Goal: Communication & Community: Answer question/provide support

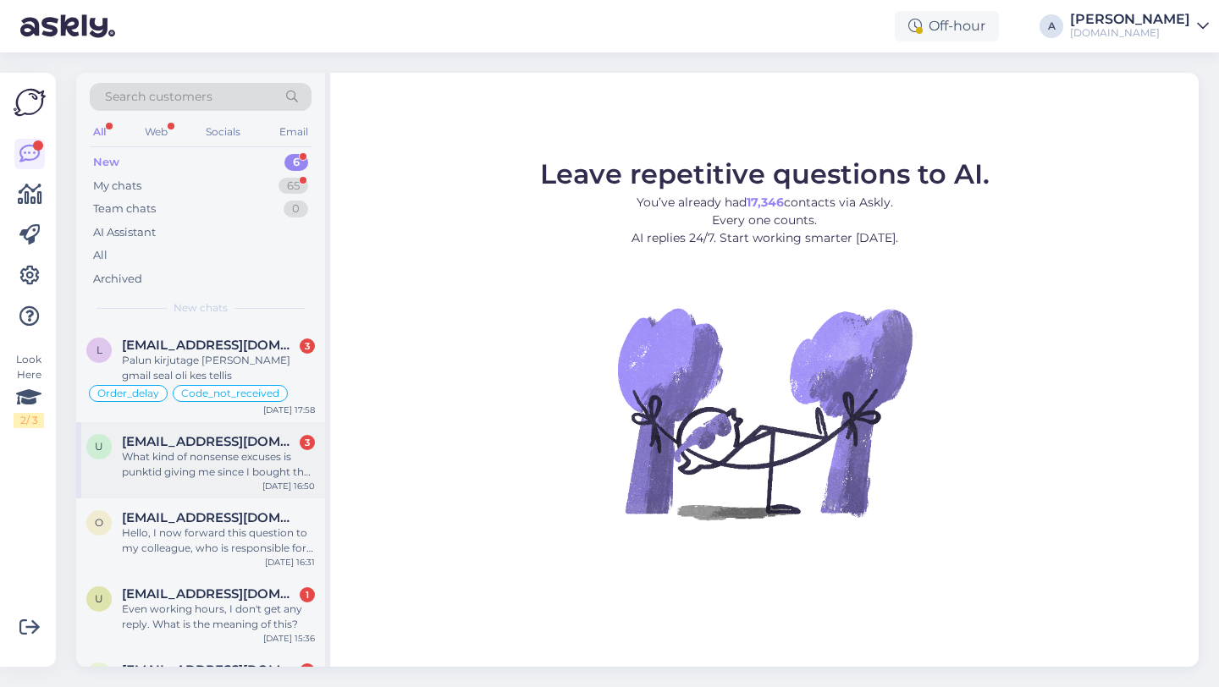
scroll to position [141, 0]
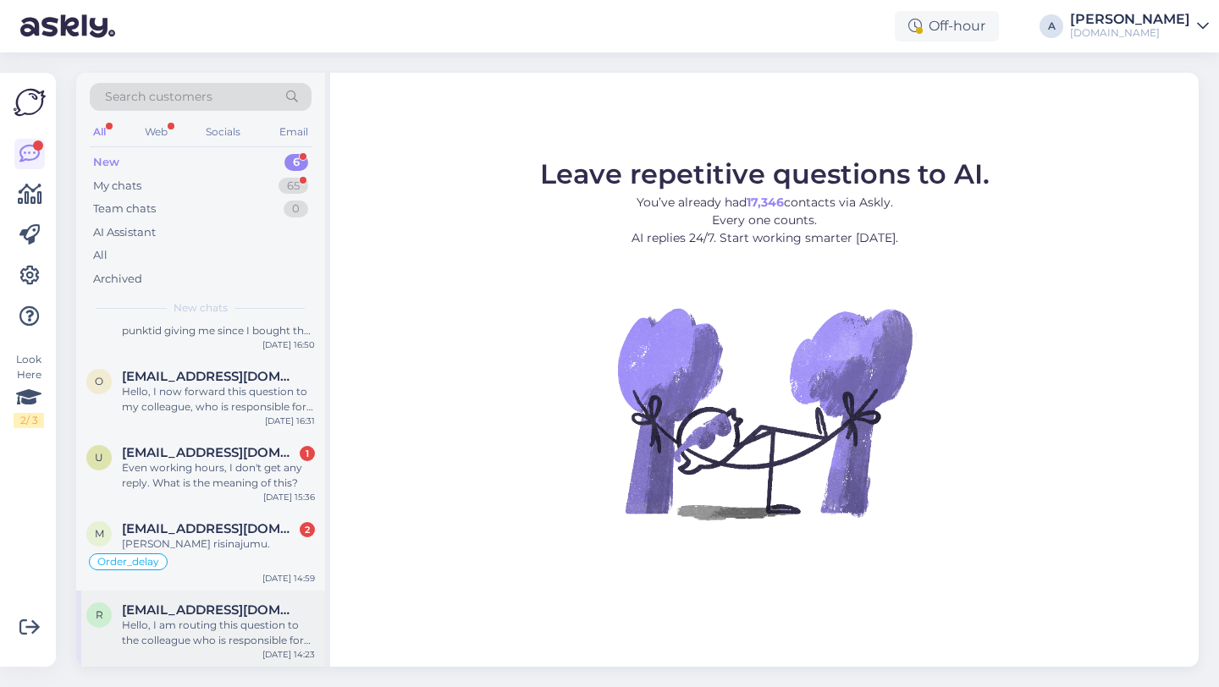
click at [186, 644] on div "Hello, I am routing this question to the colleague who is responsible for this …" at bounding box center [218, 633] width 193 height 30
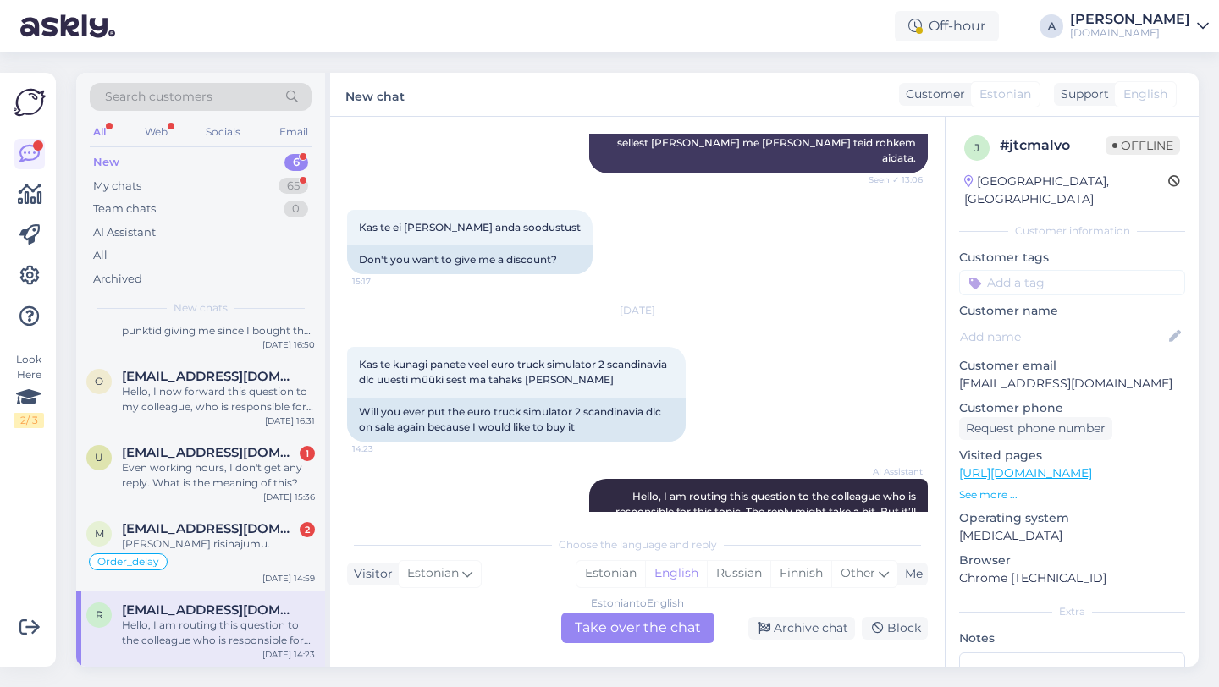
scroll to position [12684, 0]
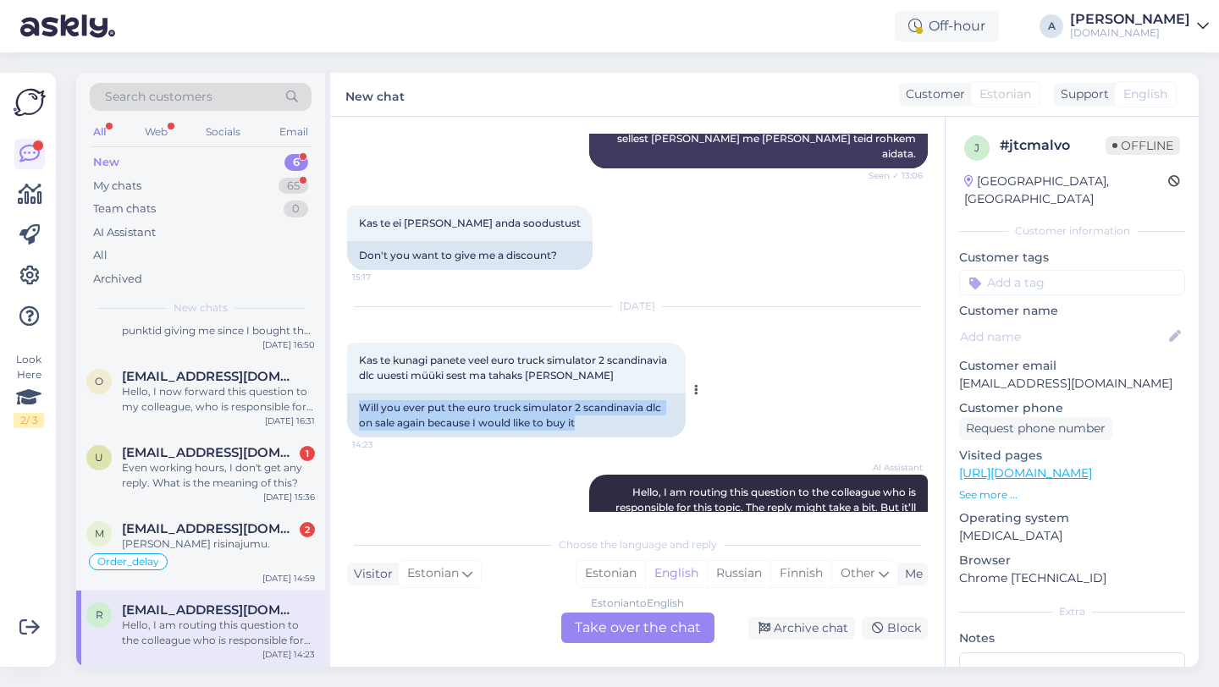
drag, startPoint x: 586, startPoint y: 317, endPoint x: 362, endPoint y: 300, distance: 224.0
click at [355, 393] on div "Will you ever put the euro truck simulator 2 scandinavia dlc on sale again beca…" at bounding box center [516, 415] width 338 height 44
copy div "Will you ever put the euro truck simulator 2 scandinavia dlc on sale again beca…"
click at [611, 634] on div "Estonian to English Take over the chat" at bounding box center [637, 628] width 153 height 30
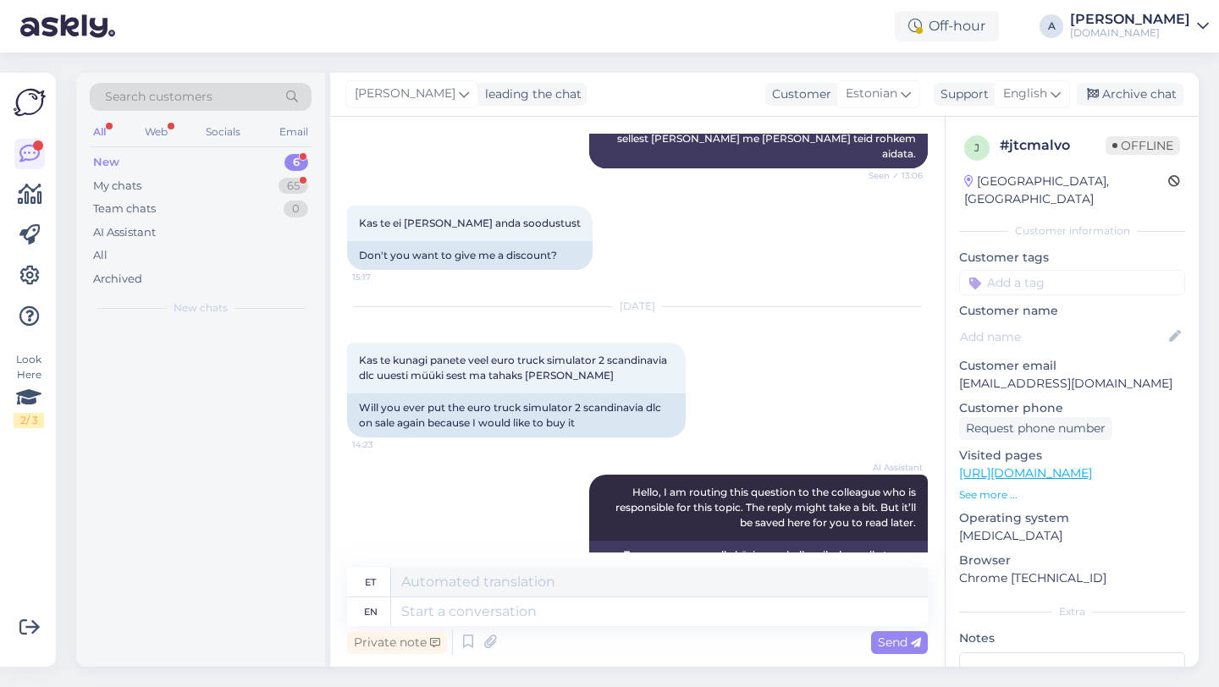
scroll to position [0, 0]
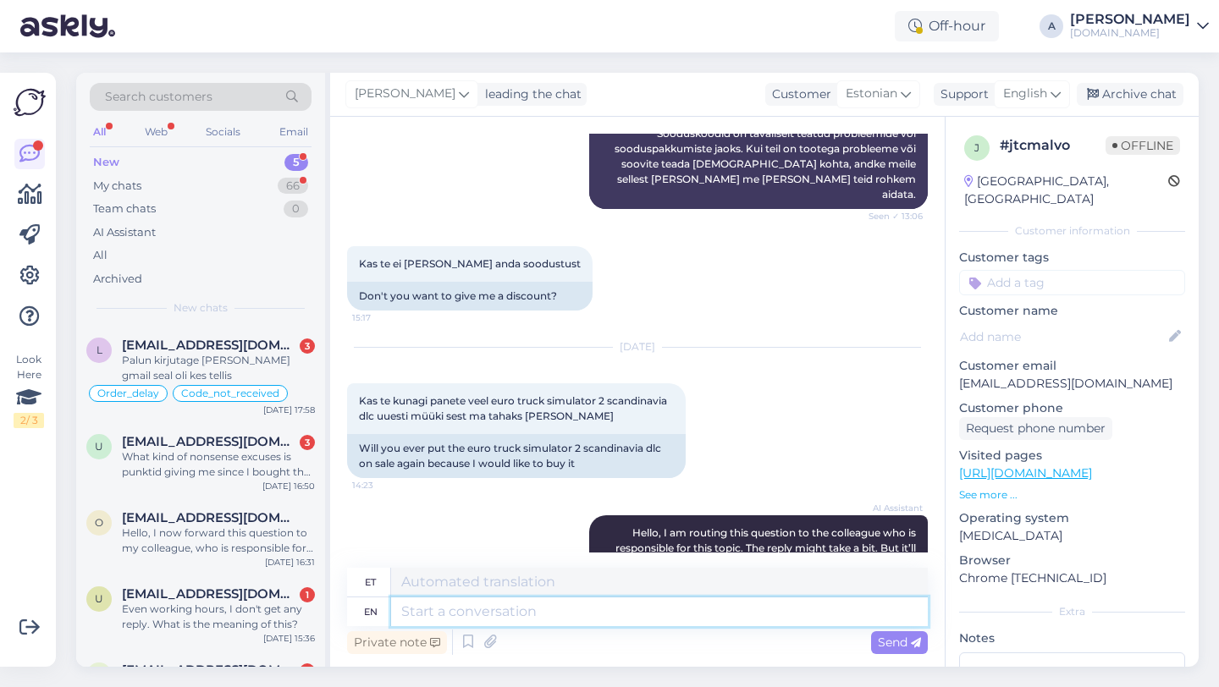
click at [510, 616] on textarea at bounding box center [659, 611] width 537 height 29
type textarea "Hey th"
type textarea "Hei"
type textarea "Hey there"
type textarea "Hei neile"
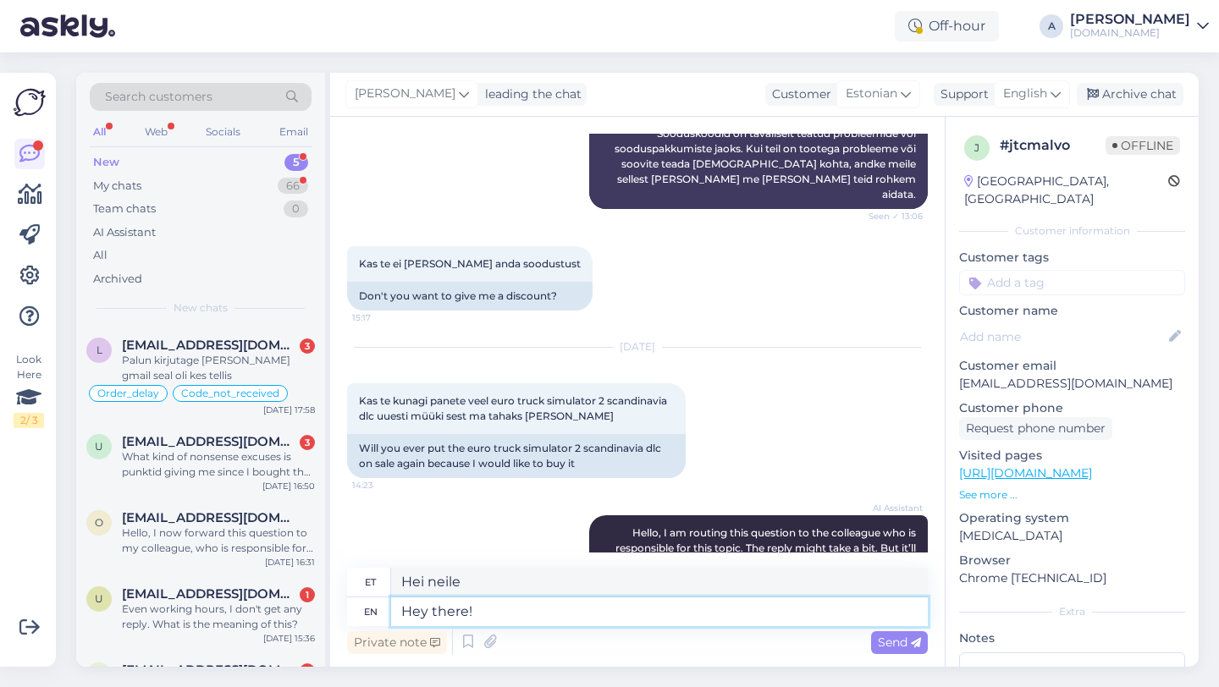
type textarea "Hey there!"
type textarea "Tere!"
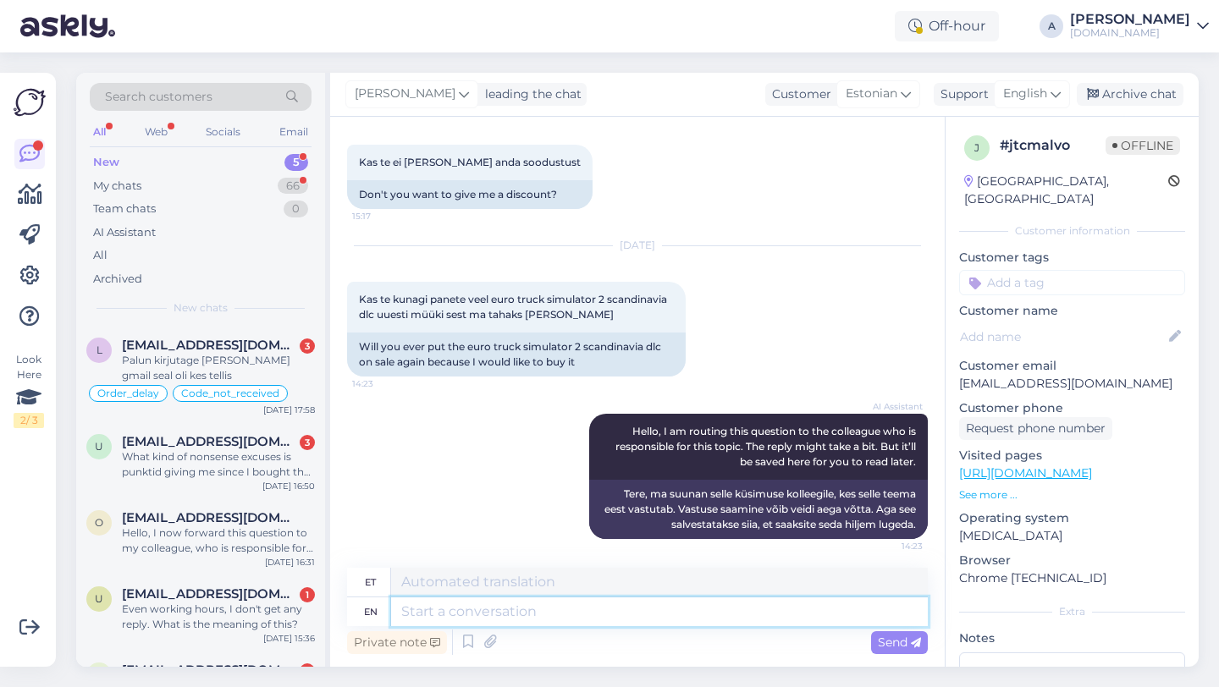
type textarea "U"
type textarea "I"
type textarea "[PERSON_NAME]"
type textarea "I will s"
type textarea "Ma teen seda"
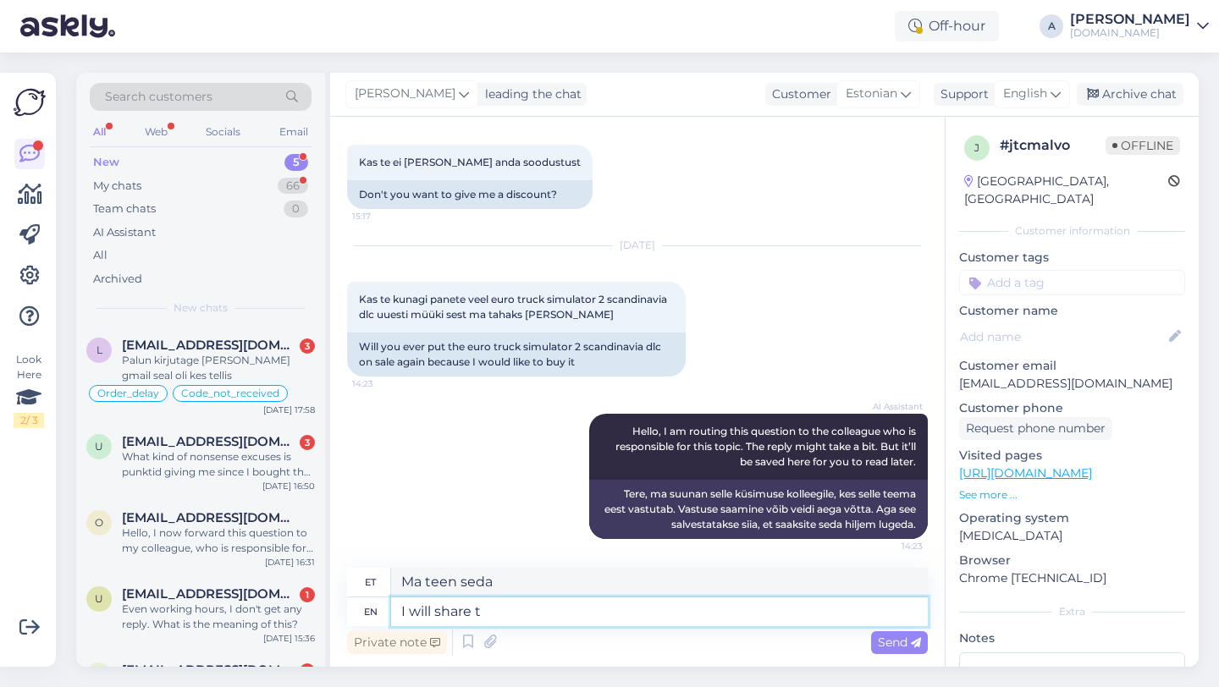
type textarea "I will share th"
type textarea "Ma jagan"
type textarea "I will share the"
type textarea "Ma [PERSON_NAME]"
type textarea "I will share the request w"
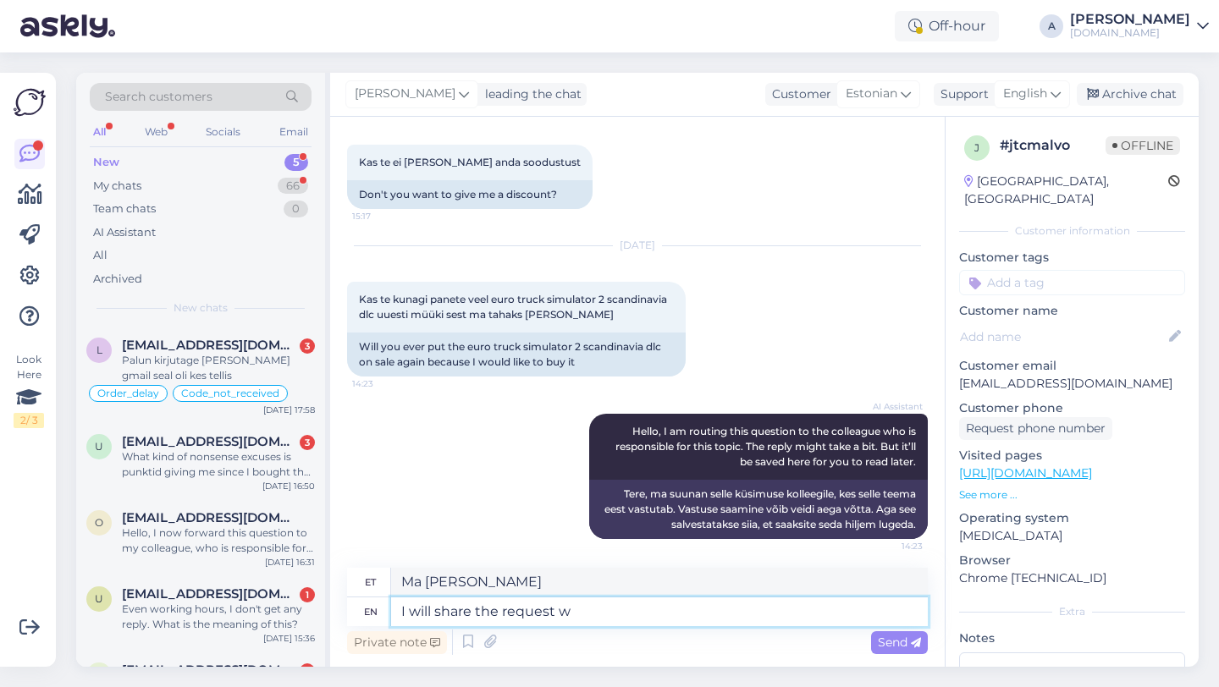
type textarea "[PERSON_NAME] palvet"
type textarea "I will share the request with"
type textarea "[PERSON_NAME] palvet teiega"
type textarea "I will share the request with our"
type textarea "[PERSON_NAME] palvet meiega"
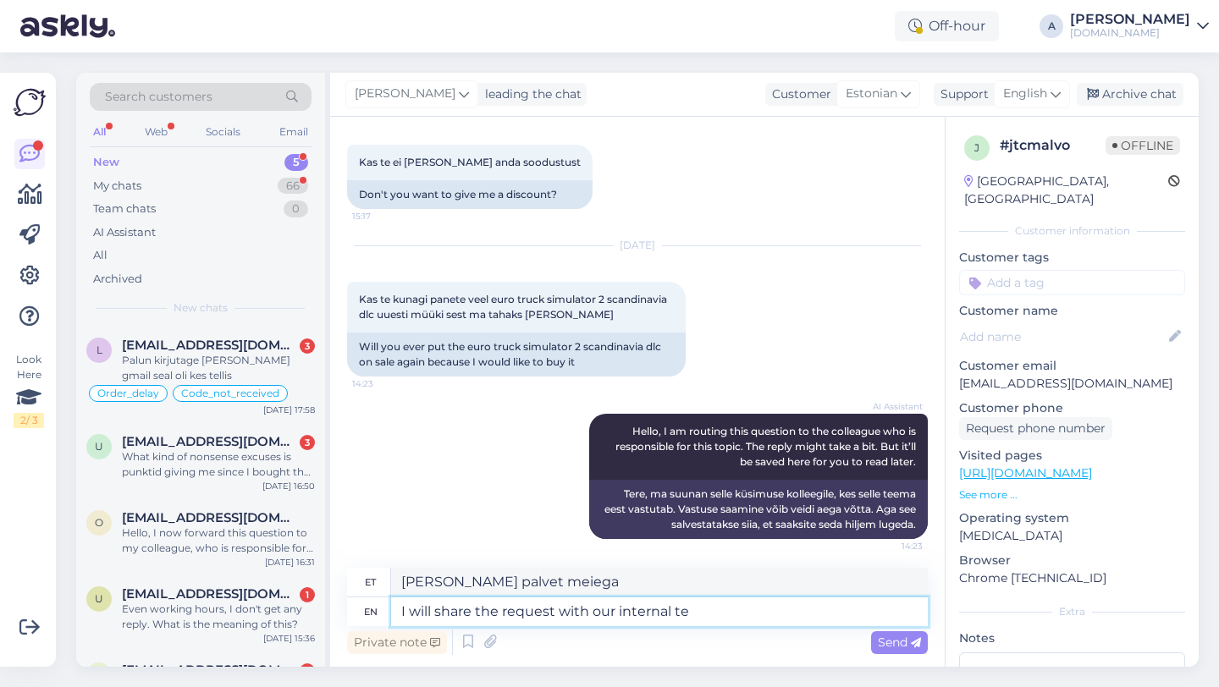
type textarea "I will share the request with our internal tea"
type textarea "[PERSON_NAME] palvet meie siseringiga."
type textarea "I will share the request with our internal tea."
type textarea "[PERSON_NAME] palvet meie sisemise tiimiga"
type textarea "I will share the request with our internal team."
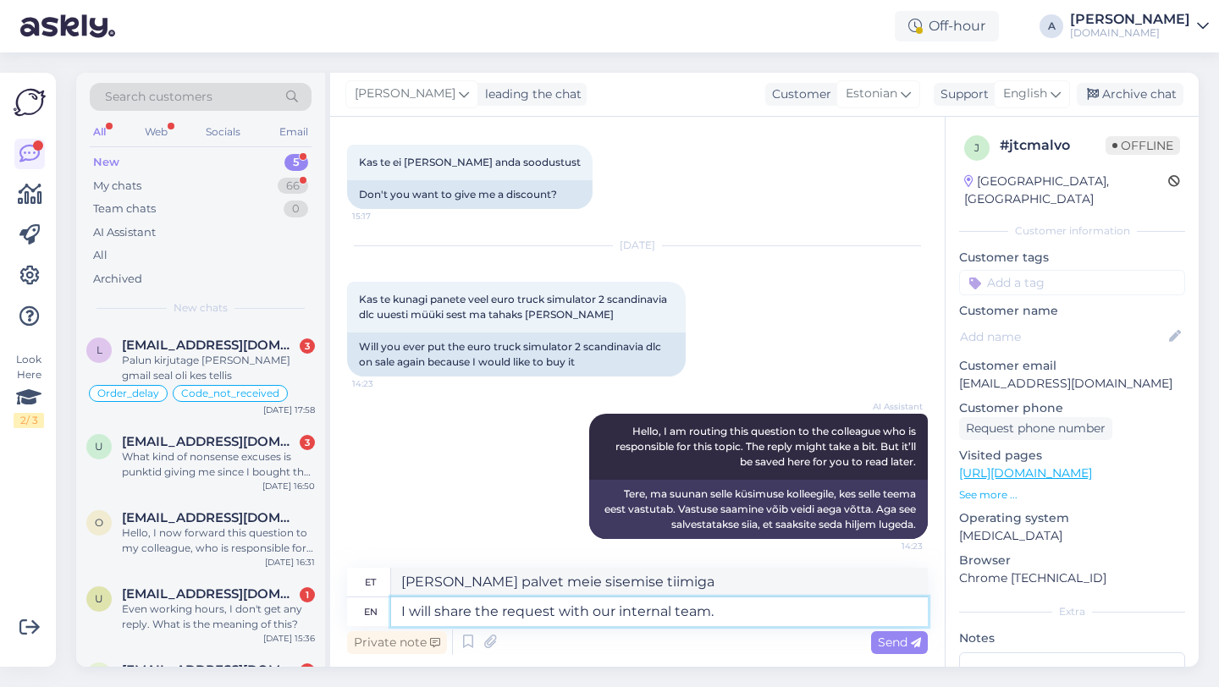
type textarea "[PERSON_NAME] taotlust meie sisemise meeskonnaga."
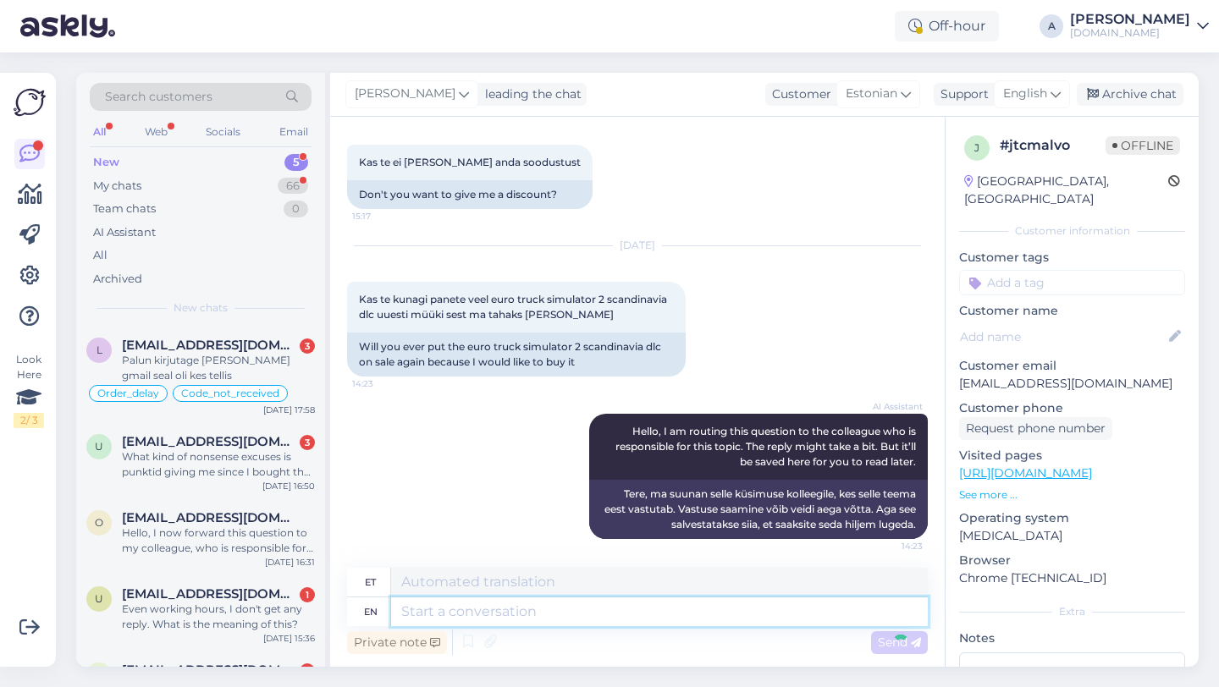
scroll to position [12846, 0]
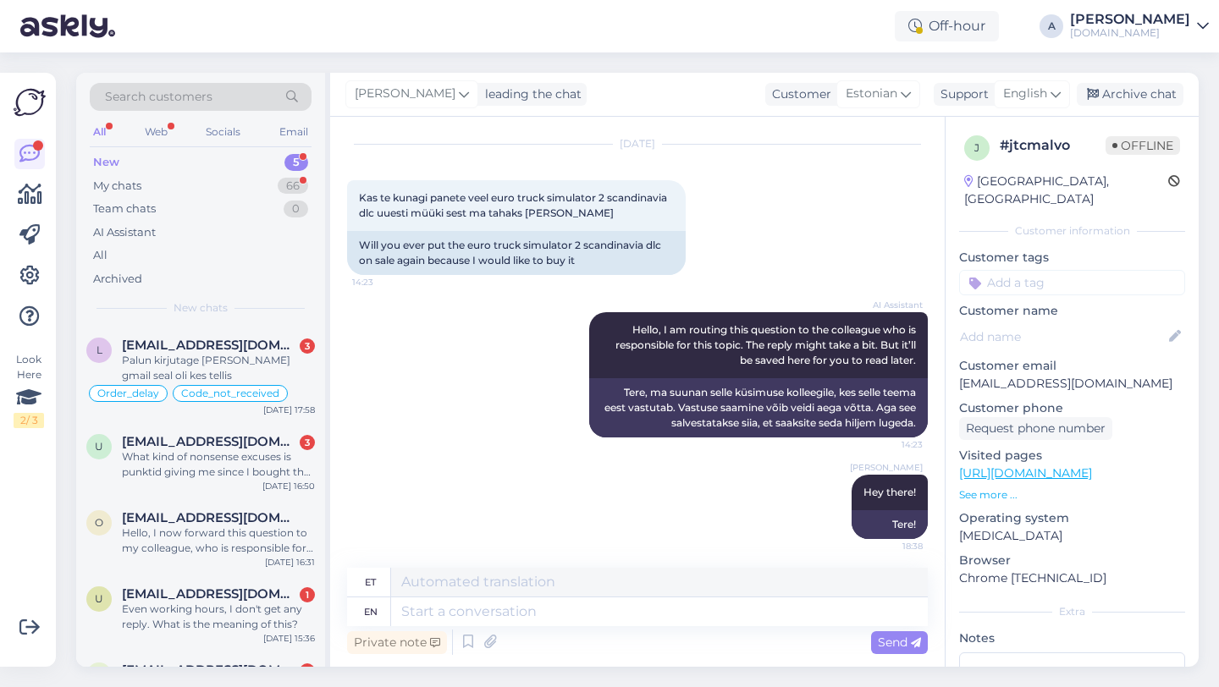
click at [1058, 270] on input at bounding box center [1072, 282] width 226 height 25
type input "other"
click at [1052, 322] on span "Other" at bounding box center [1047, 327] width 30 height 10
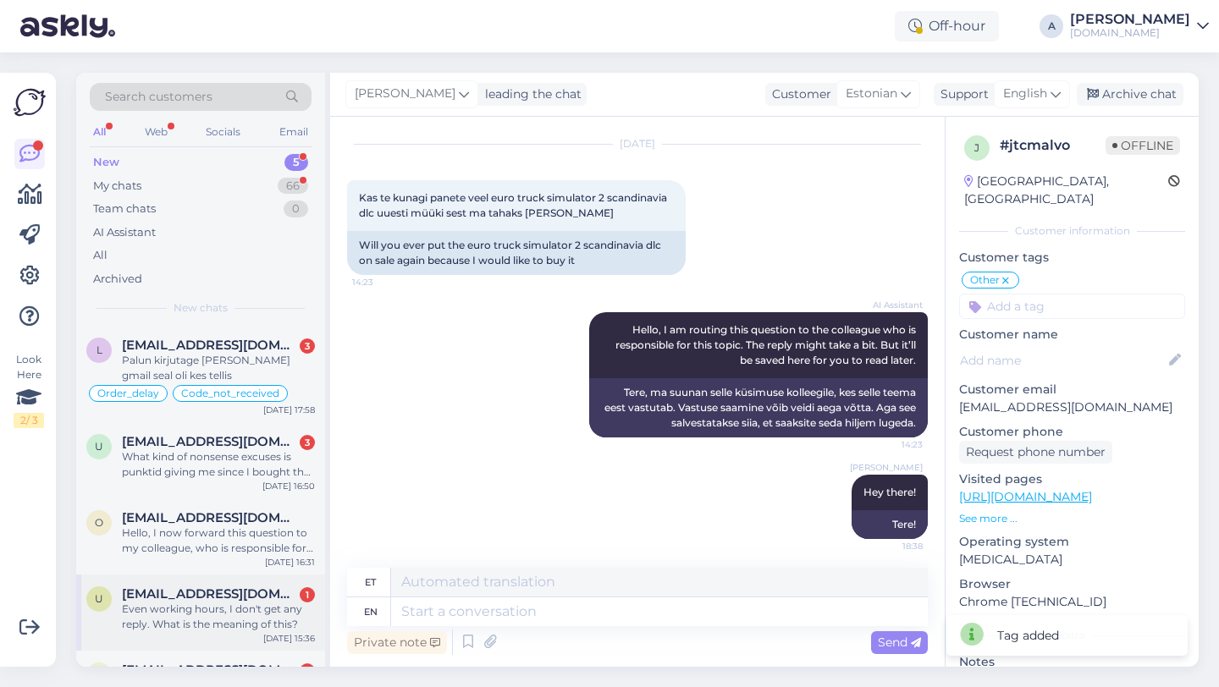
scroll to position [65, 0]
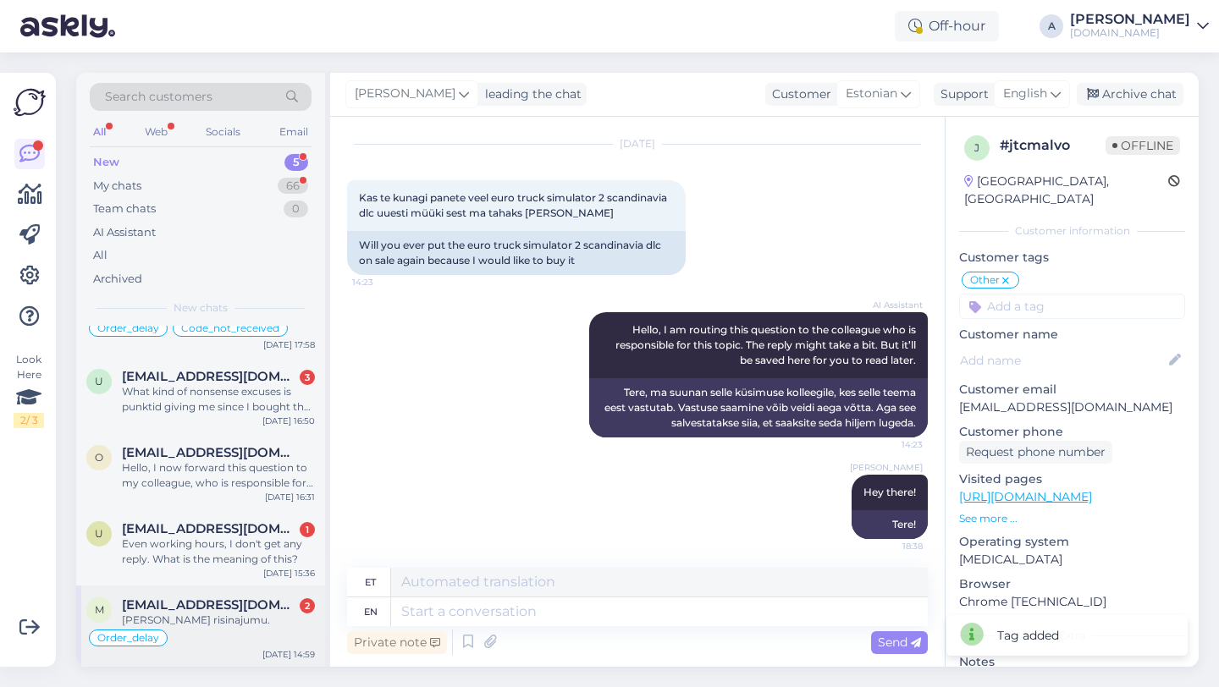
click at [170, 613] on div "[PERSON_NAME] risinajumu." at bounding box center [218, 620] width 193 height 15
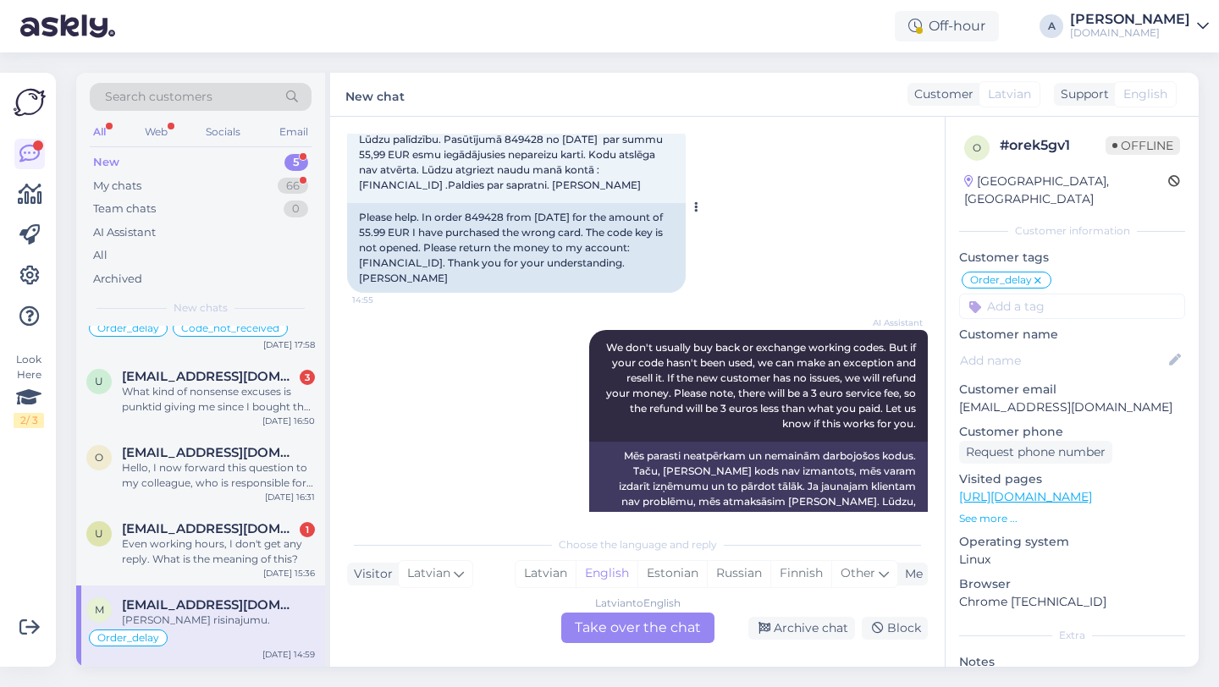
scroll to position [6396, 0]
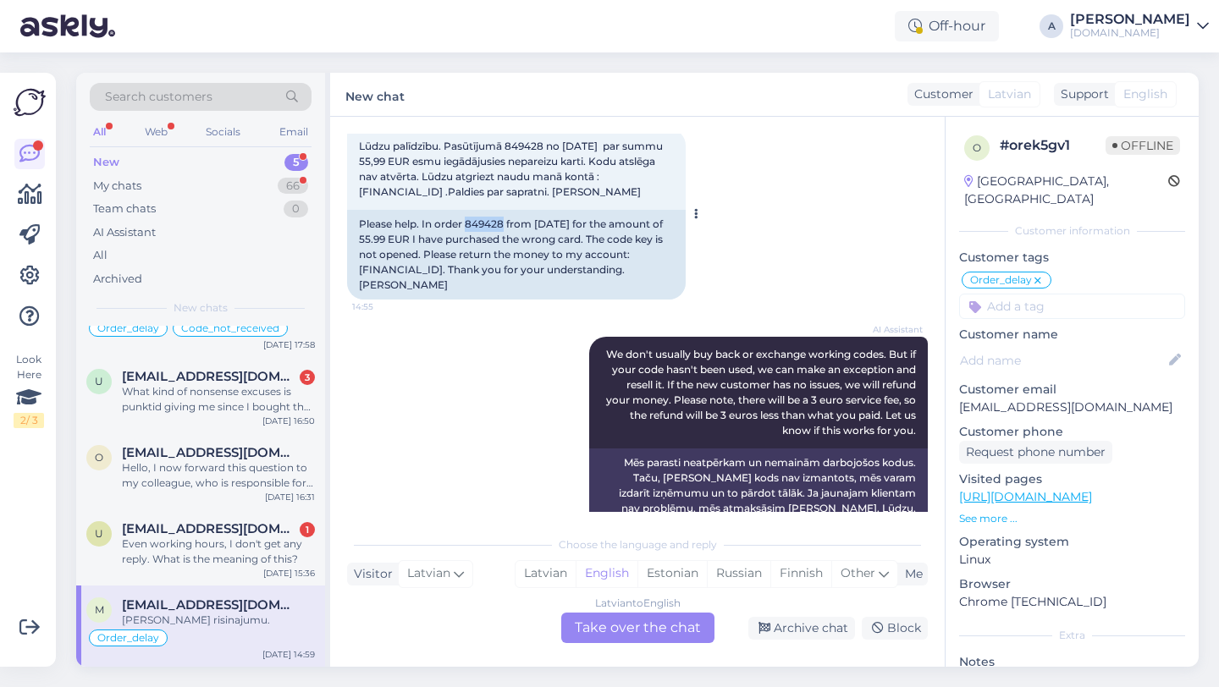
drag, startPoint x: 503, startPoint y: 194, endPoint x: 467, endPoint y: 195, distance: 36.4
click at [467, 210] on div "Please help. In order 849428 from [DATE] for the amount of 55.99 EUR I have pur…" at bounding box center [516, 255] width 338 height 90
copy div "849428"
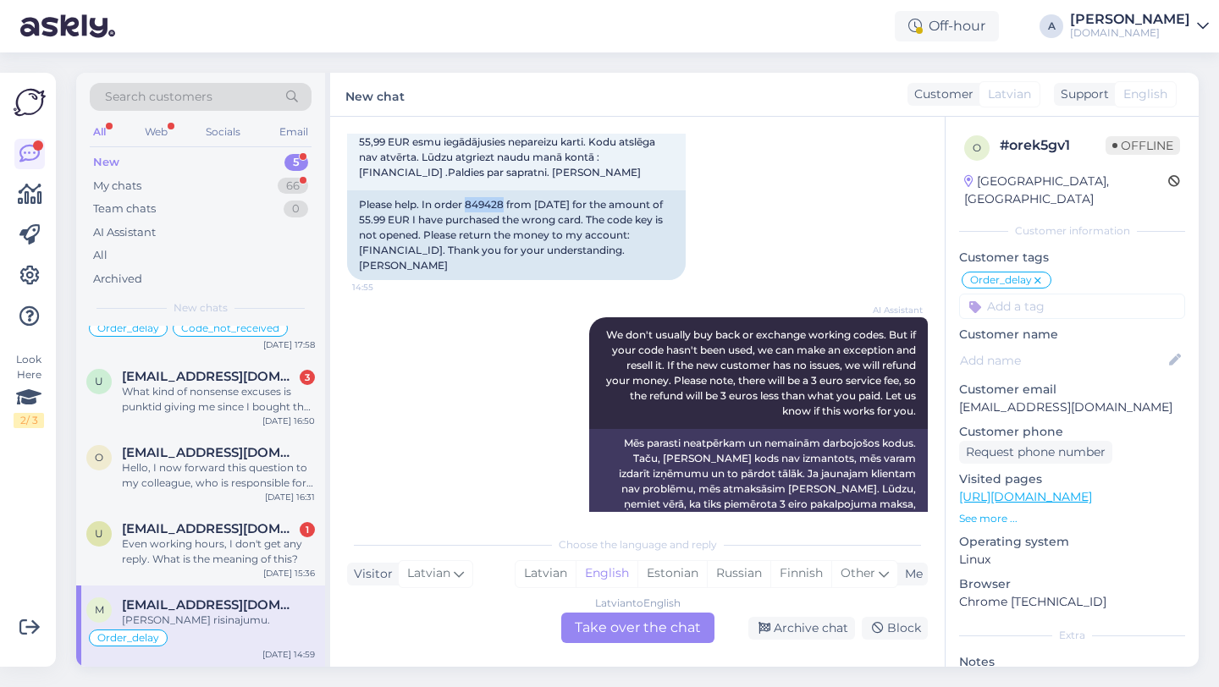
scroll to position [6414, 0]
click at [448, 235] on div "Please help. In order 849428 from [DATE] for the amount of 55.99 EUR I have pur…" at bounding box center [516, 236] width 338 height 90
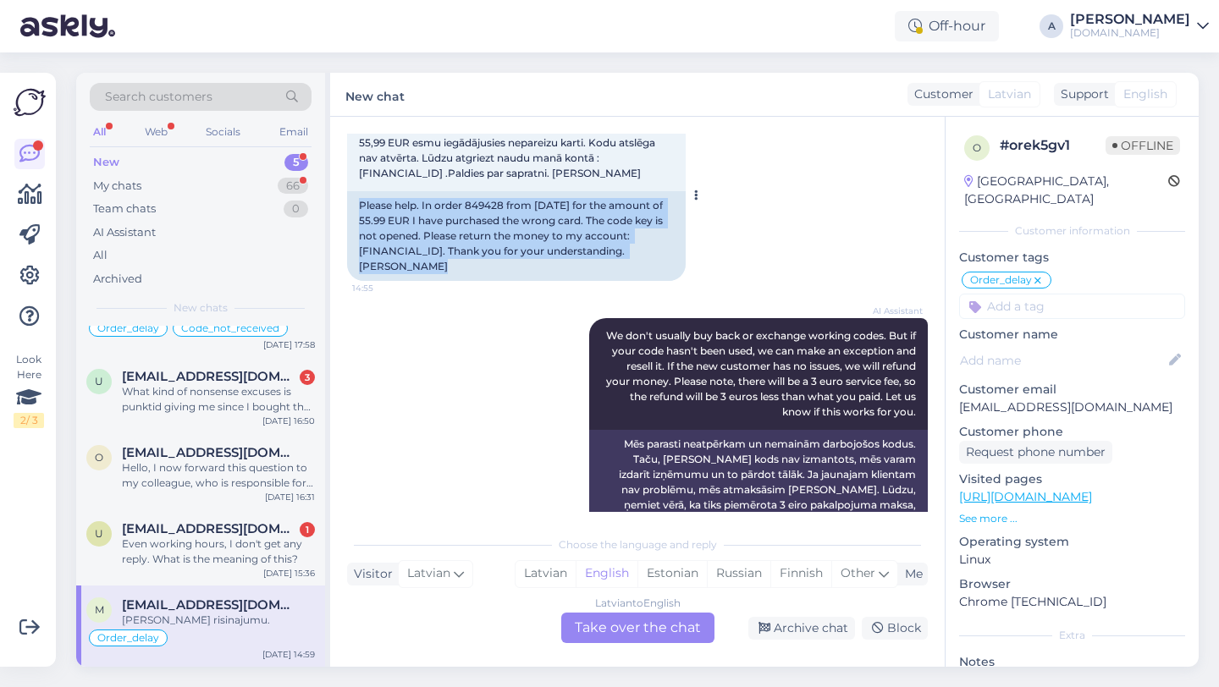
drag, startPoint x: 448, startPoint y: 235, endPoint x: 348, endPoint y: 168, distance: 120.9
click at [348, 191] on div "Please help. In order 849428 from [DATE] for the amount of 55.99 EUR I have pur…" at bounding box center [516, 236] width 338 height 90
copy div "Please help. In order 849428 from [DATE] for the amount of 55.99 EUR I have pur…"
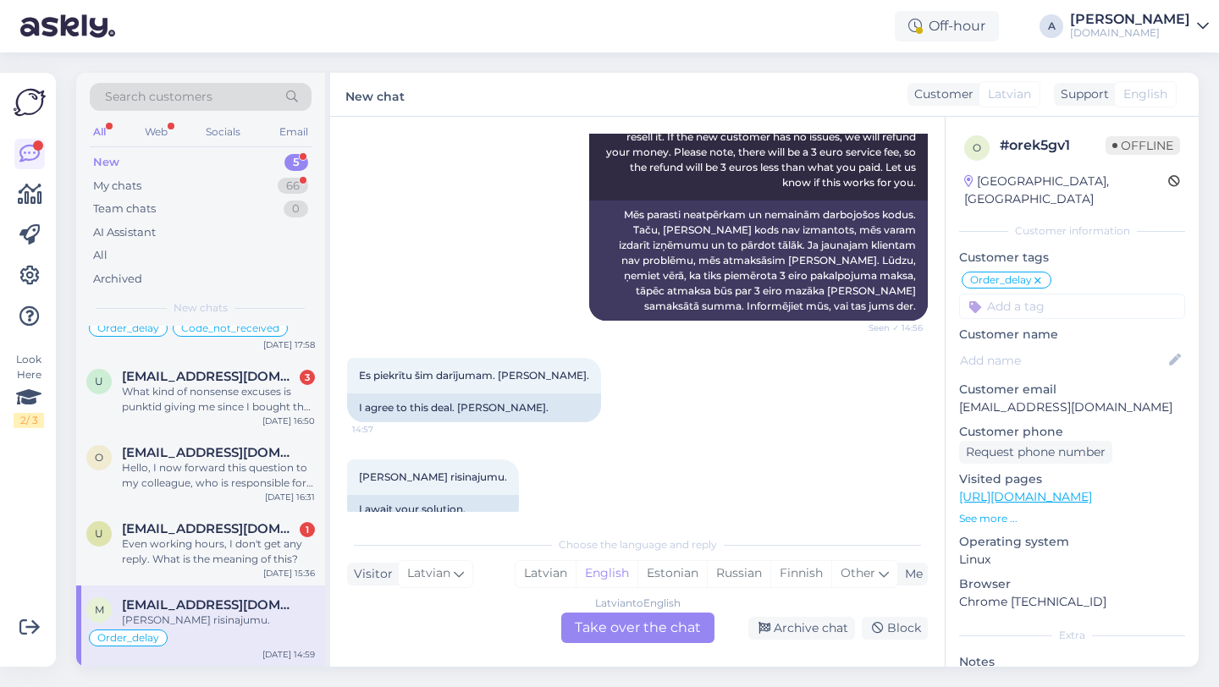
click at [592, 631] on div "Latvian to English Take over the chat" at bounding box center [637, 628] width 153 height 30
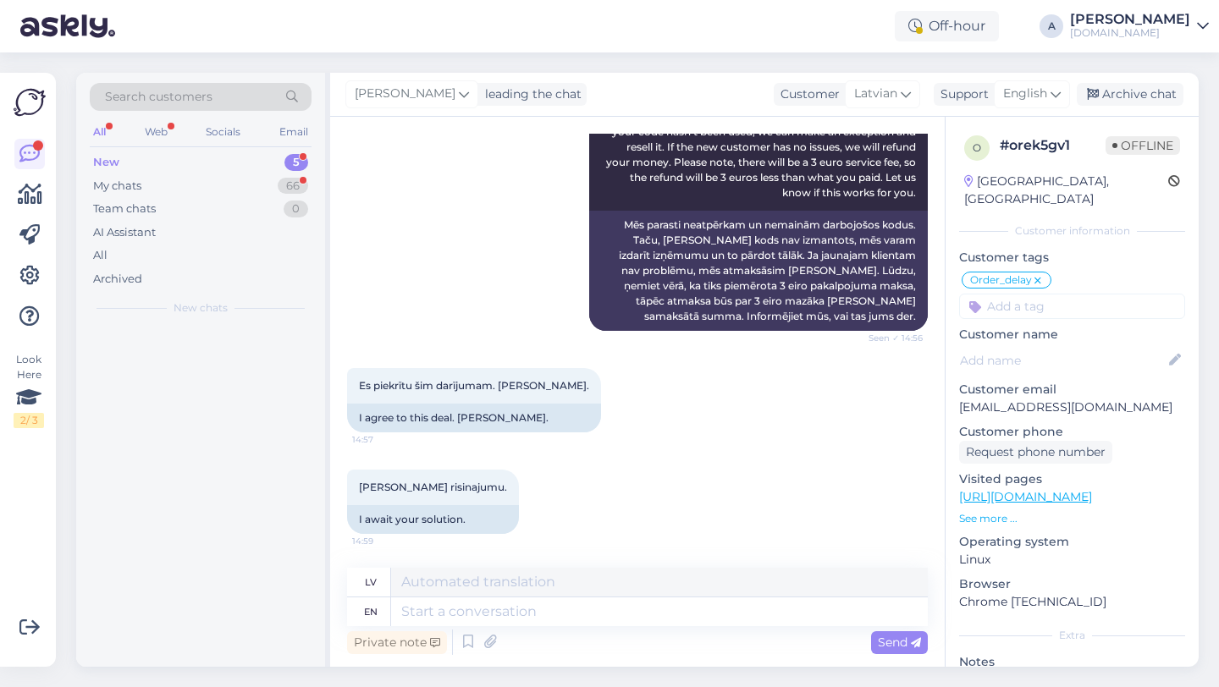
scroll to position [0, 0]
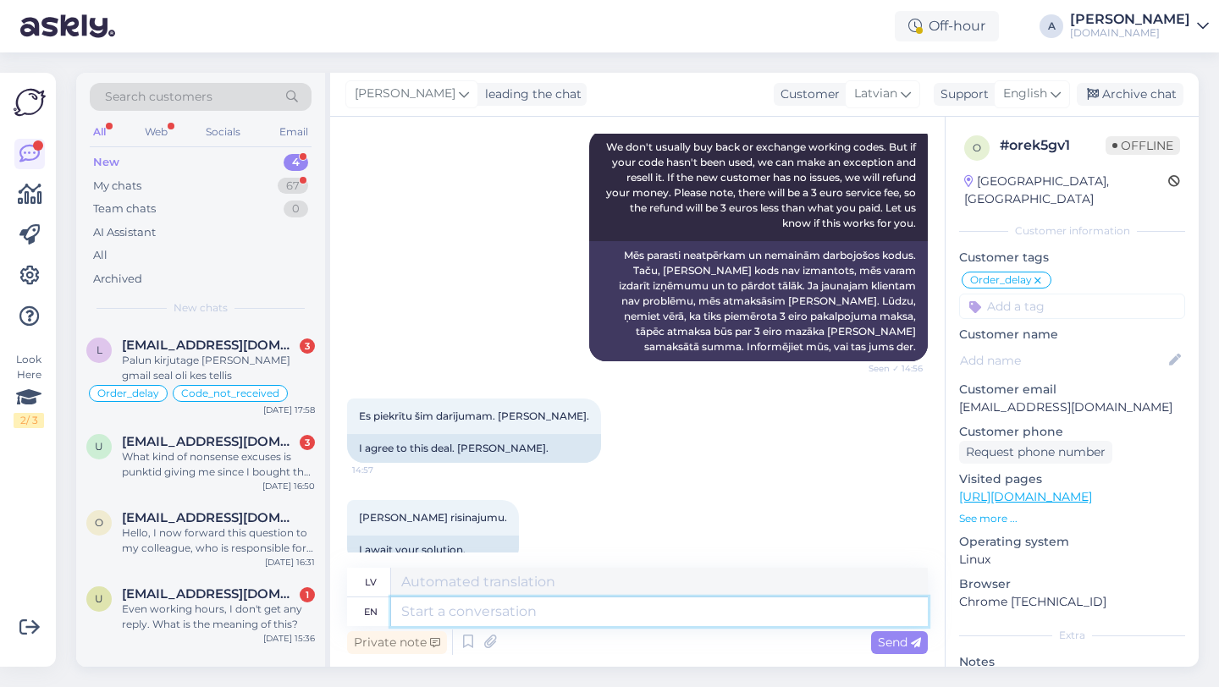
click at [477, 601] on textarea at bounding box center [659, 611] width 537 height 29
type textarea "I"
type textarea "Es"
type textarea "I will"
type textarea "Es darīšu"
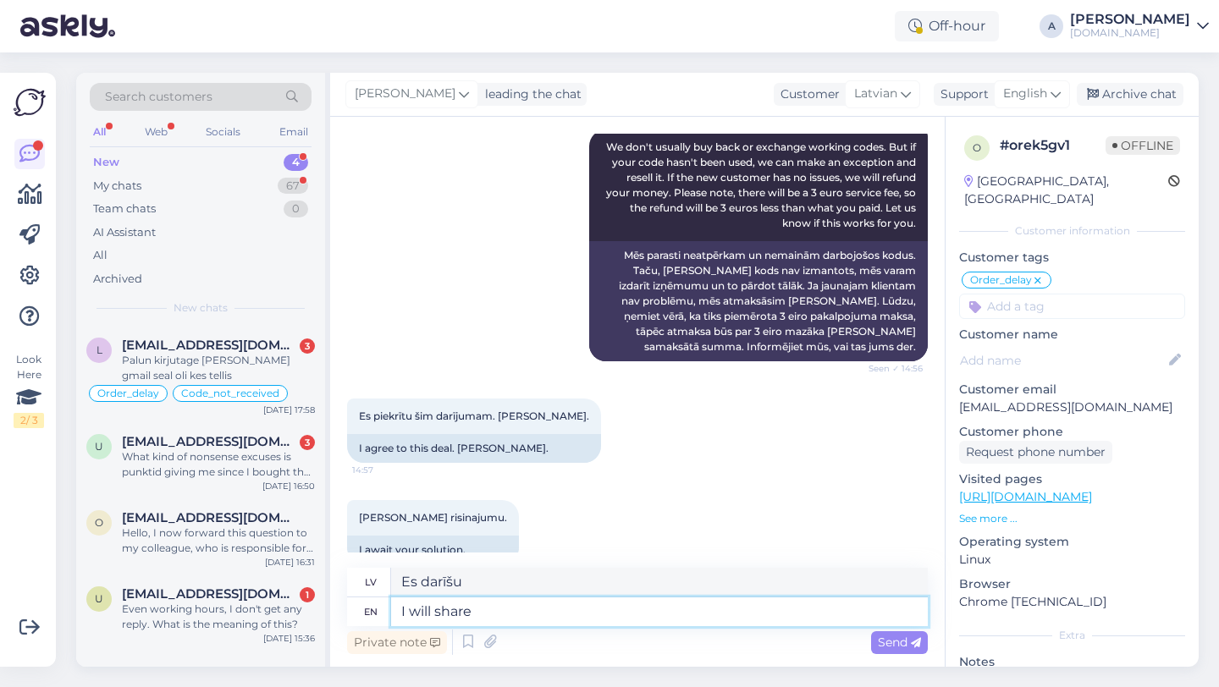
type textarea "I will share y"
type textarea "Es dalīšos"
type textarea "I will share your"
type textarea "Es dalīšos ar tavējo"
type textarea "I will share your request"
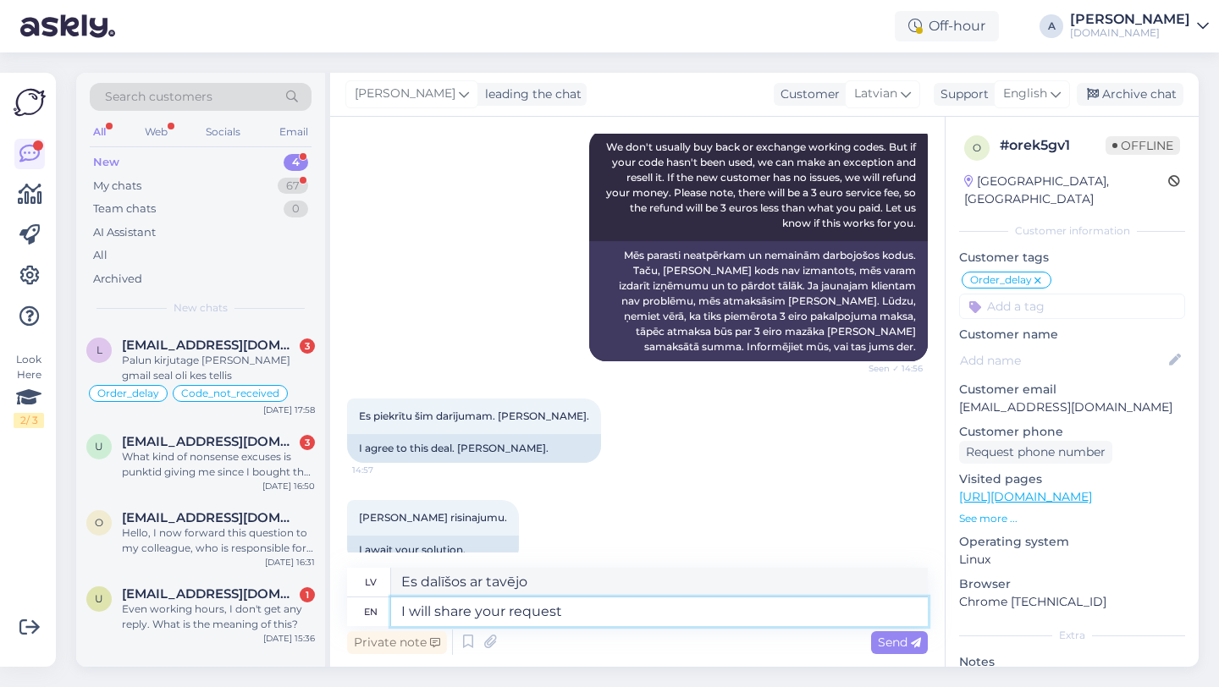
type textarea "Es dalīšos ar jūsu lūgumu"
type textarea "I will share your request with o"
type textarea "[PERSON_NAME] jūsu lūgumā ar"
type textarea "I will share your request with our i"
type textarea "[PERSON_NAME] jūsu lūgumā ar mūsu"
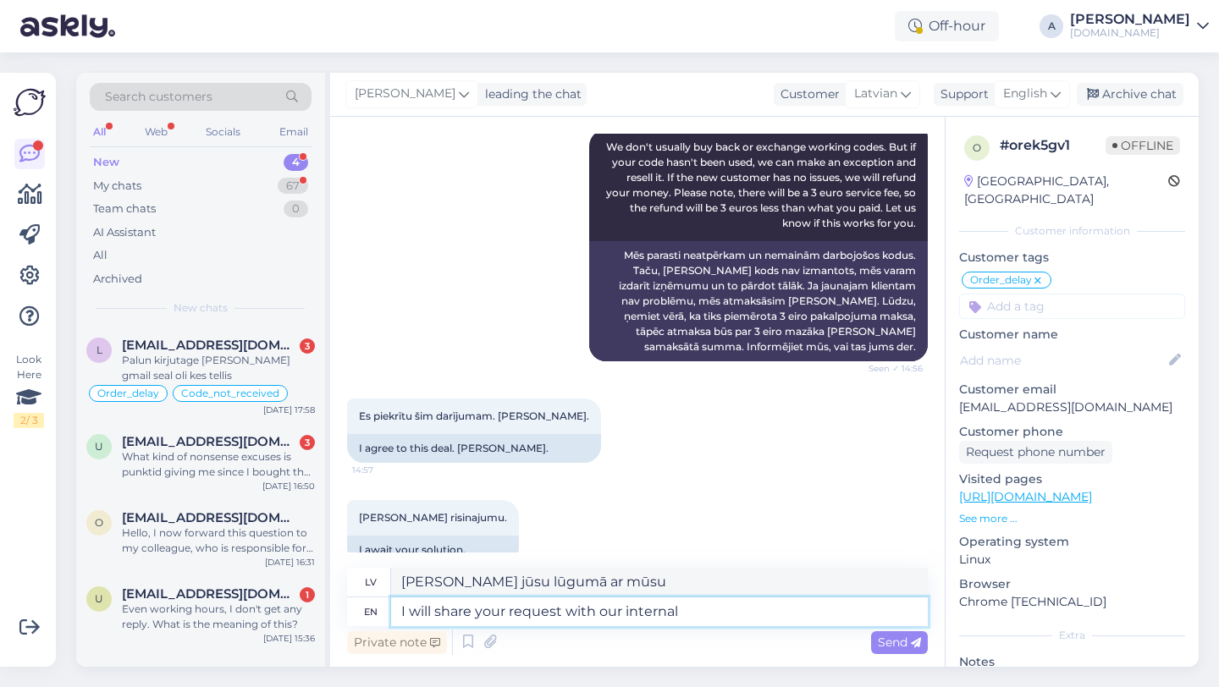
type textarea "I will share your request with our internal"
type textarea "Es nosūtīšu jūsu pieprasījumu mūsu iekšējiem darbiniekiem."
type textarea "I will share your request with our internal tea,"
type textarea "Es dalīšos jūsu lūgumā ar mūsu iekšējo tēju,"
type textarea "I will share your request with our internal team."
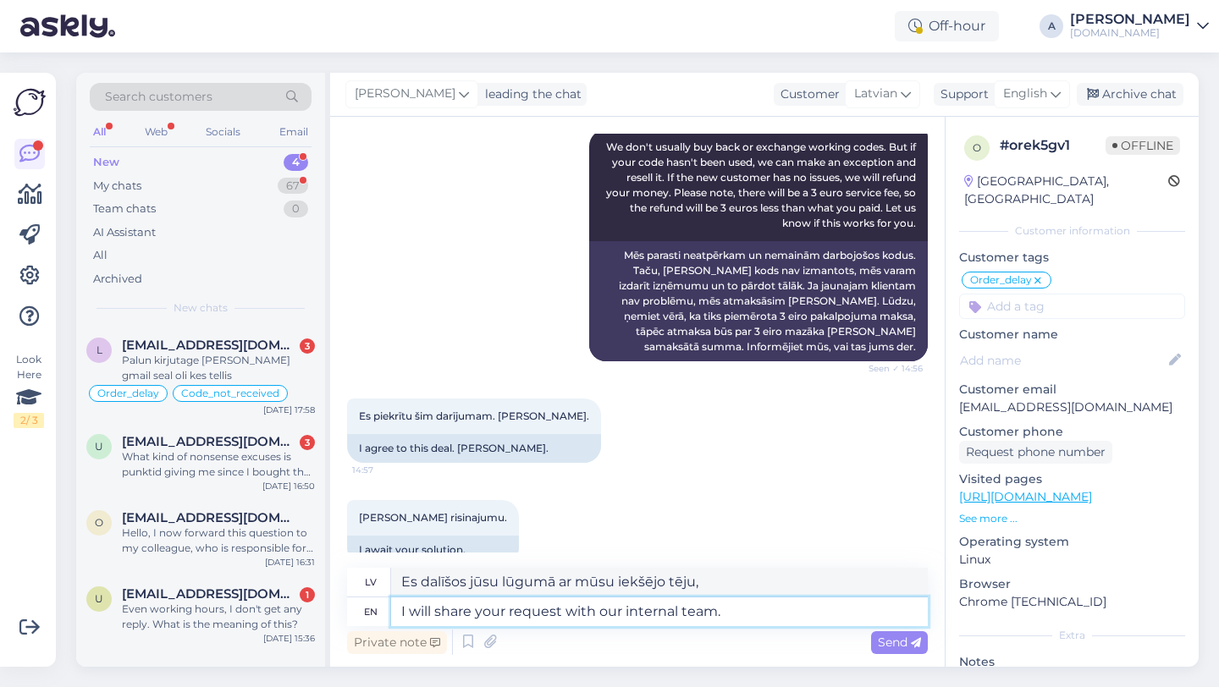
type textarea "Es nodošu jūsu pieprasījumu mūsu iekšējai komandai."
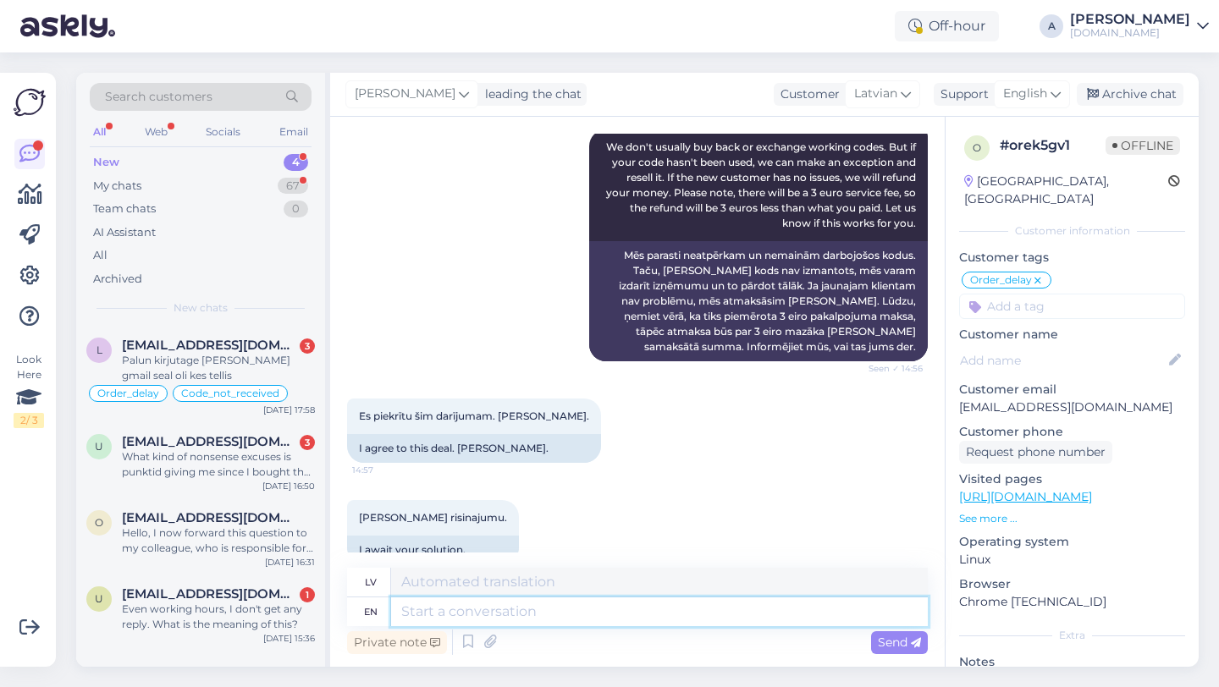
scroll to position [6705, 0]
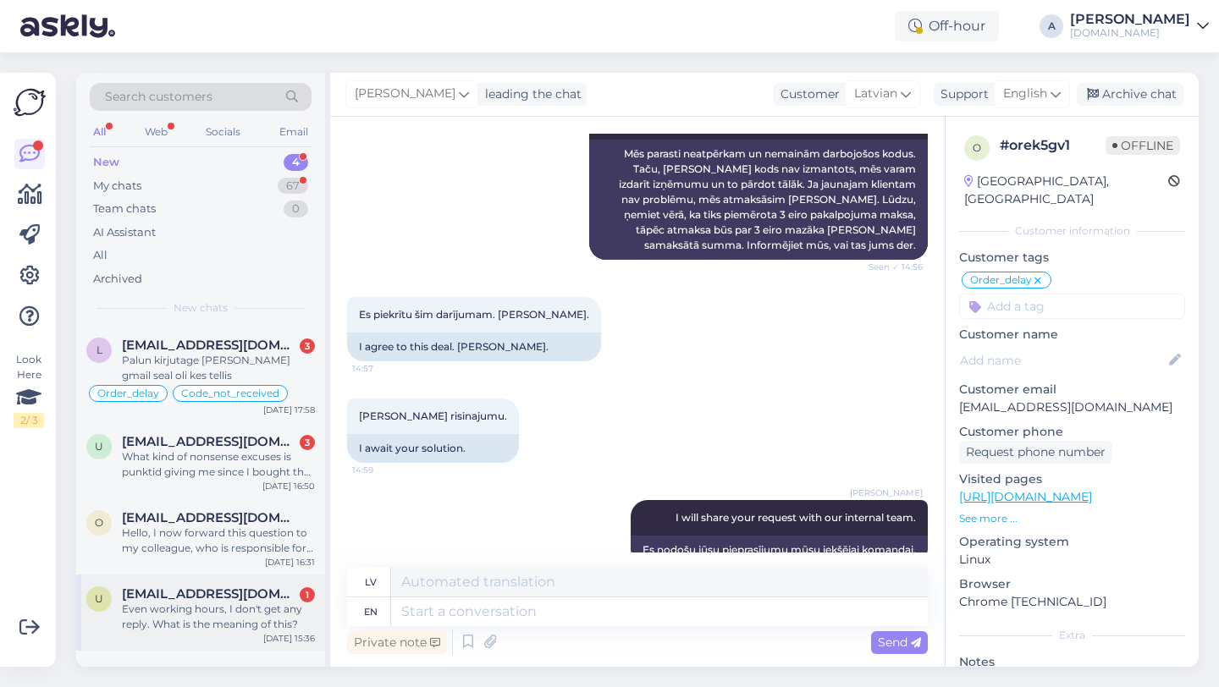
click at [183, 618] on div "Even working hours, I don't get any reply. What is the meaning of this?" at bounding box center [218, 617] width 193 height 30
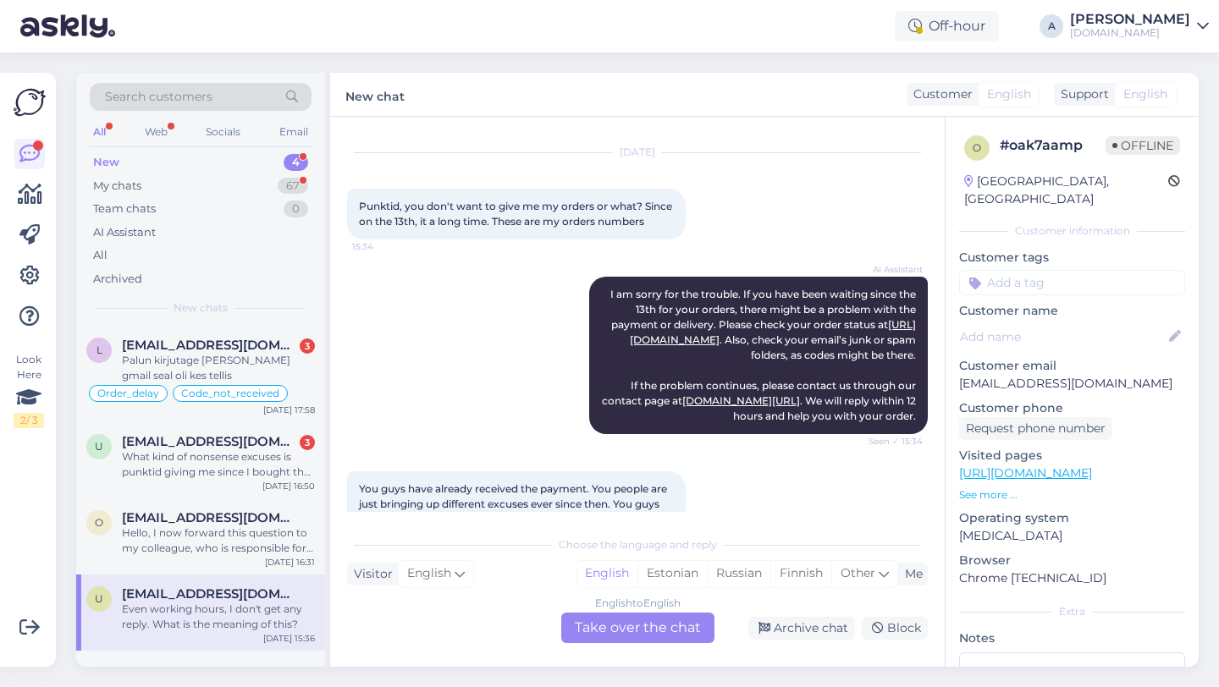
scroll to position [0, 0]
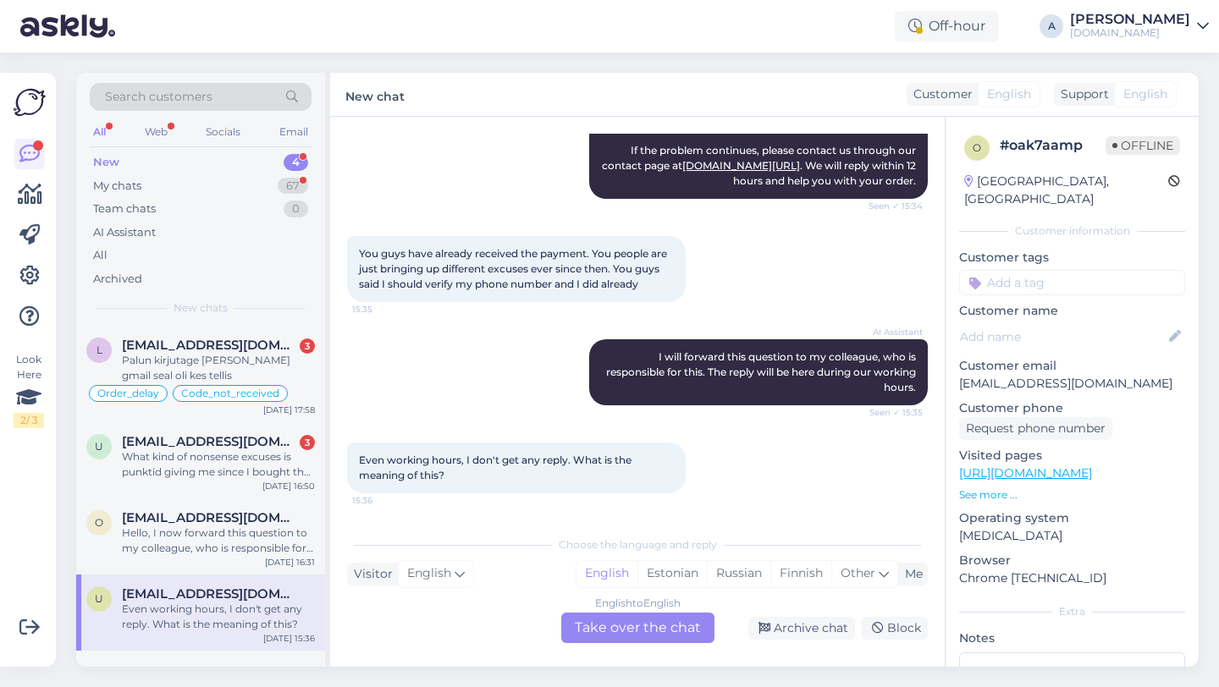
click at [583, 628] on div "English to English Take over the chat" at bounding box center [637, 628] width 153 height 30
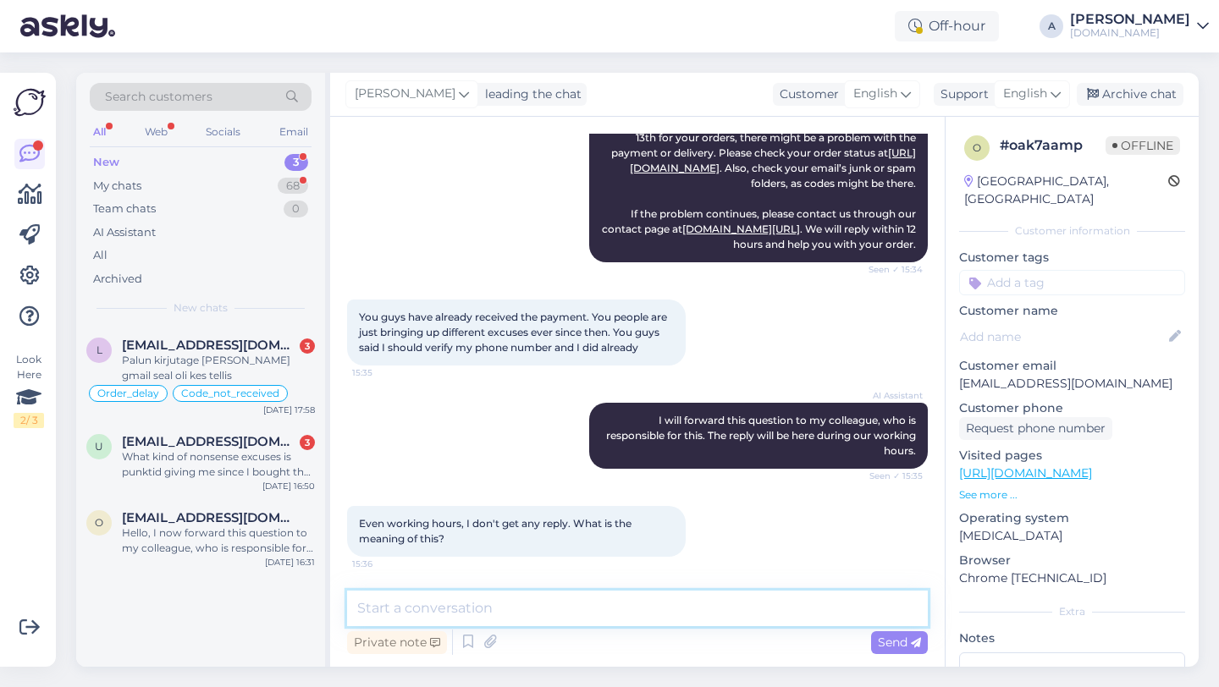
click at [470, 614] on textarea at bounding box center [637, 609] width 581 height 36
type textarea "Hey there!"
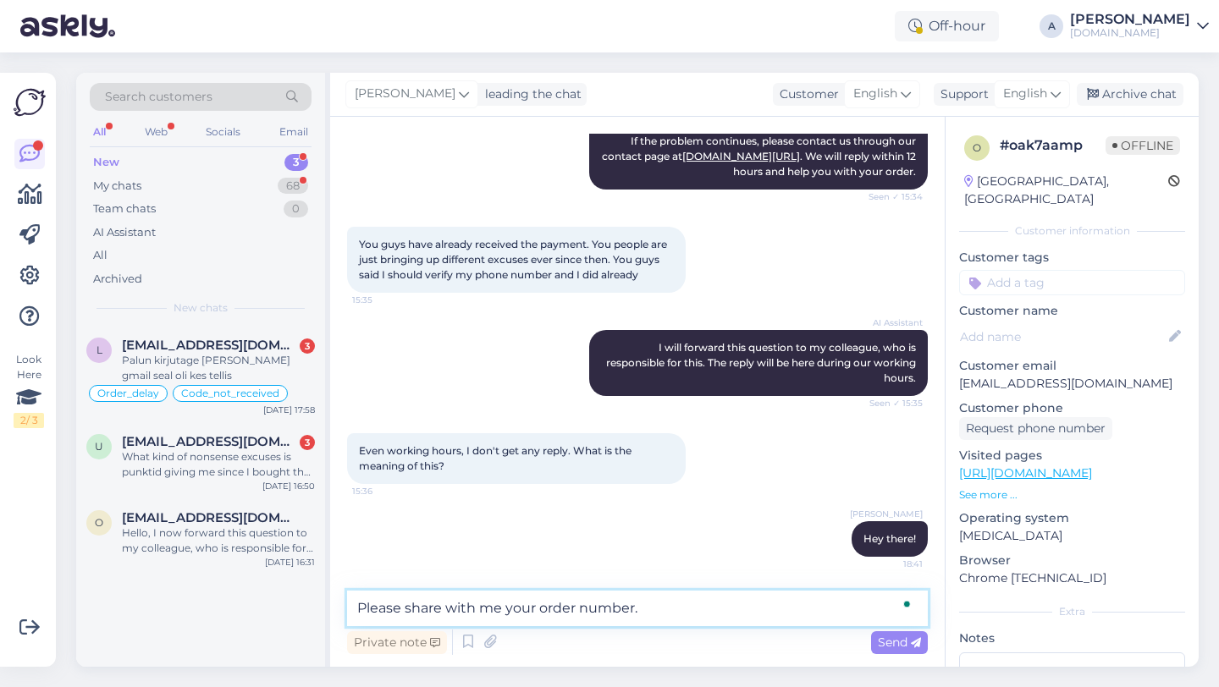
type textarea "Please share with me your order number."
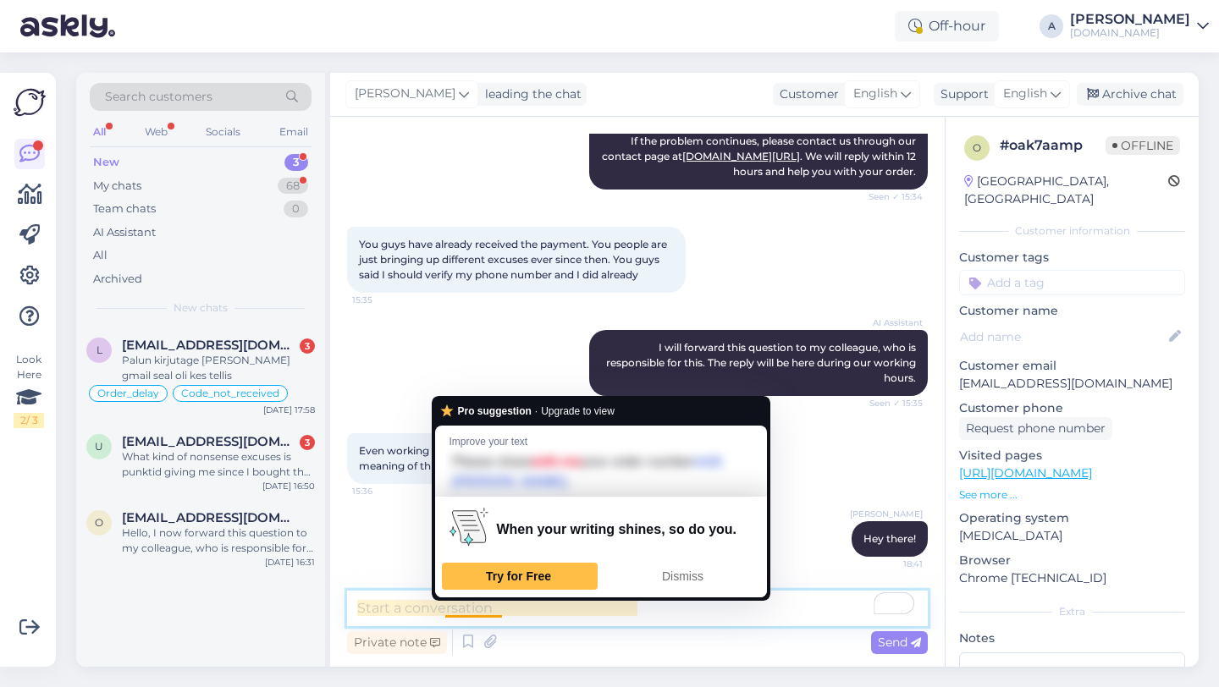
scroll to position [352, 0]
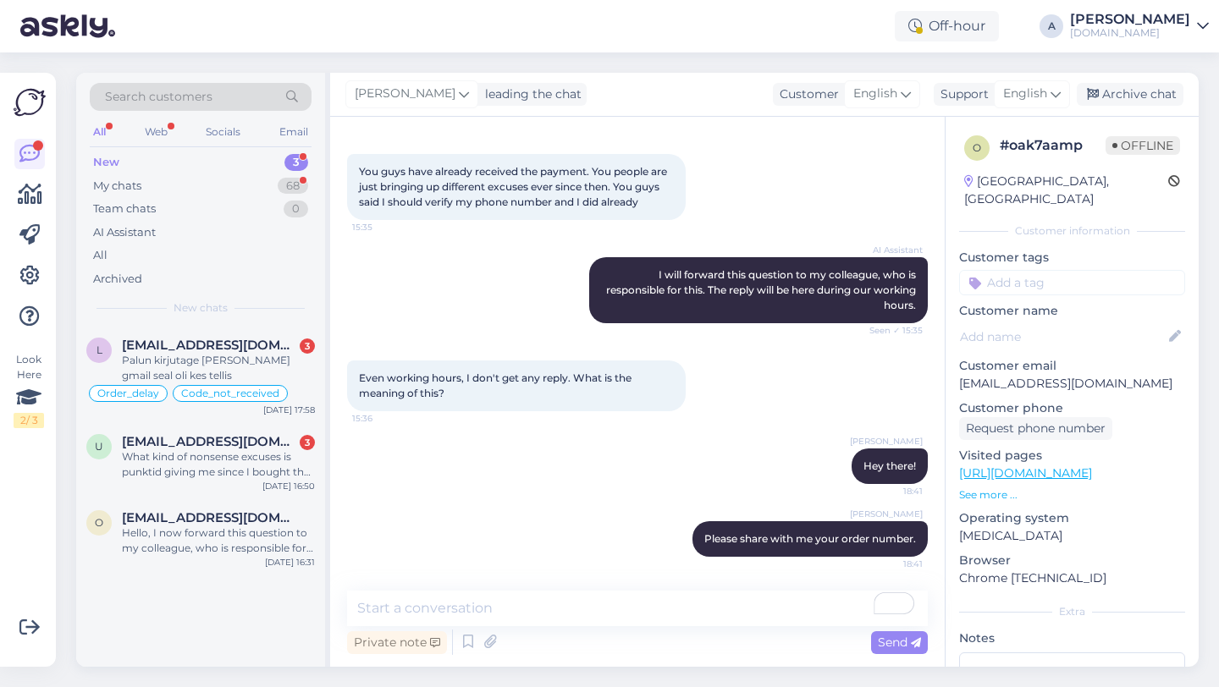
click at [1020, 271] on input at bounding box center [1072, 282] width 226 height 25
type input "orde"
click at [1076, 320] on div "Order_delay" at bounding box center [1072, 327] width 226 height 47
click at [1076, 304] on div "Order_delay" at bounding box center [1072, 327] width 226 height 47
click at [1062, 322] on span "Order_delay" at bounding box center [1072, 327] width 62 height 10
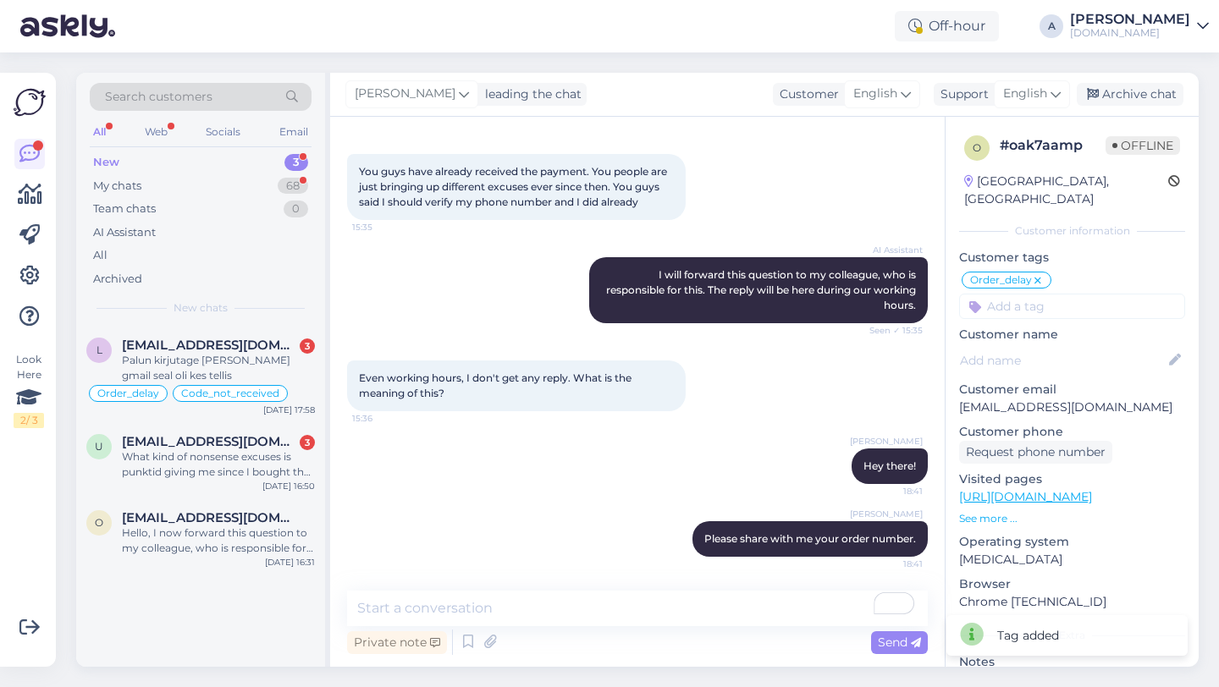
click at [185, 586] on div "l [EMAIL_ADDRESS][DOMAIN_NAME] 3 Palun kirjutage [PERSON_NAME] gmail seal oli k…" at bounding box center [200, 496] width 249 height 341
click at [187, 553] on div "Hello, I now forward this question to my colleague, who is responsible for this…" at bounding box center [218, 540] width 193 height 30
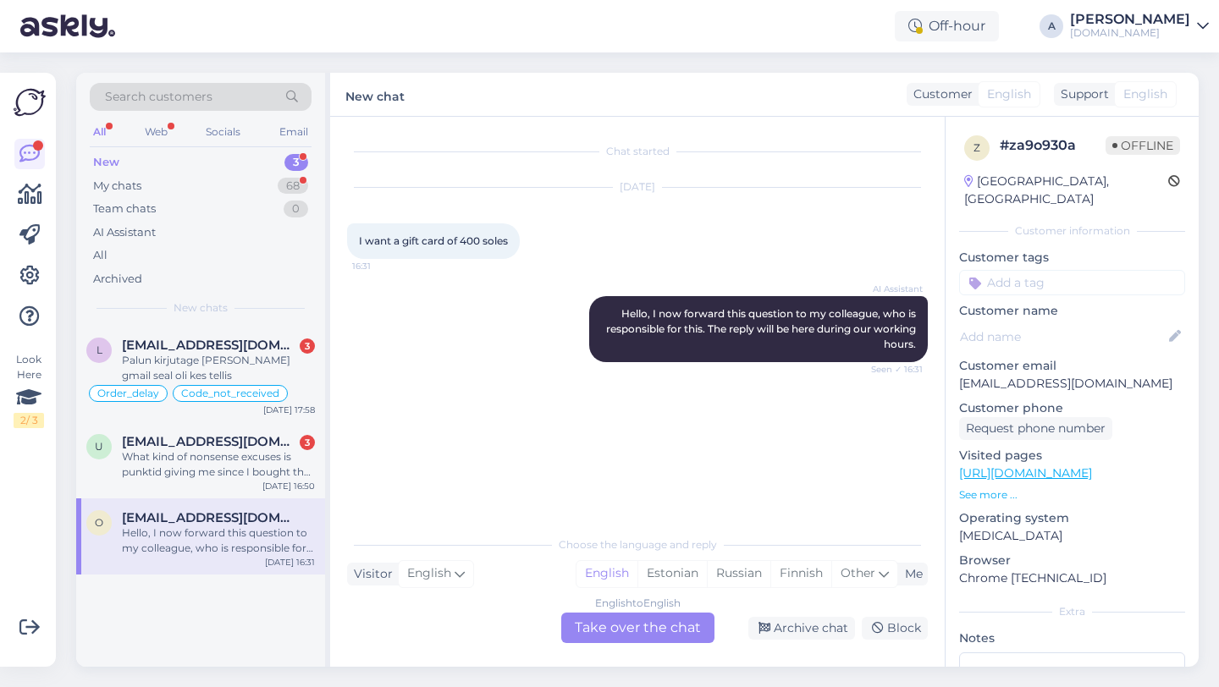
click at [616, 629] on div "English to English Take over the chat" at bounding box center [637, 628] width 153 height 30
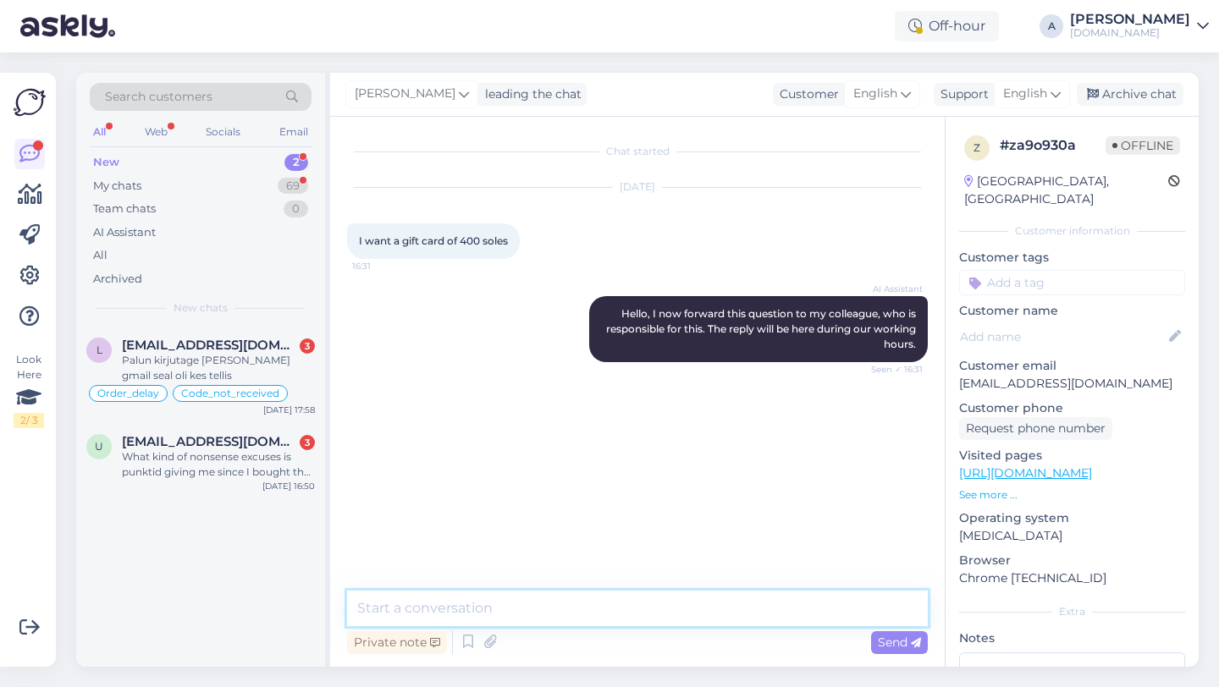
click at [513, 606] on textarea at bounding box center [637, 609] width 581 height 36
type textarea "Hey there!"
type textarea "You can check the available cards on our site."
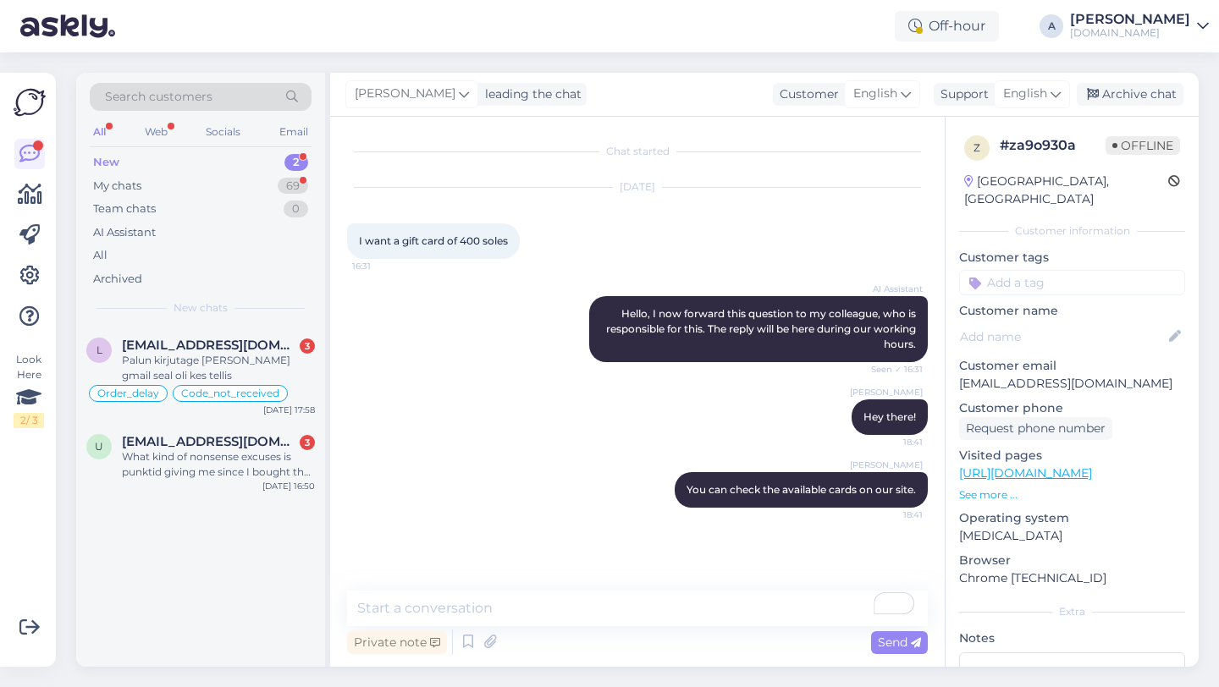
click at [1015, 271] on input at bounding box center [1072, 282] width 226 height 25
type input "other"
click at [1046, 322] on span "Other" at bounding box center [1047, 327] width 30 height 10
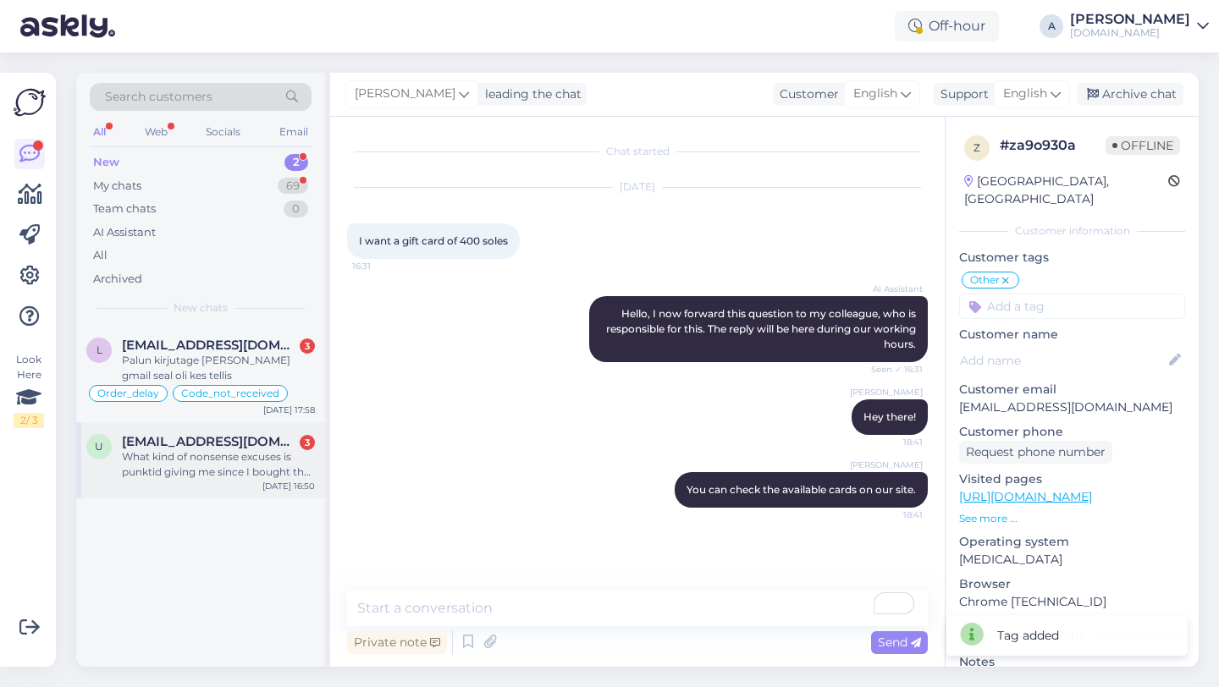
click at [296, 431] on div "u [EMAIL_ADDRESS][DOMAIN_NAME] 3 What kind of nonsense excuses is punktid givin…" at bounding box center [200, 460] width 249 height 76
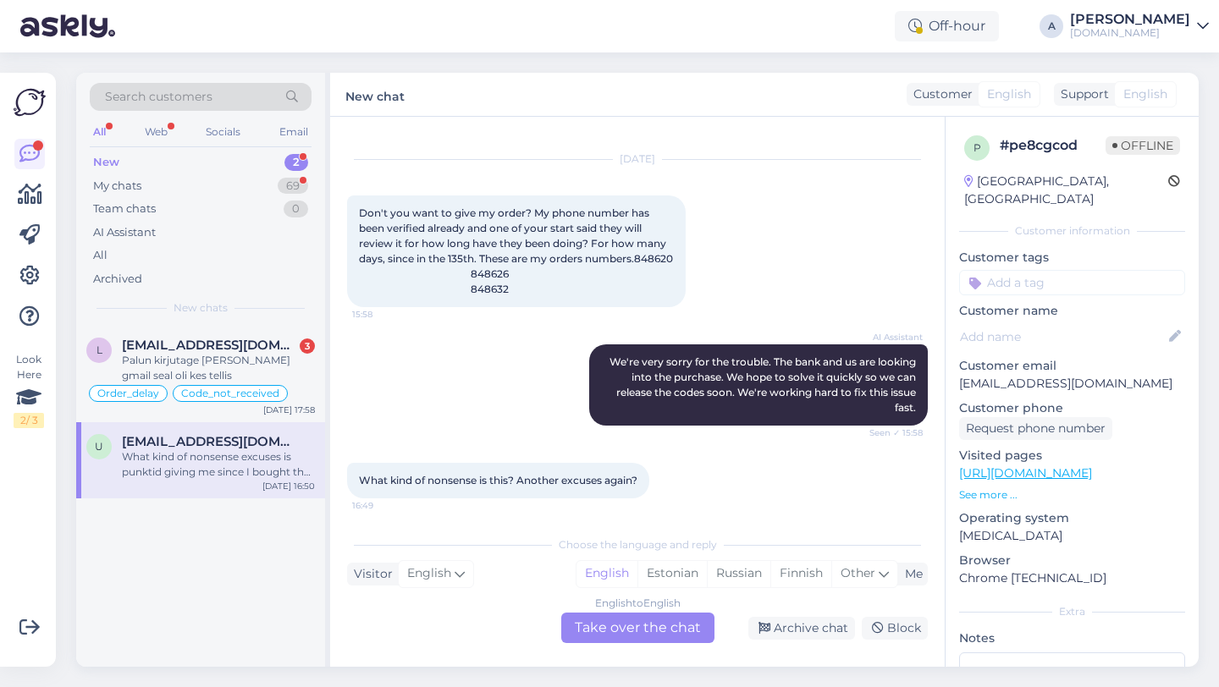
scroll to position [224, 0]
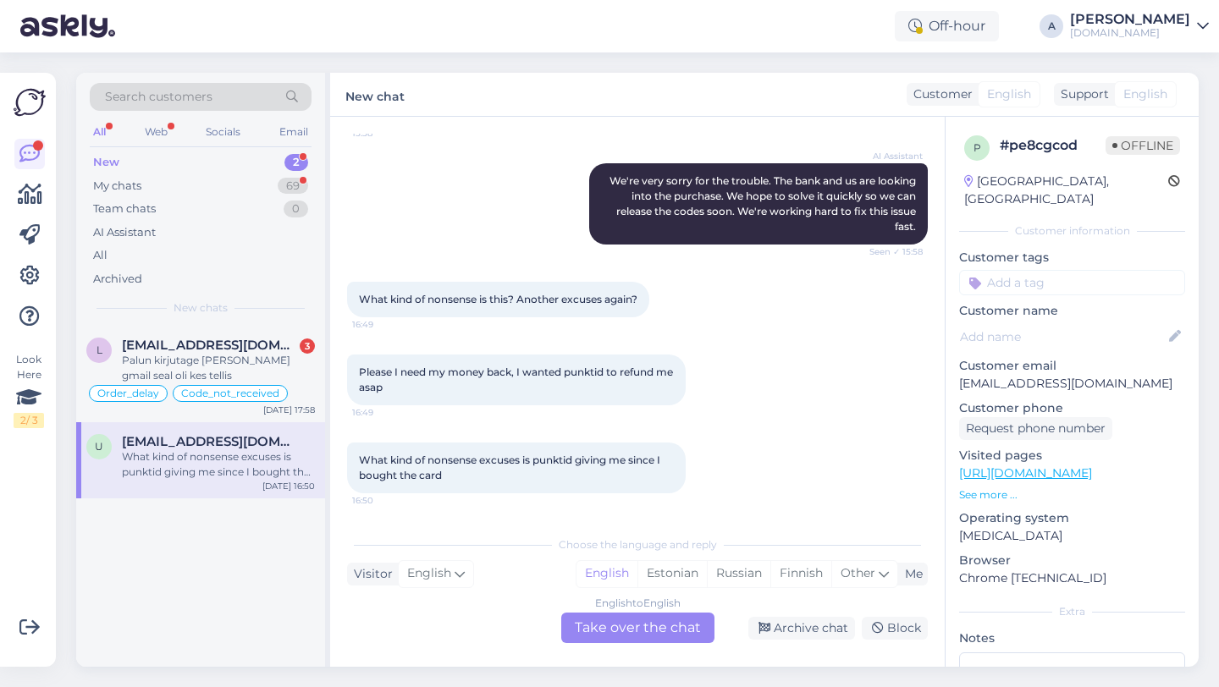
click at [602, 627] on div "English to English Take over the chat" at bounding box center [637, 628] width 153 height 30
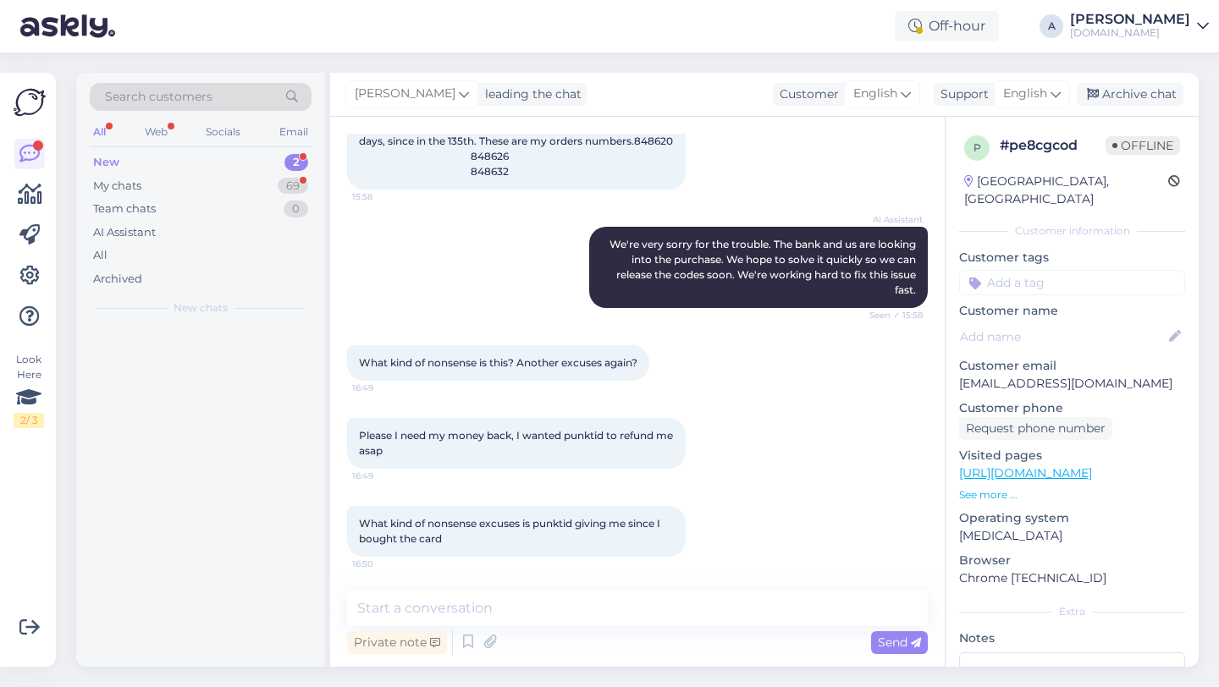
scroll to position [161, 0]
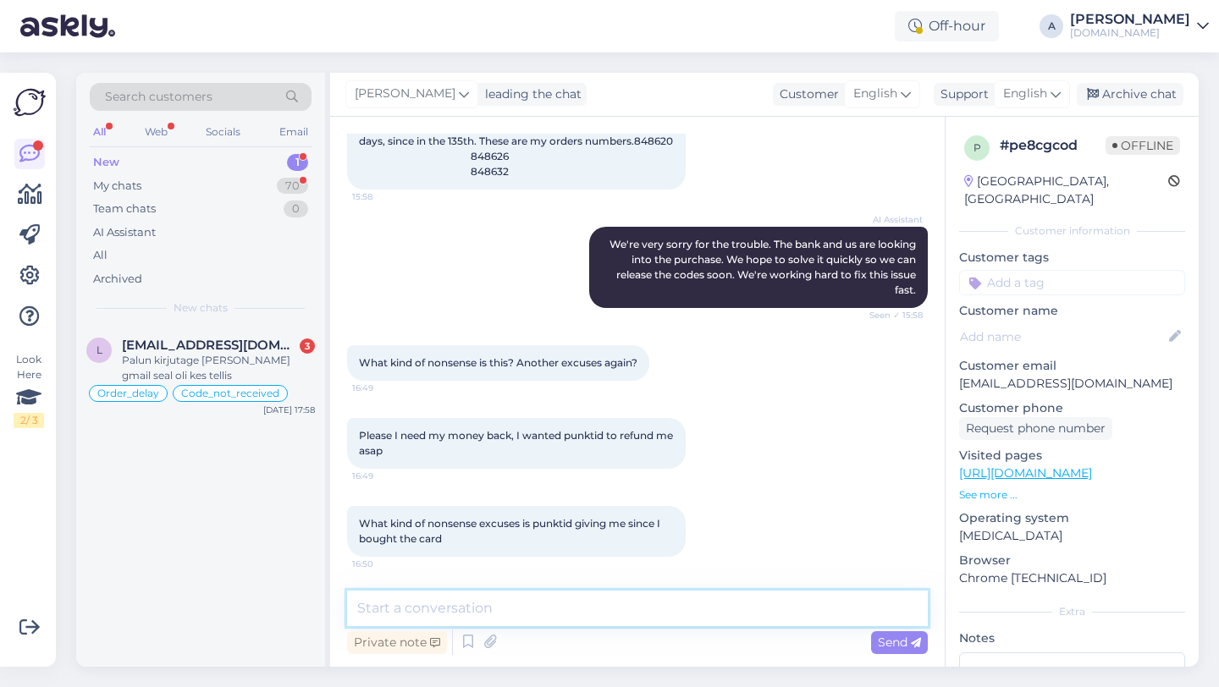
click at [517, 618] on textarea at bounding box center [637, 609] width 581 height 36
type textarea "Hey there!"
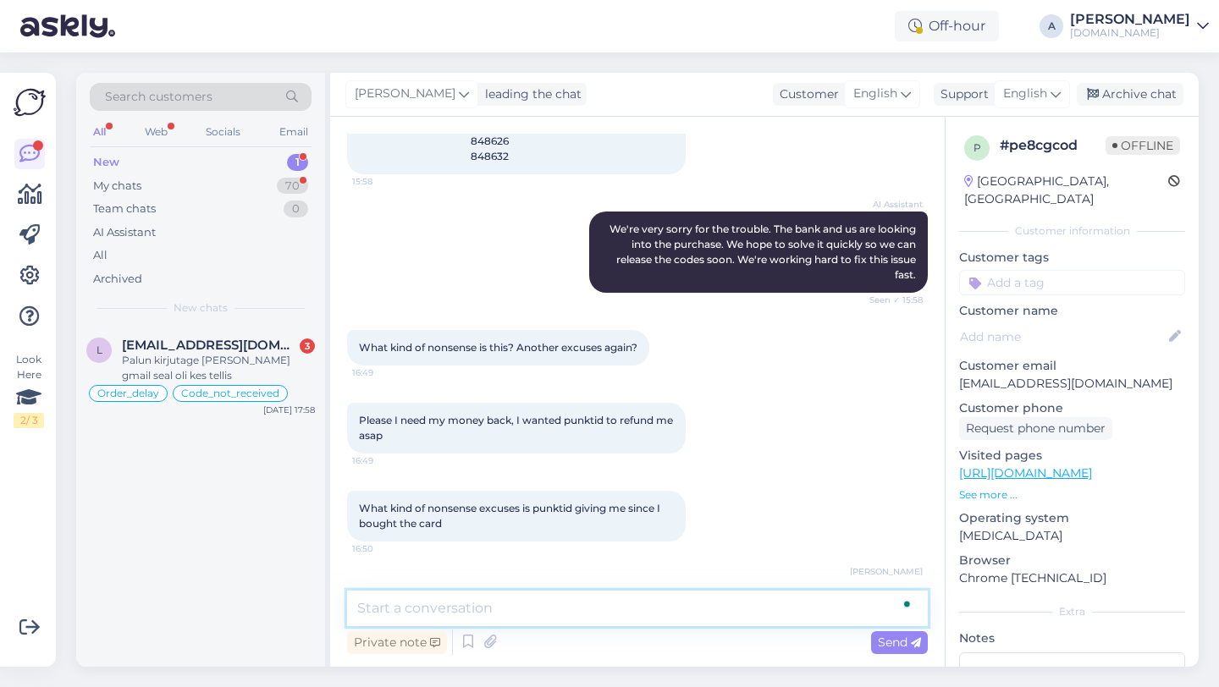
scroll to position [234, 0]
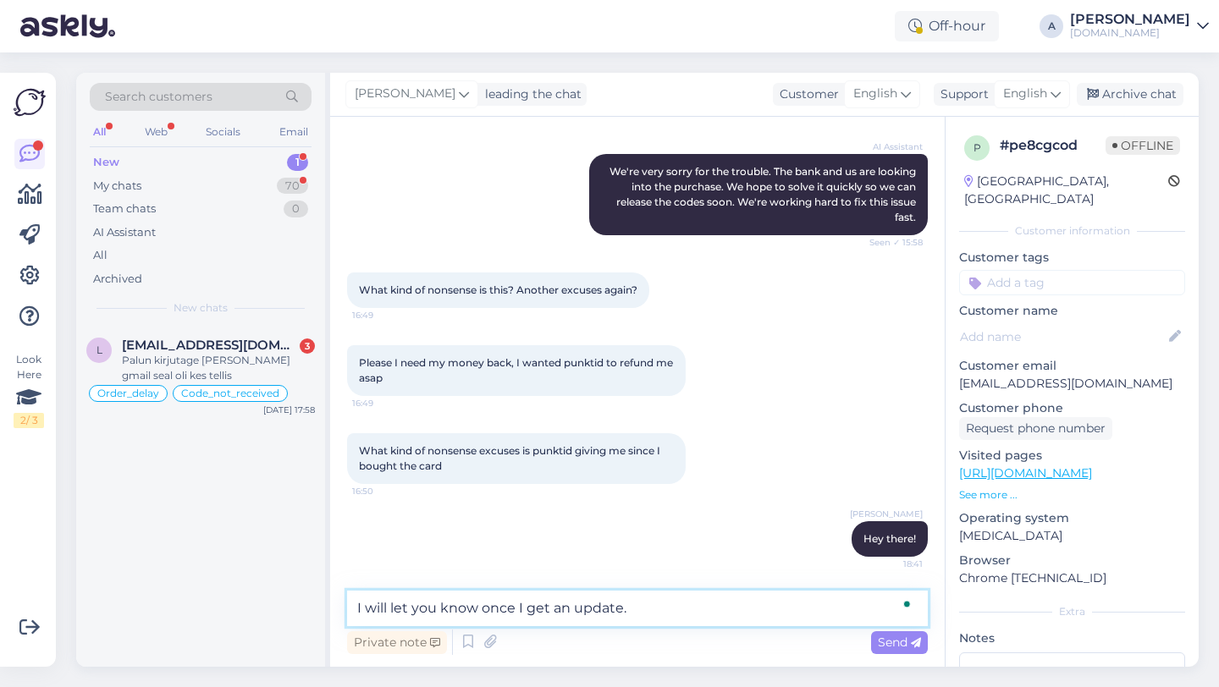
type textarea "I will let you know once I get an update."
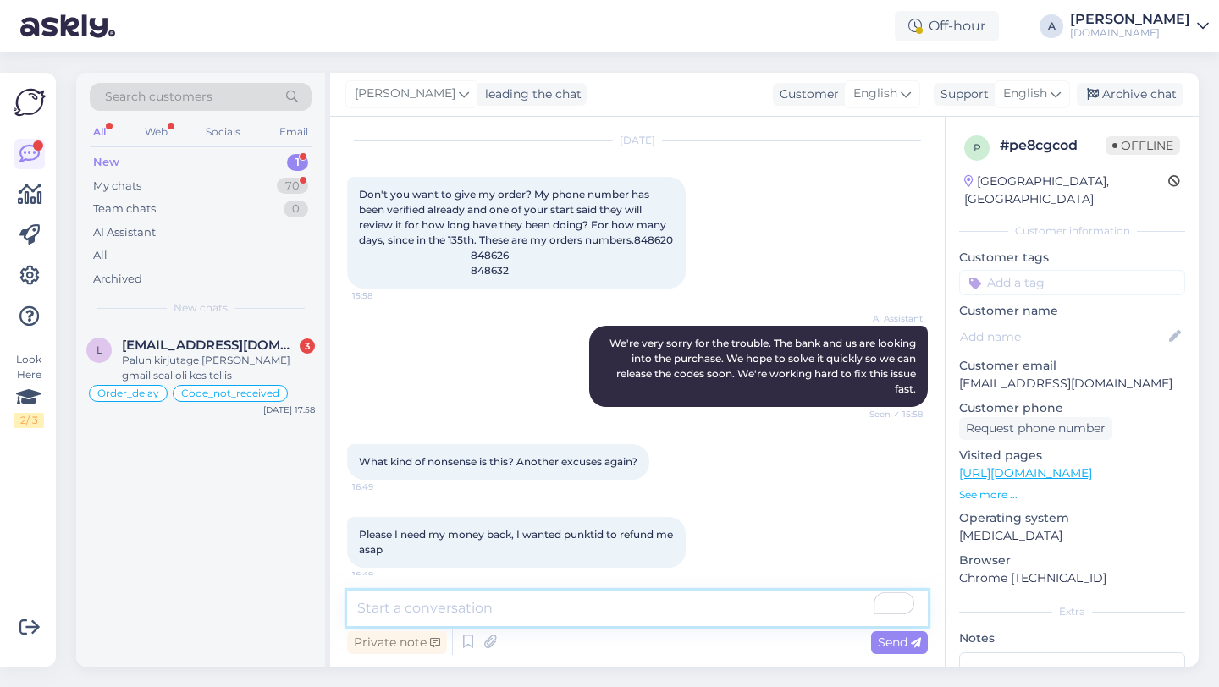
scroll to position [0, 0]
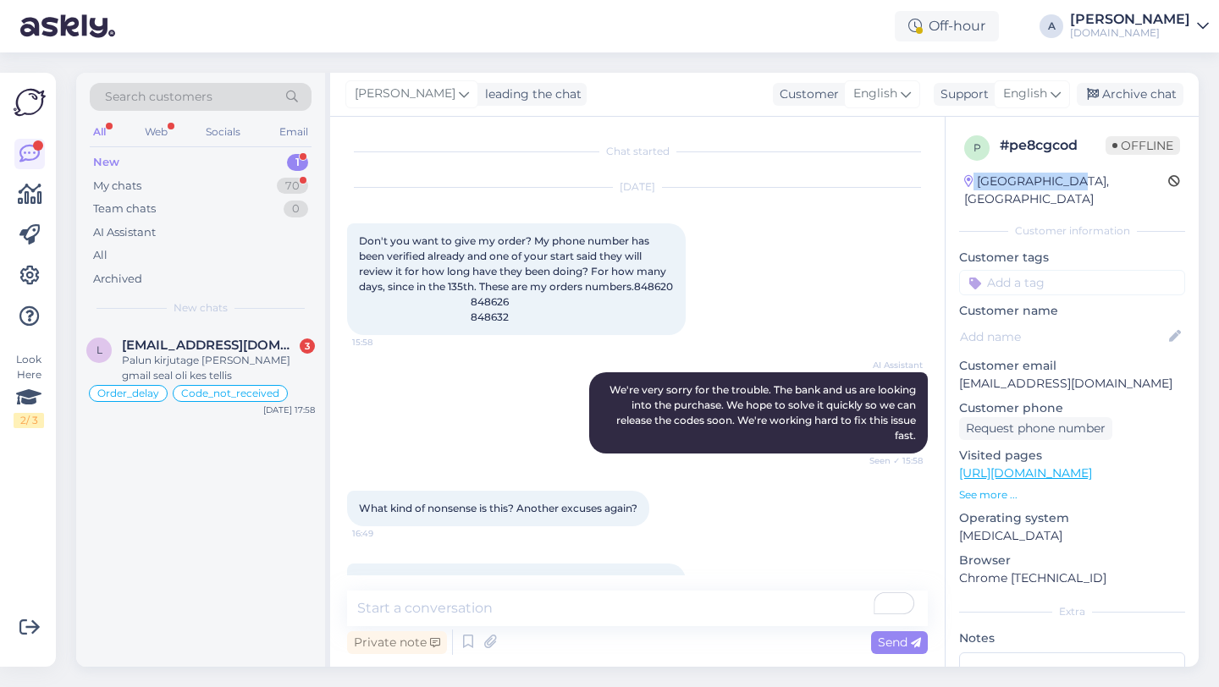
drag, startPoint x: 1065, startPoint y: 183, endPoint x: 973, endPoint y: 182, distance: 92.2
click at [973, 182] on div "[GEOGRAPHIC_DATA], [GEOGRAPHIC_DATA]" at bounding box center [1072, 191] width 216 height 36
copy div "[GEOGRAPHIC_DATA], [GEOGRAPHIC_DATA]"
click at [949, 316] on div "p # pe8cgcod Offline [GEOGRAPHIC_DATA], [GEOGRAPHIC_DATA] Customer information …" at bounding box center [1071, 473] width 253 height 713
click at [212, 349] on span "[EMAIL_ADDRESS][DOMAIN_NAME]" at bounding box center [210, 345] width 176 height 15
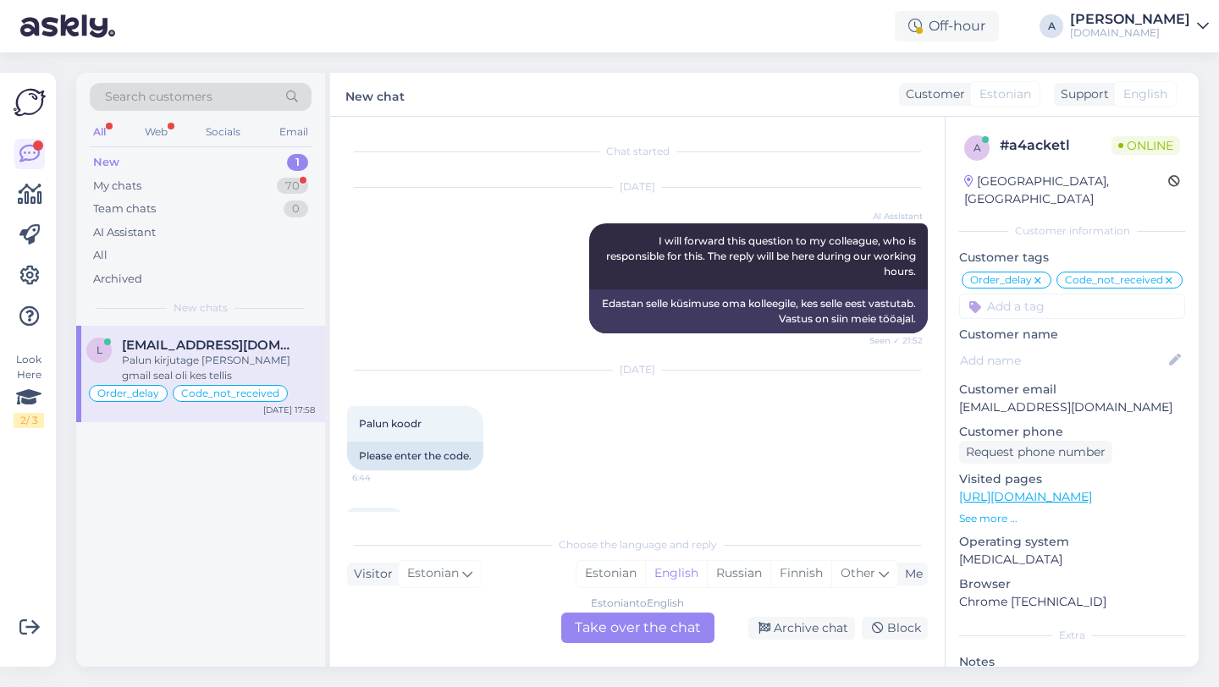
scroll to position [12163, 0]
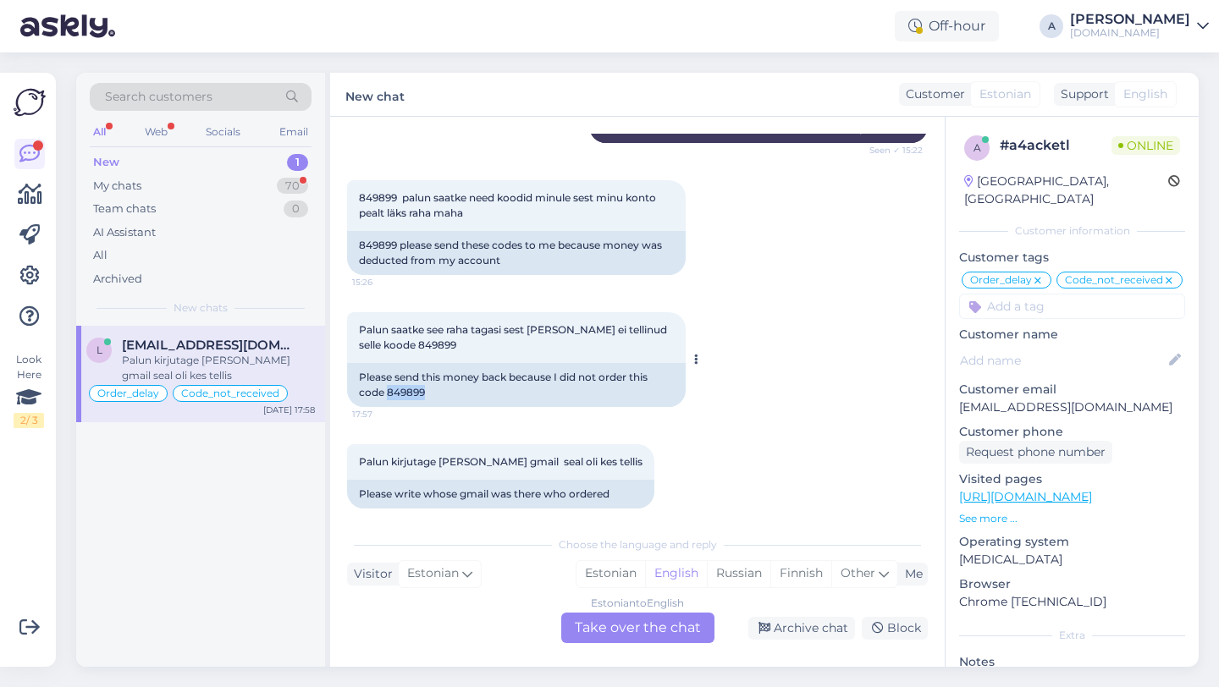
drag, startPoint x: 433, startPoint y: 375, endPoint x: 394, endPoint y: 375, distance: 38.9
click at [386, 374] on div "Please send this money back because I did not order this code 849899" at bounding box center [516, 385] width 338 height 44
copy div "849899"
click at [596, 618] on div "Estonian to English Take over the chat" at bounding box center [637, 628] width 153 height 30
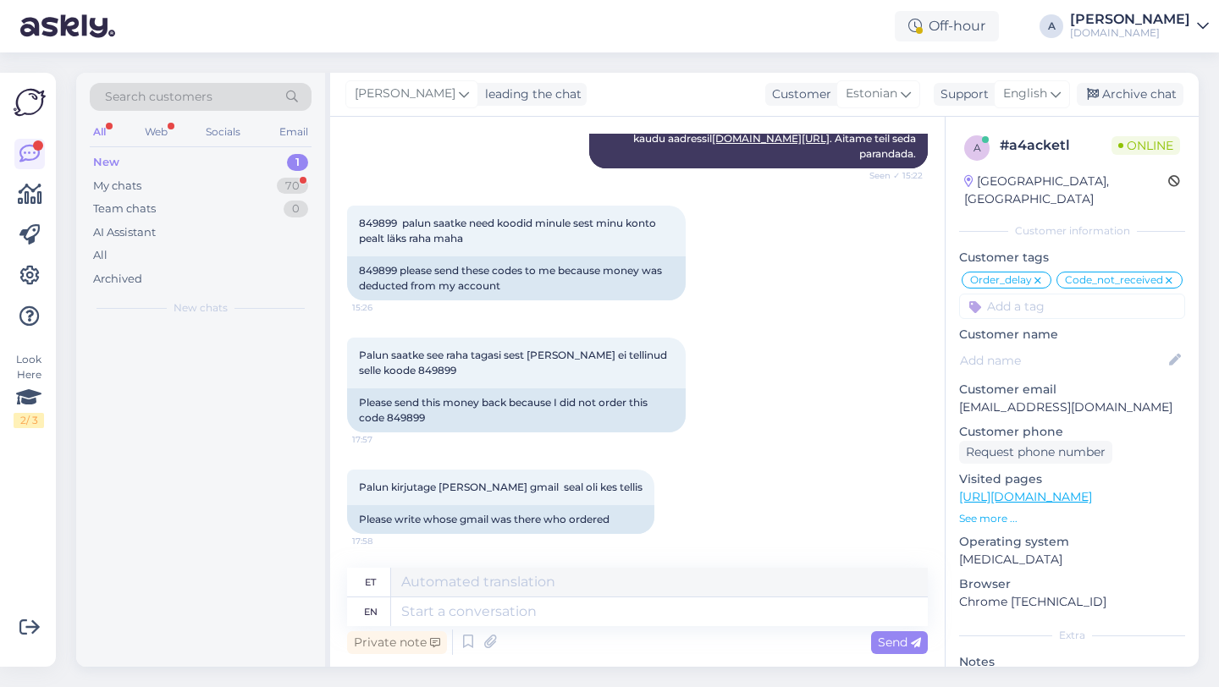
scroll to position [12122, 0]
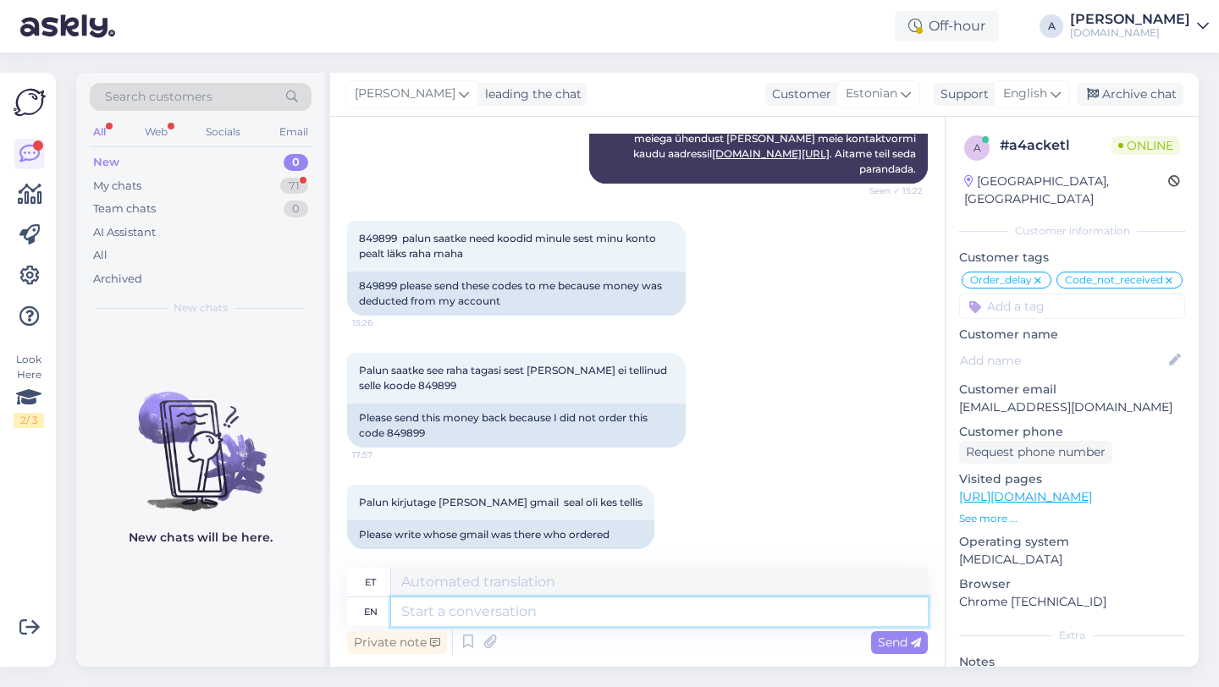
click at [479, 619] on textarea at bounding box center [659, 611] width 537 height 29
type textarea "Hey th"
type textarea "Hei"
type textarea "Hey there!"
type textarea "Tere!"
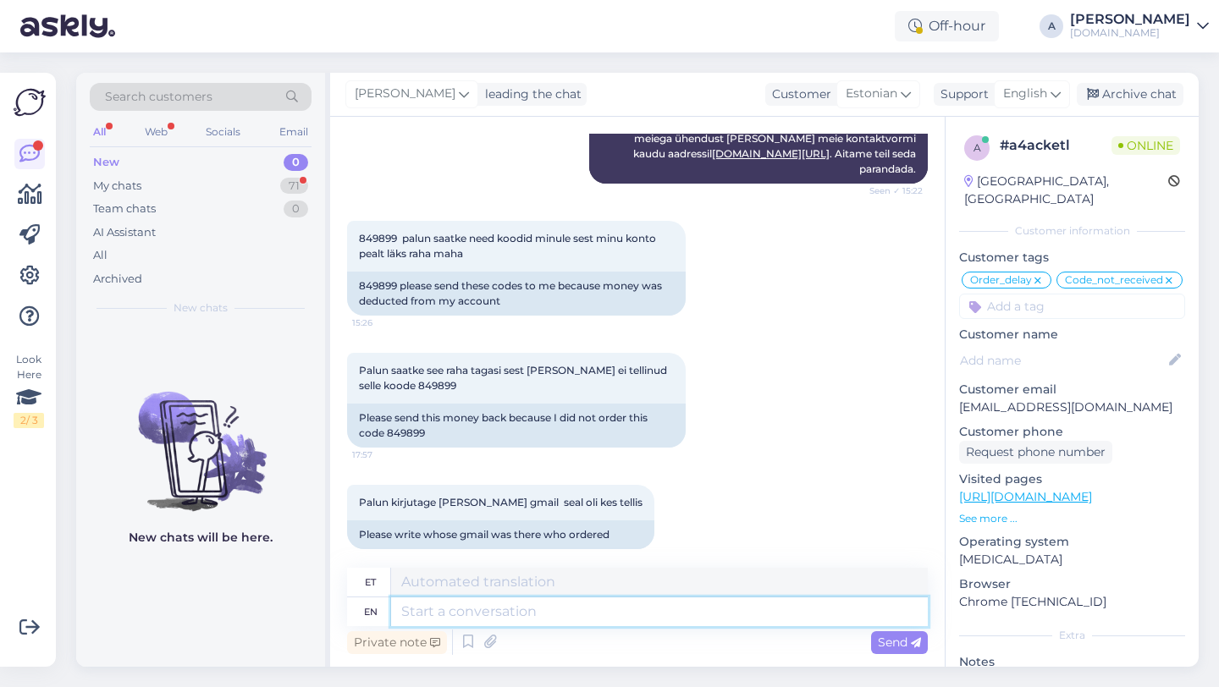
scroll to position [12224, 0]
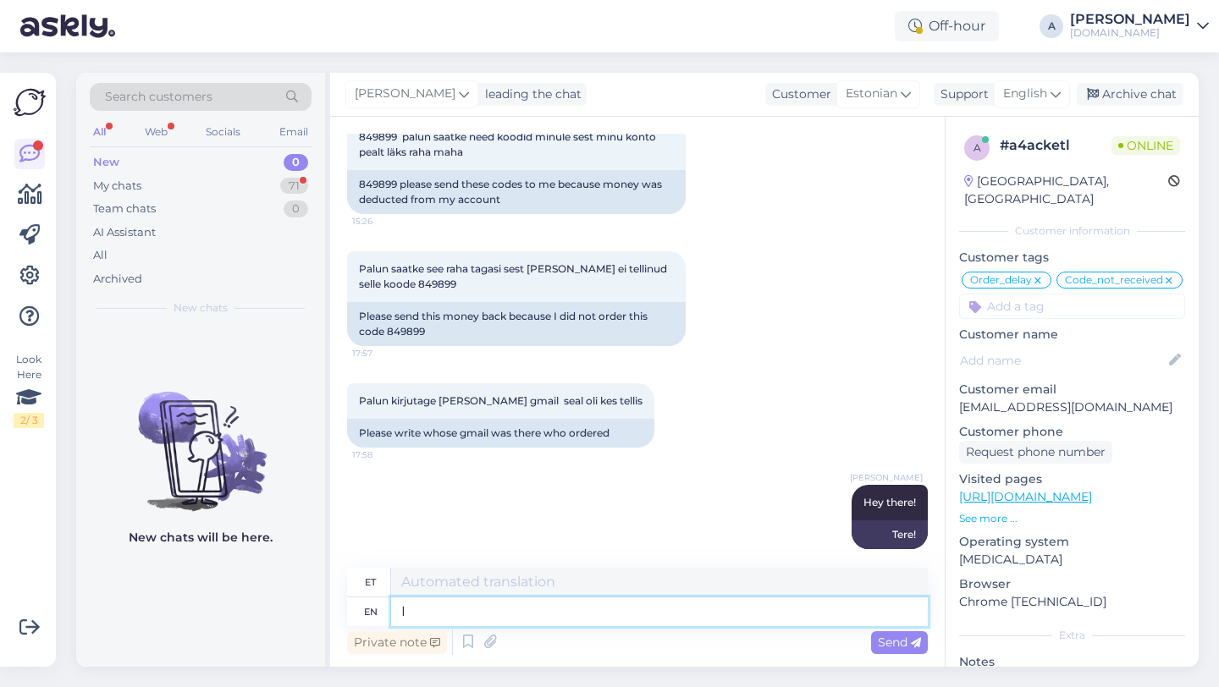
type textarea "I c"
type textarea "[PERSON_NAME]"
type textarea "I can s"
type textarea "Ma saan"
type textarea "I can see i"
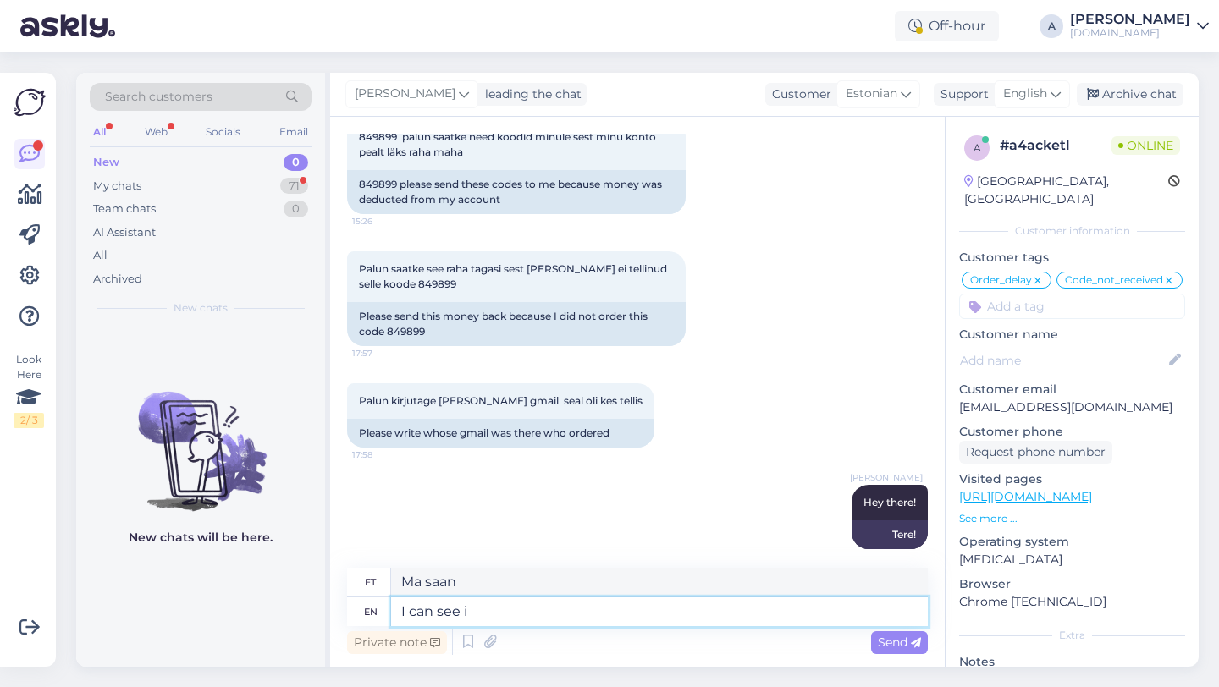
type textarea "Ma näen"
type textarea "I can see internally tha"
type textarea "Ma näen sisemiselt"
type textarea "I can see internally that y"
type textarea "Ma näen seda sisemiselt"
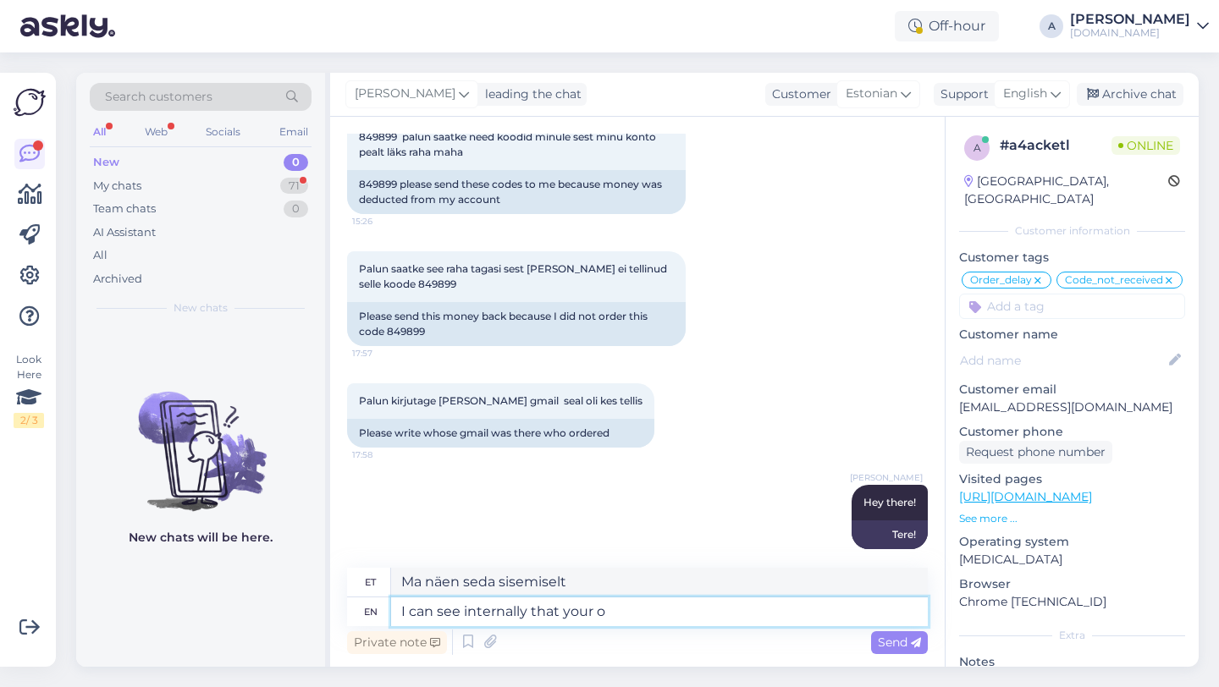
type textarea "I can see internally that your or"
type textarea "Ma näen sisemiselt, et sinu"
type textarea "I can see internally that your order wa"
type textarea "Ma näen sisemiselt, et teie tellimus"
type textarea "I can see internally that your order was co"
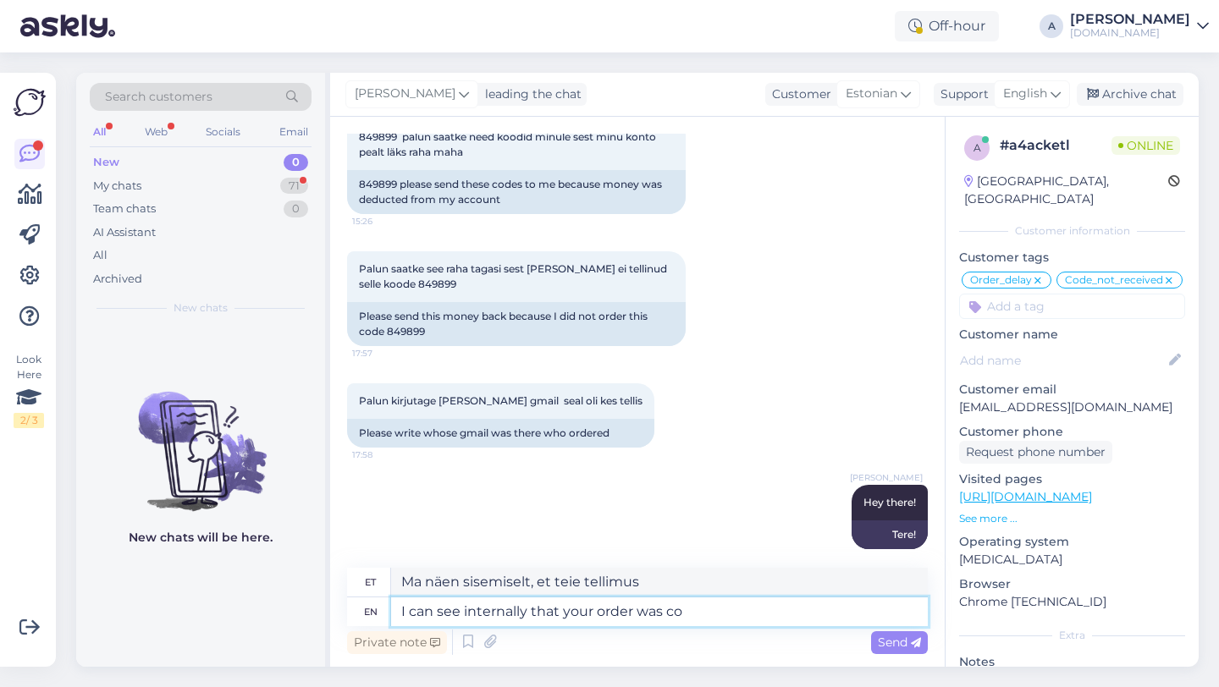
type textarea "Ma näen sisemiselt, et teie tellimus oli"
type textarea "I can see internally that your order was completed."
type textarea "Ma näen sisemiselt, et teie tellimus on täidetud."
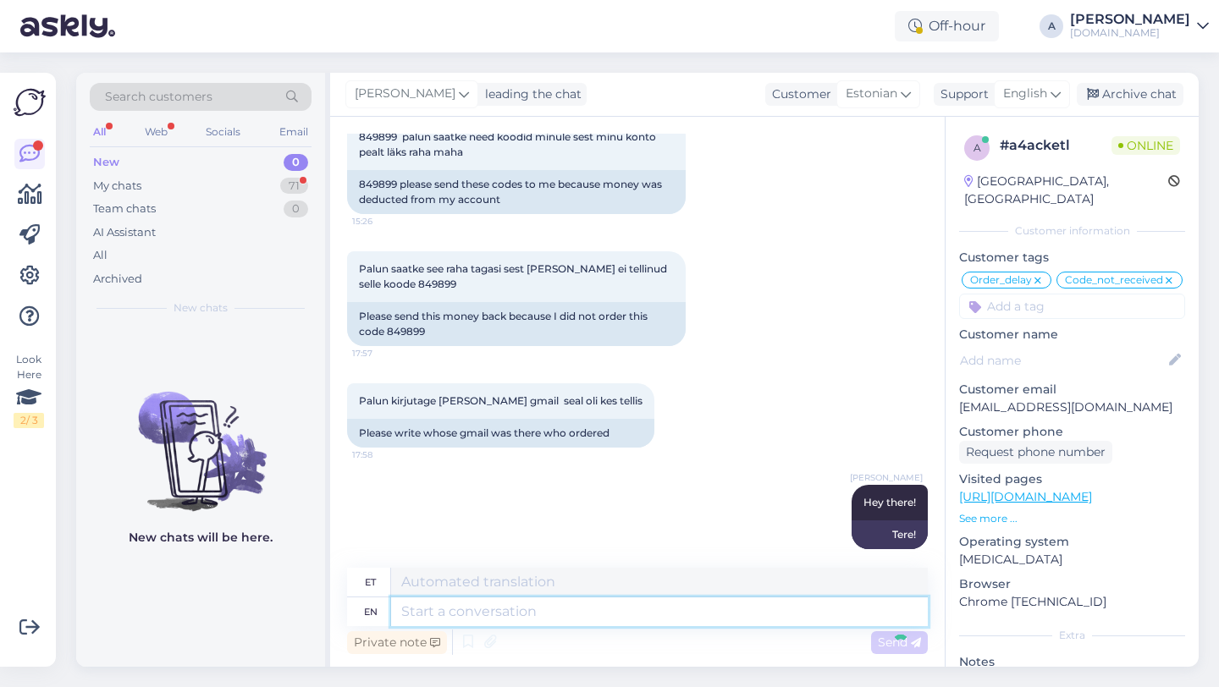
scroll to position [12325, 0]
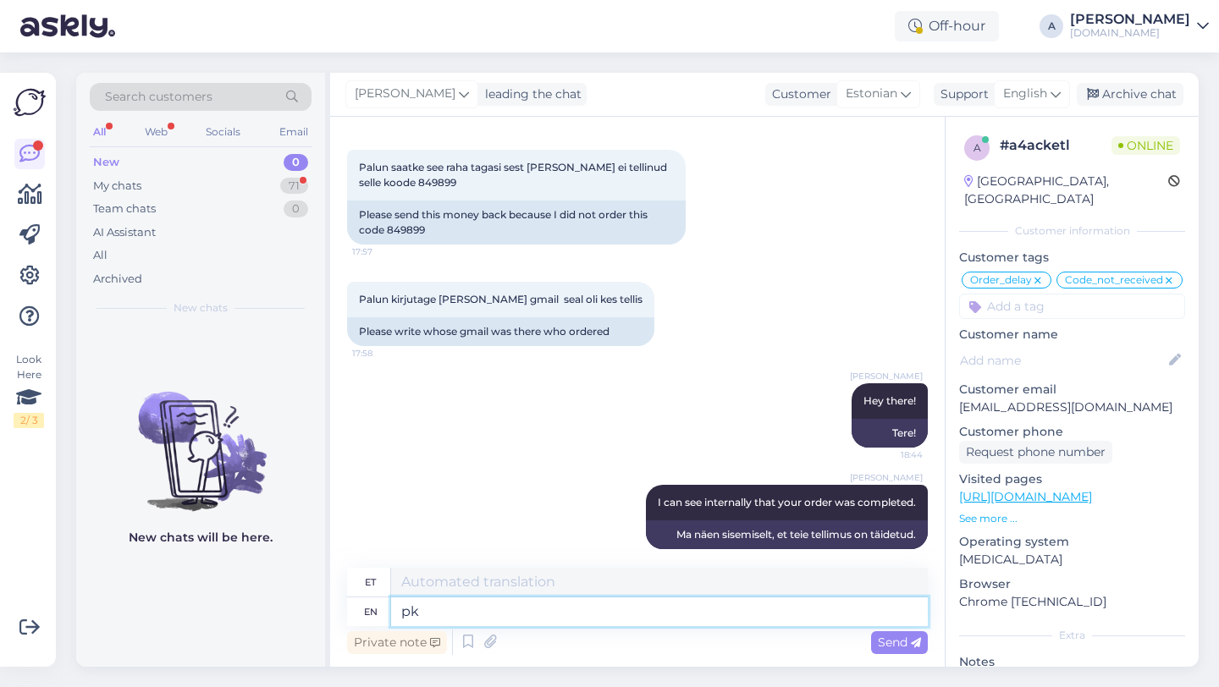
type textarea "p"
type textarea "Please c"
type textarea "Palun"
type textarea "Please check yo"
type textarea "Palun kontrollige"
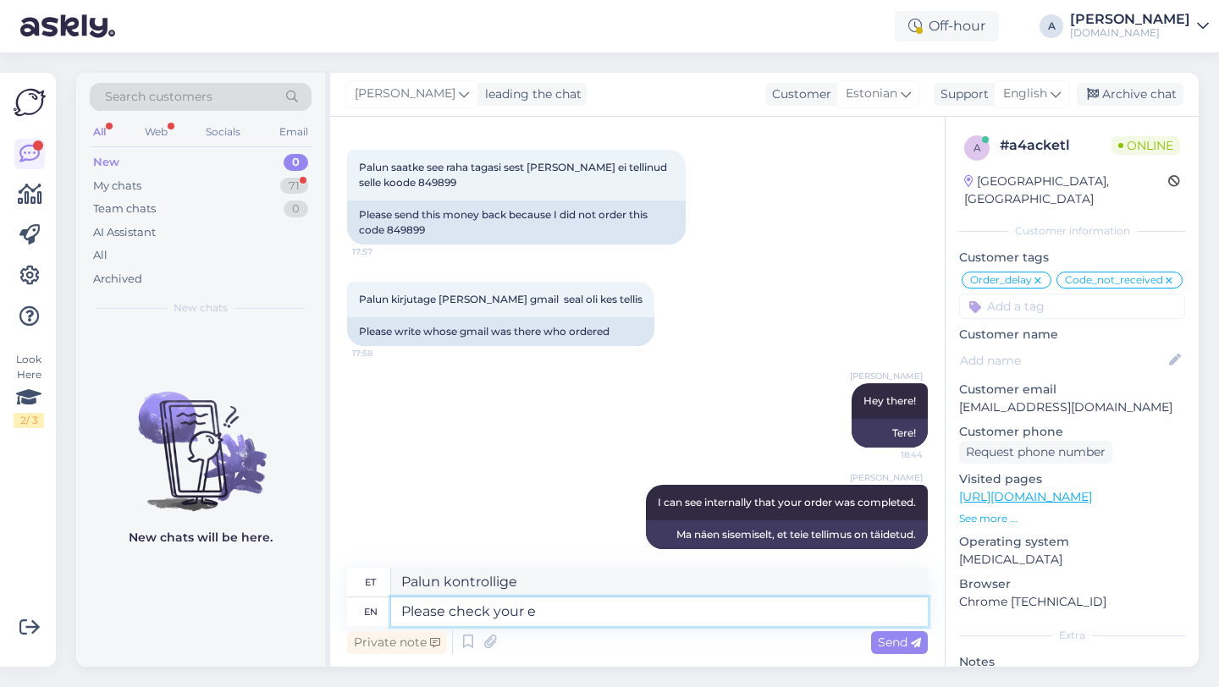
type textarea "Please check your em"
type textarea "Palun kontrollige oma"
type textarea "Please check your email a"
type textarea "Palun kontrollige oma e-posti"
type textarea "Please check your email and sma"
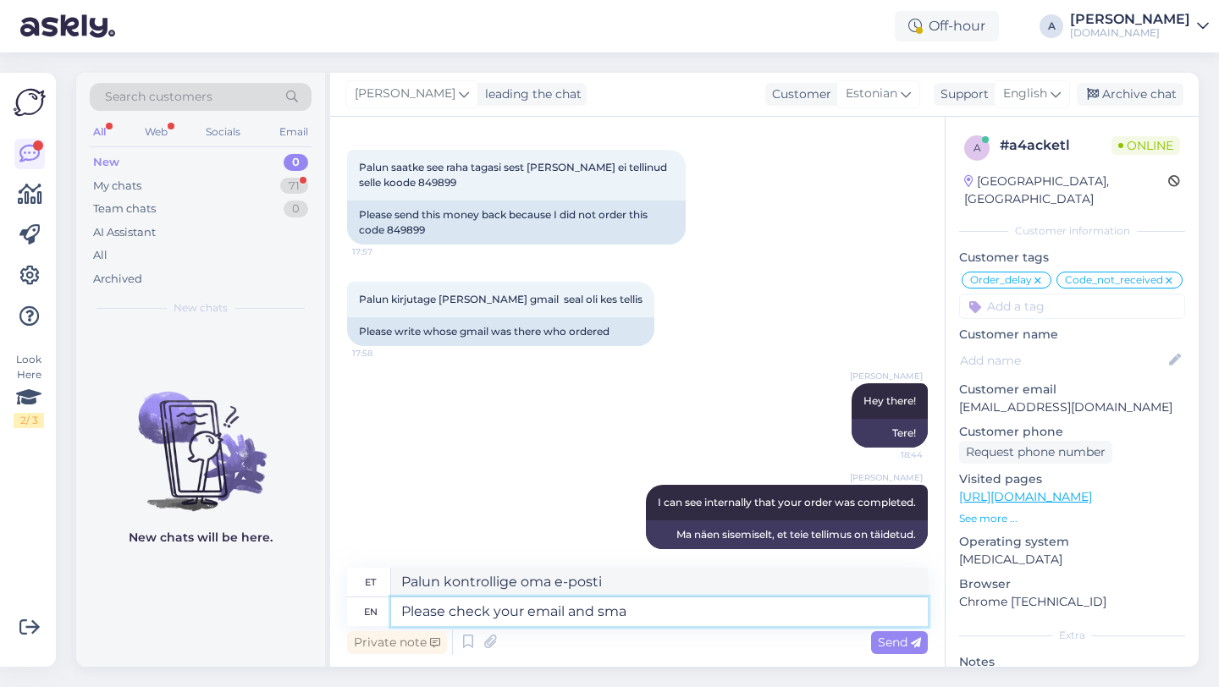
type textarea "Palun kontrollige oma e-posti ja"
type textarea "Please check your email and smap"
type textarea "Palun kontrollige oma e-[PERSON_NAME] SMAP-i"
type textarea "Please check your email and spamd"
type textarea "Palun kontrollige oma e-posti ja rämpsposti"
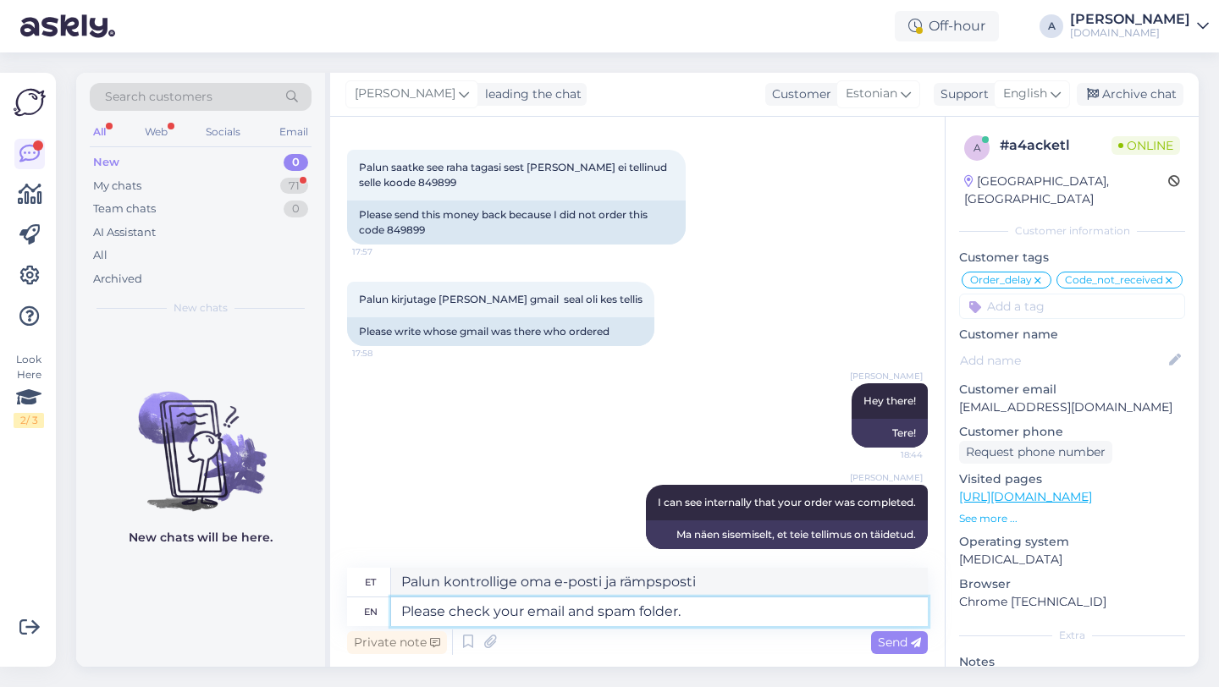
type textarea "Please check your email and spam folder."
type textarea "Palun kontrollige oma e-posti ja rämpsposti kausta."
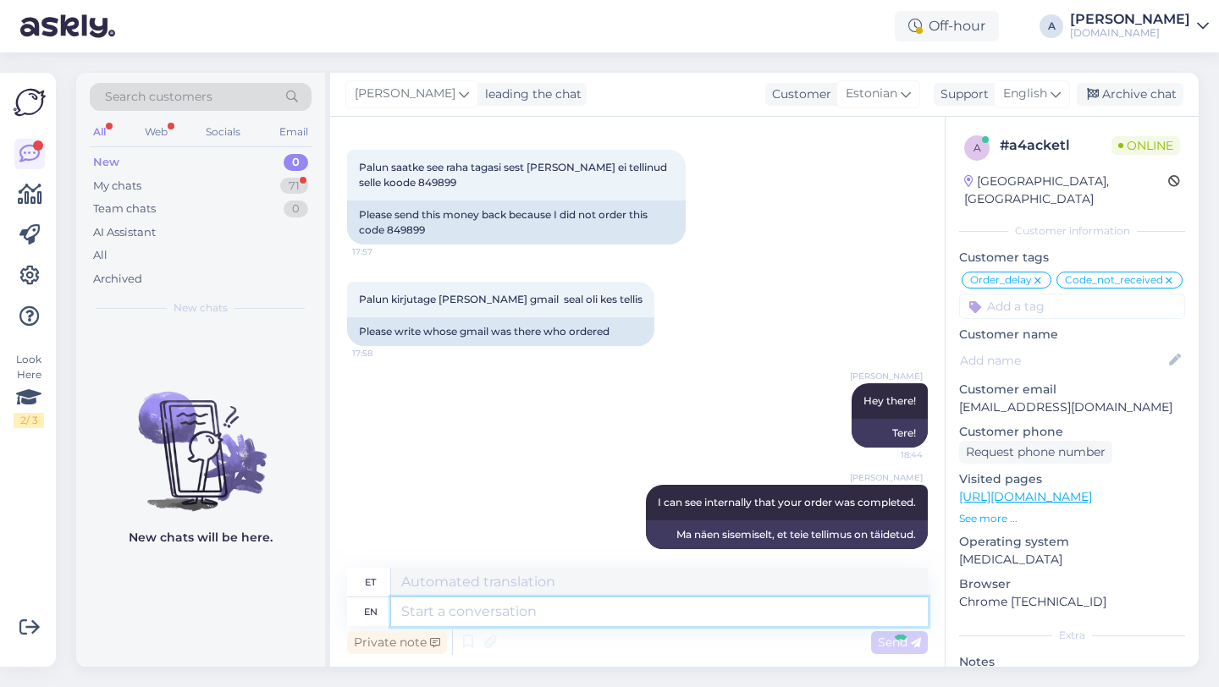
scroll to position [12427, 0]
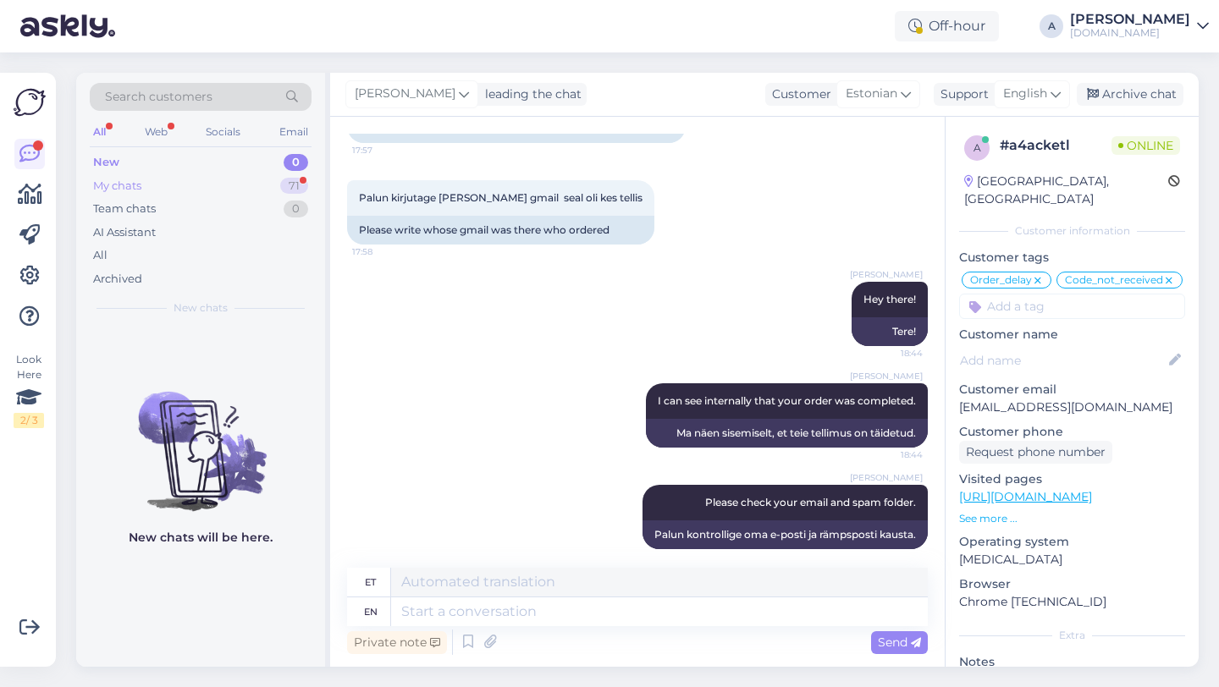
click at [260, 185] on div "My chats 71" at bounding box center [201, 186] width 222 height 24
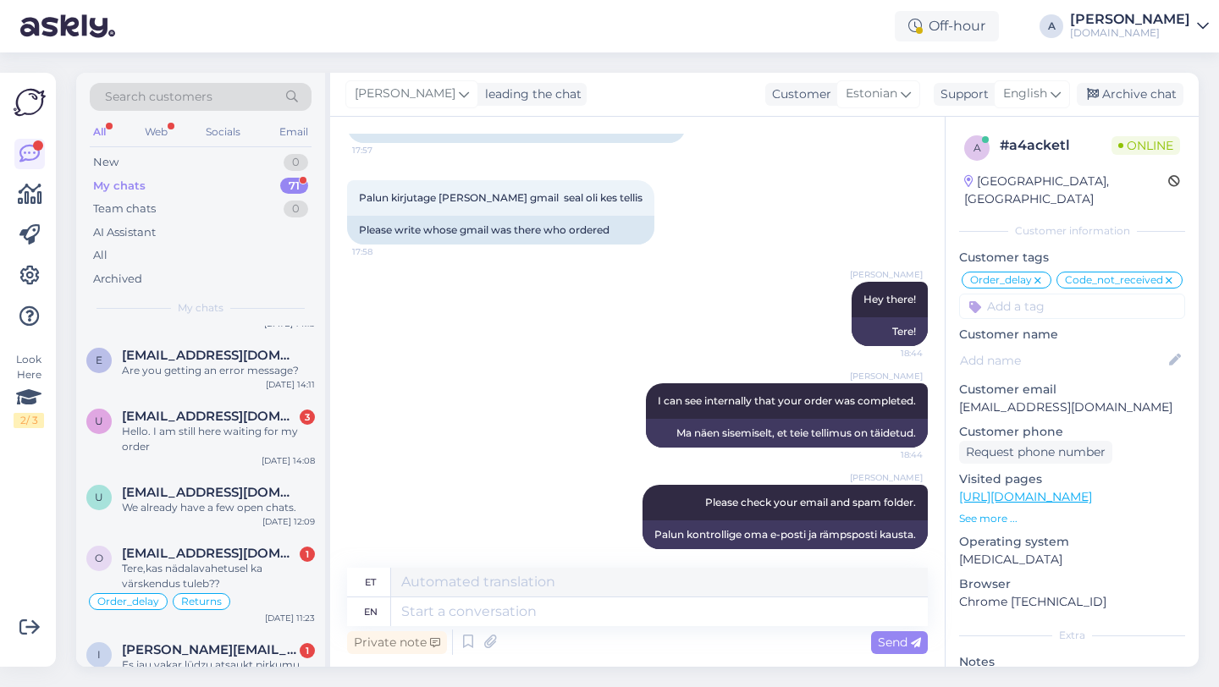
scroll to position [1154, 0]
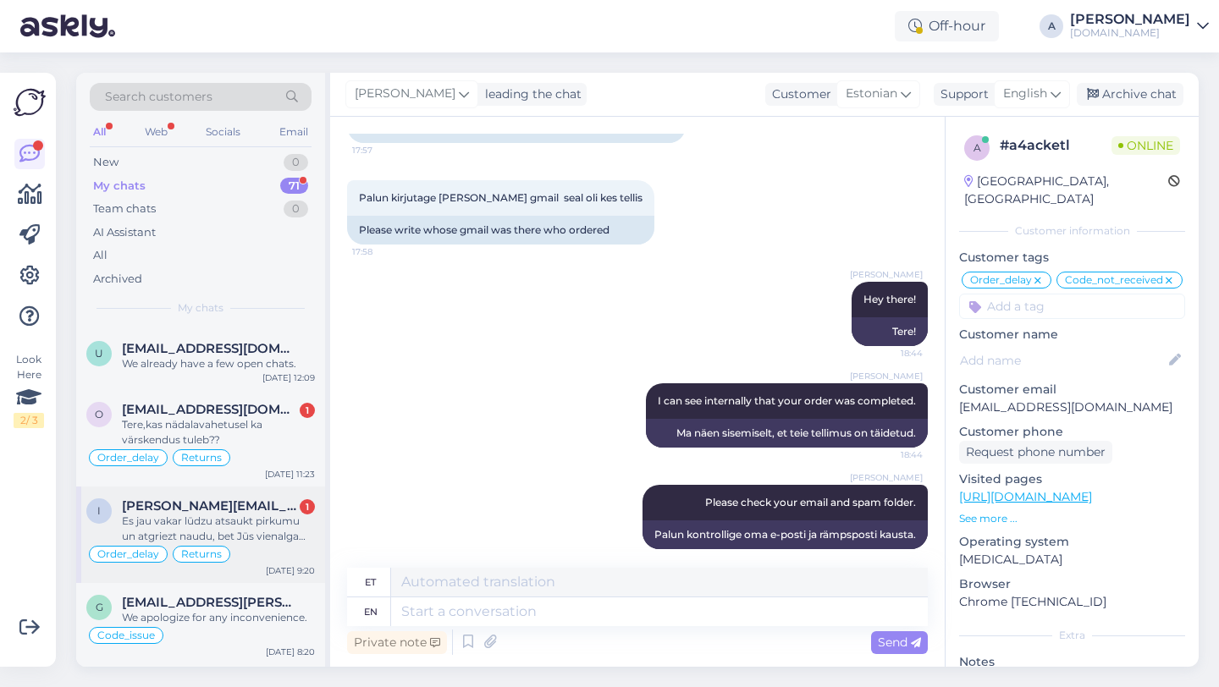
click at [212, 514] on div "Es jau vakar lūdzu atsaukt pirkumu un atgriezt naudu, bet Jūs vienalga atsūtījā…" at bounding box center [218, 529] width 193 height 30
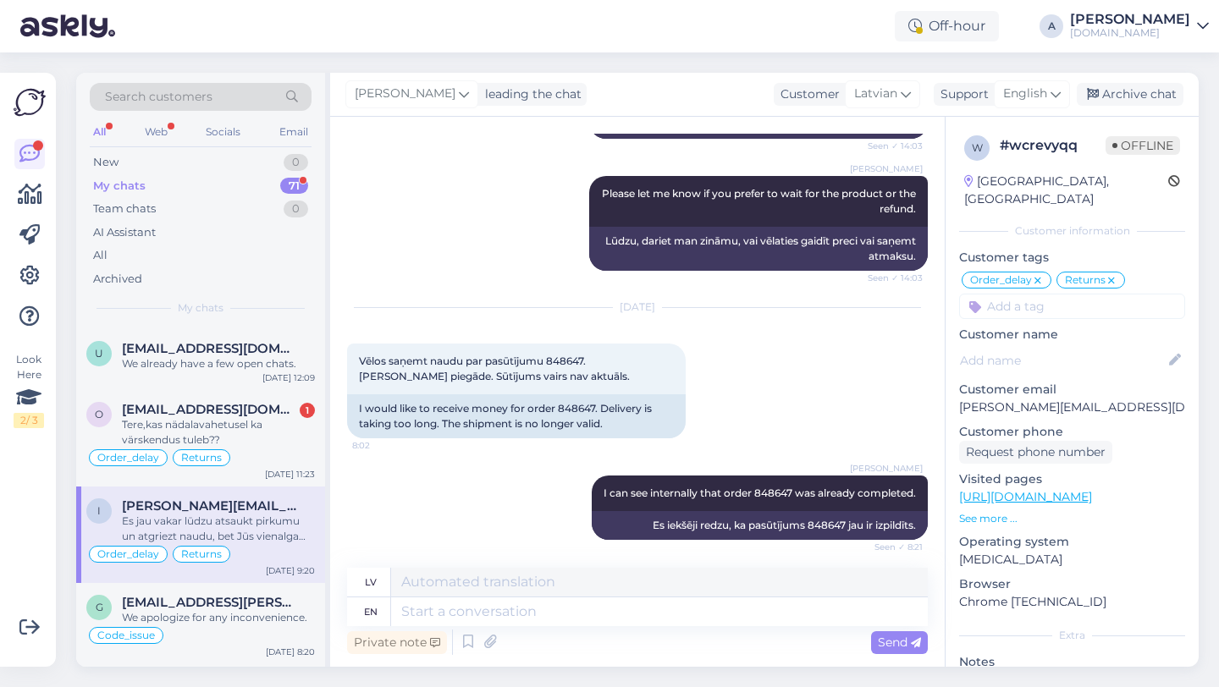
scroll to position [2201, 0]
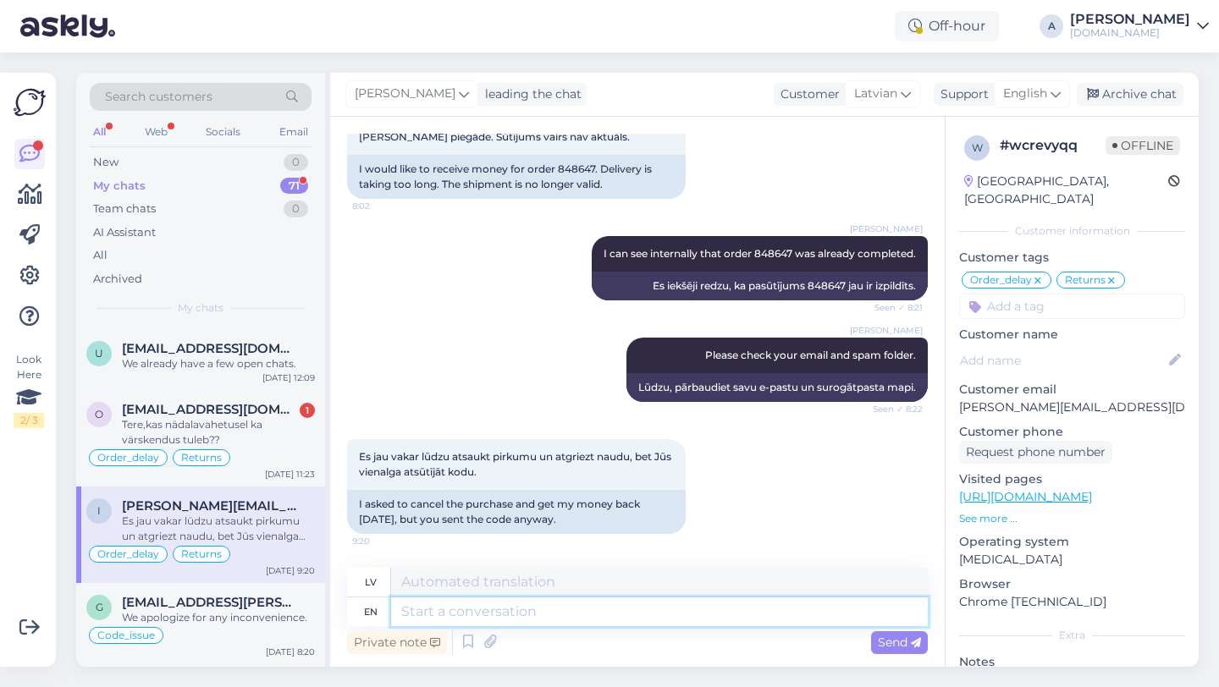
click at [465, 608] on textarea at bounding box center [659, 611] width 537 height 29
type textarea "The co"
type textarea "The"
type textarea "The code"
type textarea "Kods"
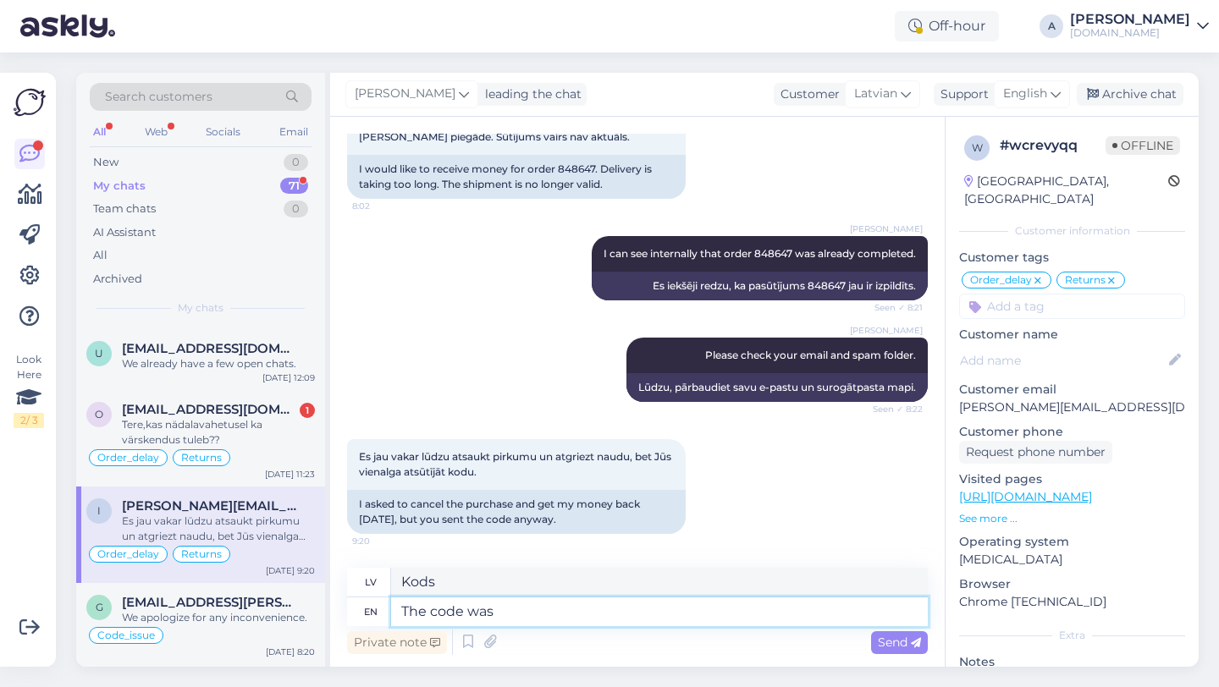
type textarea "The code was"
type textarea "Kods bija"
type textarea "The code was already s"
type textarea "Kods jau bija"
type textarea "The code was already sent"
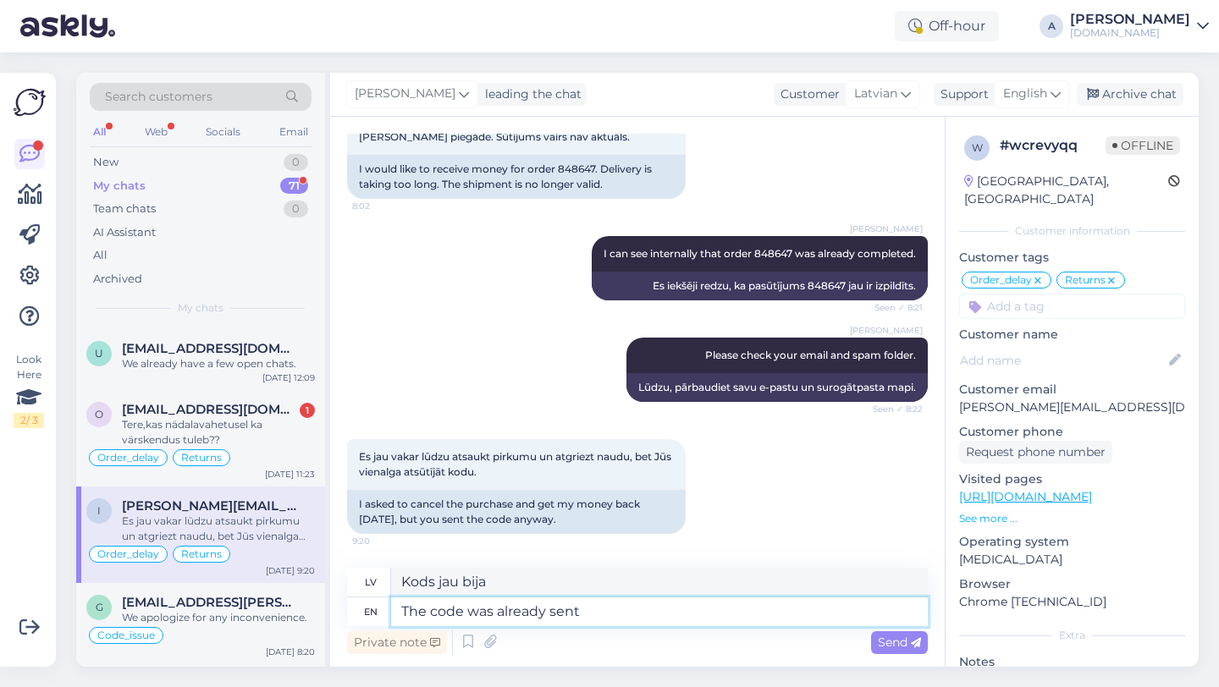
type textarea "Kods jau ir nosūtīts"
type textarea "The code was already sent."
type textarea "Kods jau bija nosūtīts."
type textarea "The code was already sent"
type textarea "Kods jau ir nosūtīts"
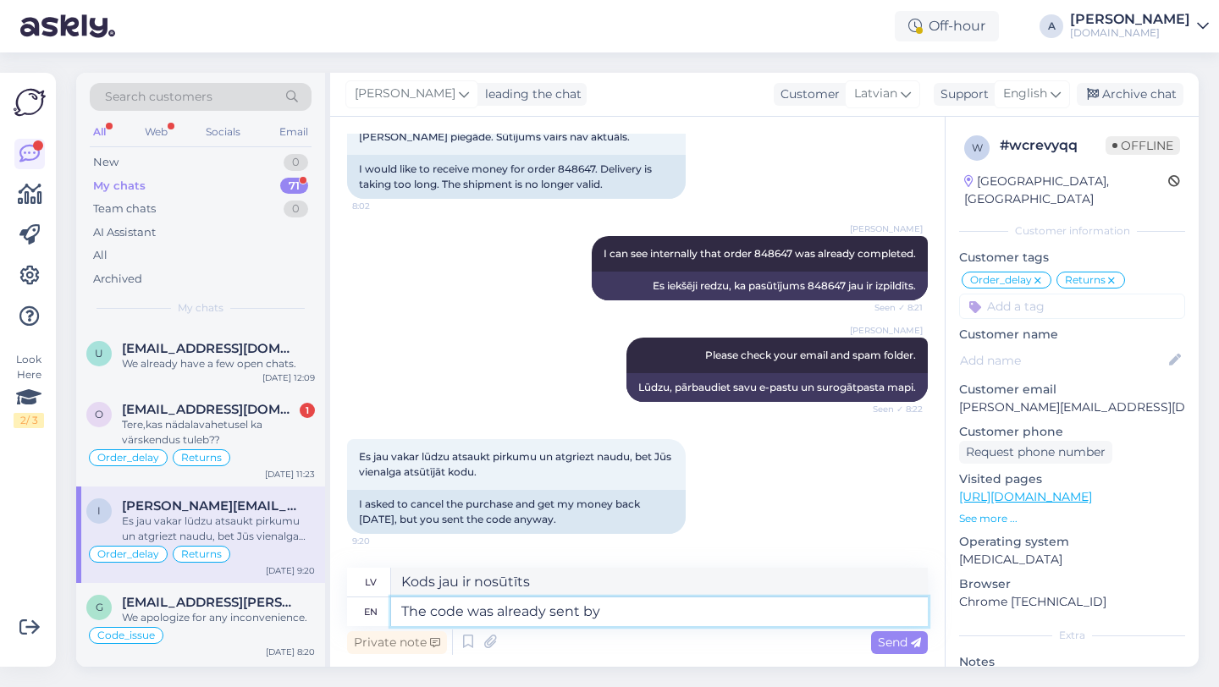
type textarea "The code was already sent by o"
type textarea "Kods jau ir nosūtīts no"
type textarea "The code was already sent by our tea"
type textarea "Kods jau ir nosūtīts no mūsu puses."
type textarea "The code was already sent by our team."
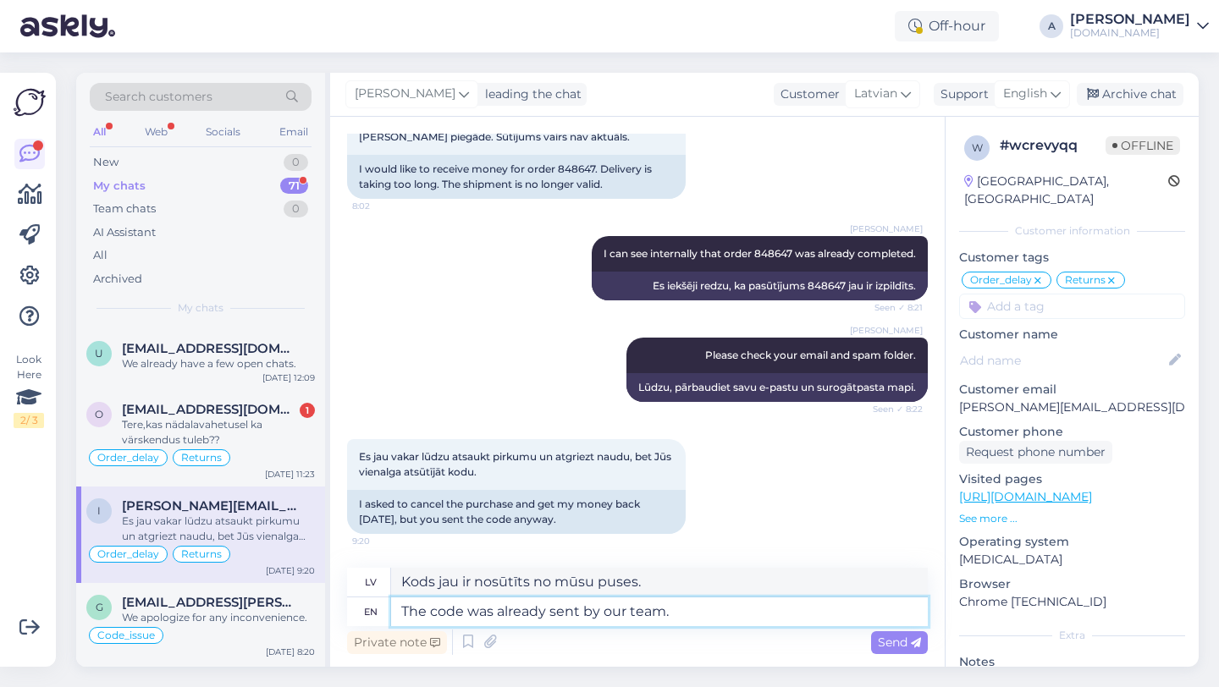
type textarea "Mūsu komanda jau ir nosūtījusi kodu."
type textarea "The code was already sent by our"
type textarea "Kods jau ir nosūtīts no mūsu puses."
type textarea "The code was already sent by our internal team"
type textarea "Kodu jau nosūtīja mūsu iekšējais serveris."
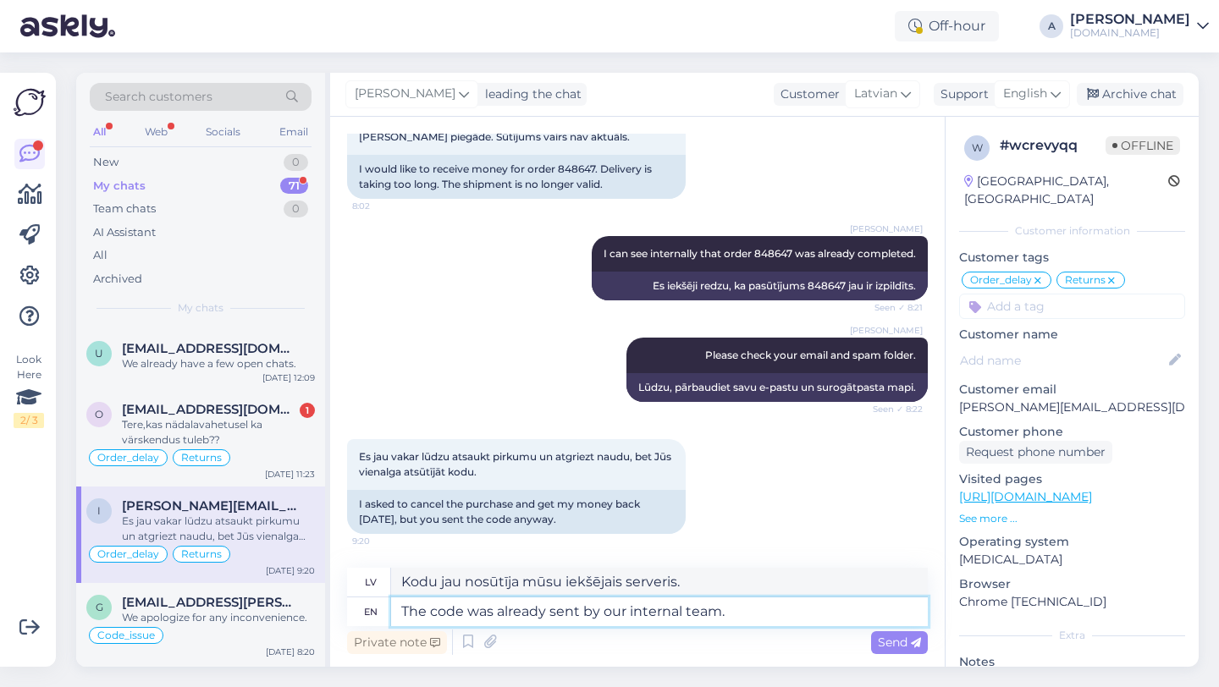
type textarea "The code was already sent by our internal team."
type textarea "Kodu jau nosūtīja mūsu iekšējā komanda."
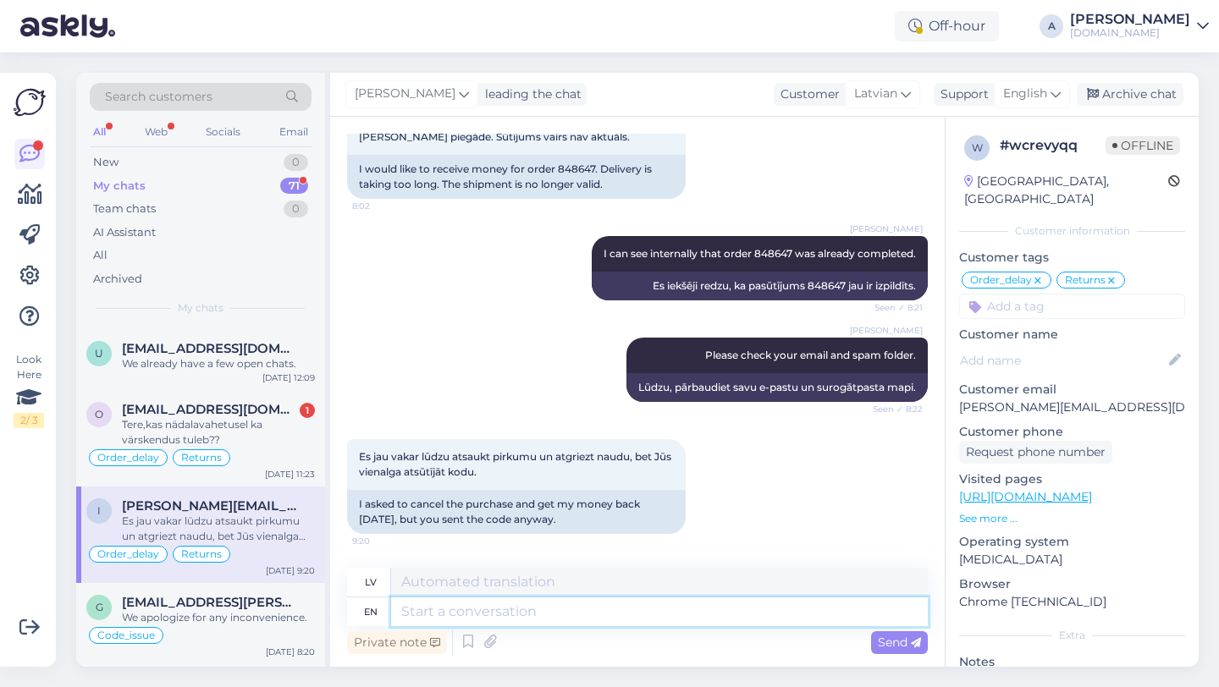
scroll to position [2303, 0]
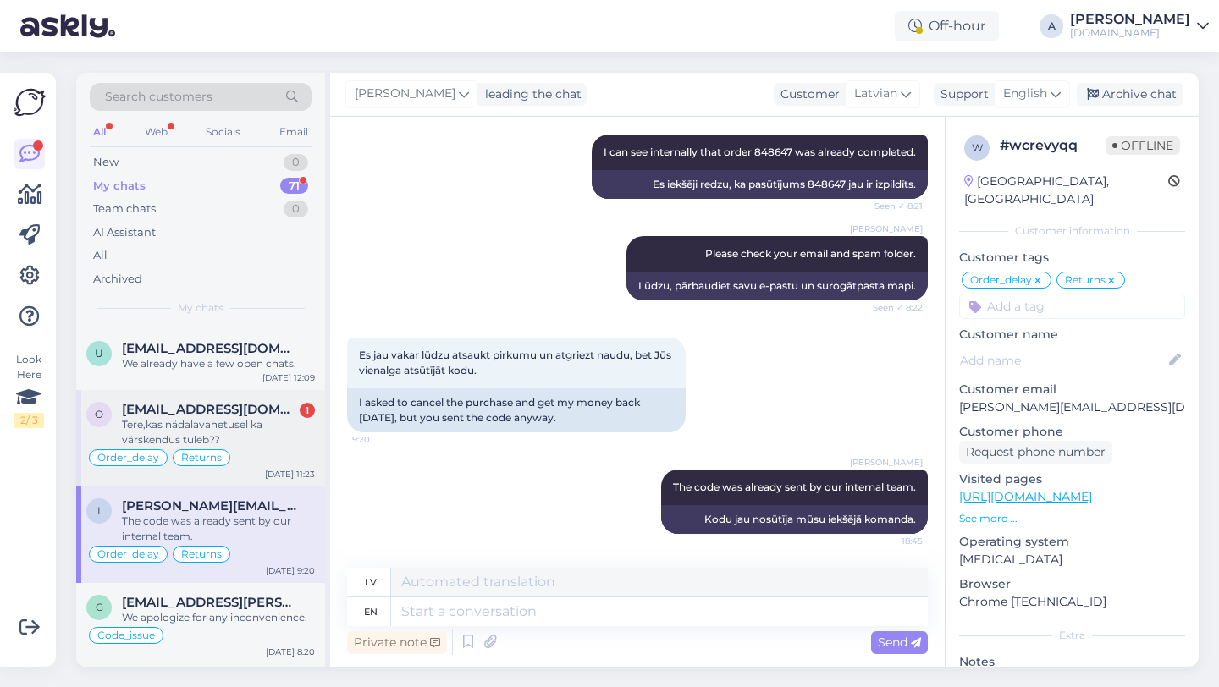
click at [241, 421] on div "Tere,kas nädalavahetusel ka värskendus tuleb??" at bounding box center [218, 432] width 193 height 30
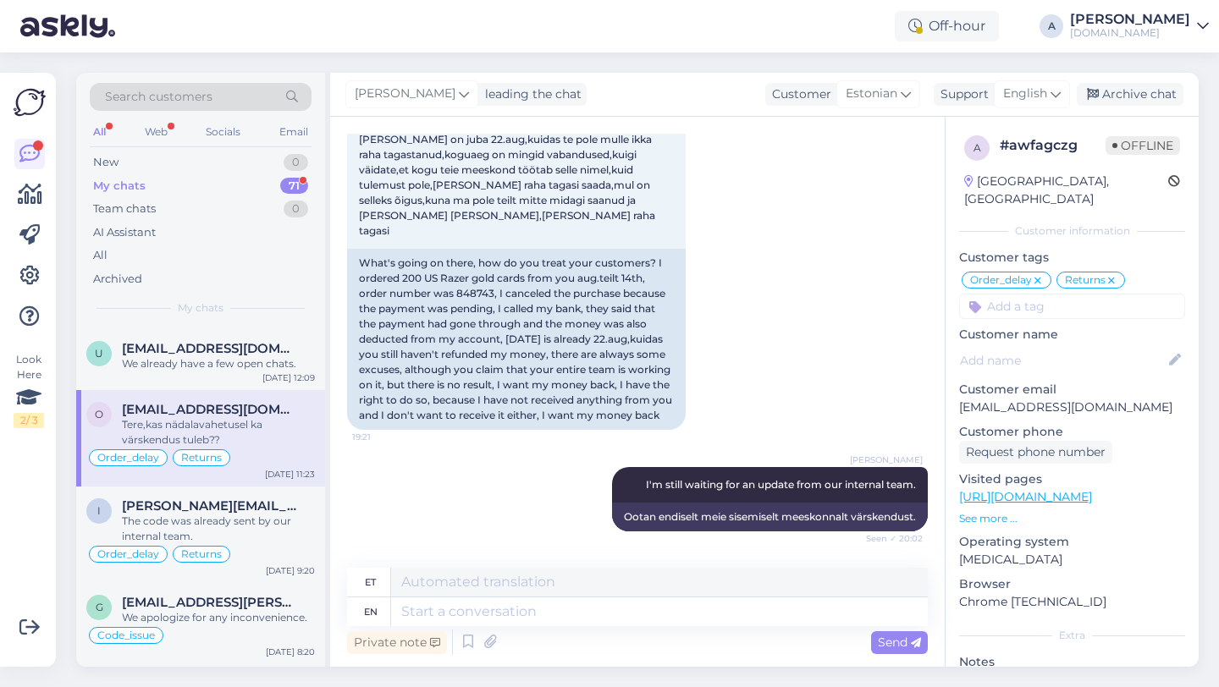
scroll to position [6662, 0]
drag, startPoint x: 492, startPoint y: 248, endPoint x: 456, endPoint y: 249, distance: 36.4
click at [456, 249] on div "What's going on there, how do you treat your customers? I ordered 200 US Razer …" at bounding box center [516, 338] width 338 height 181
copy div "848743"
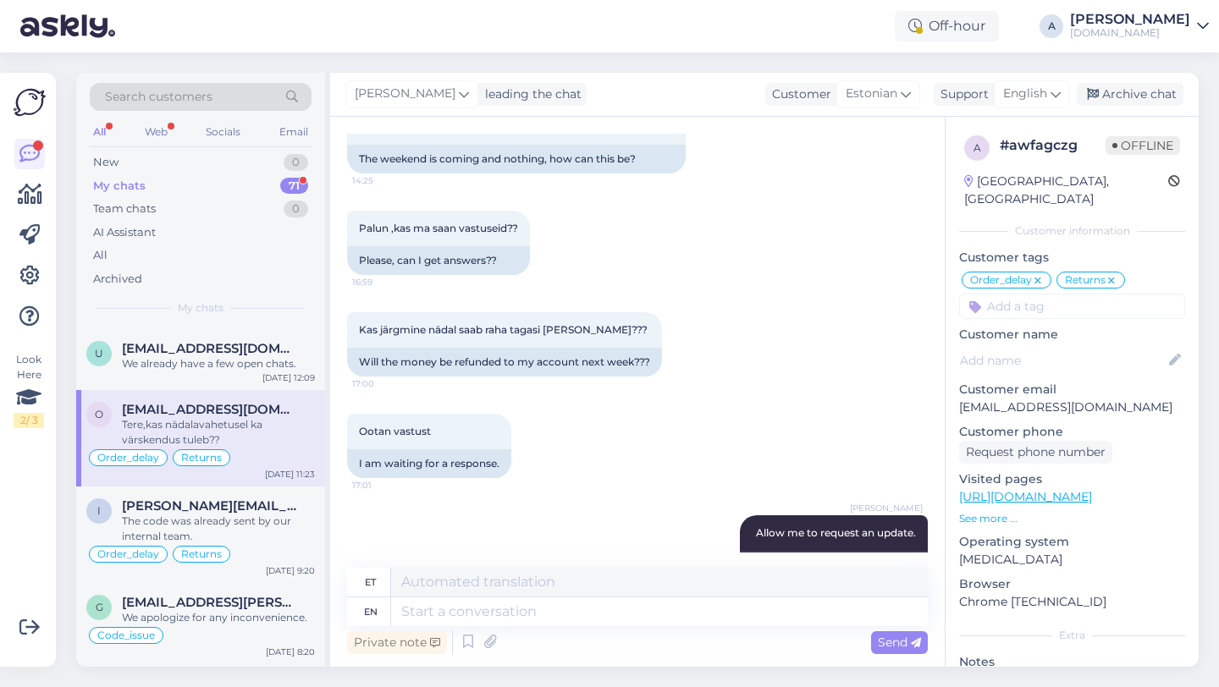
scroll to position [6867, 0]
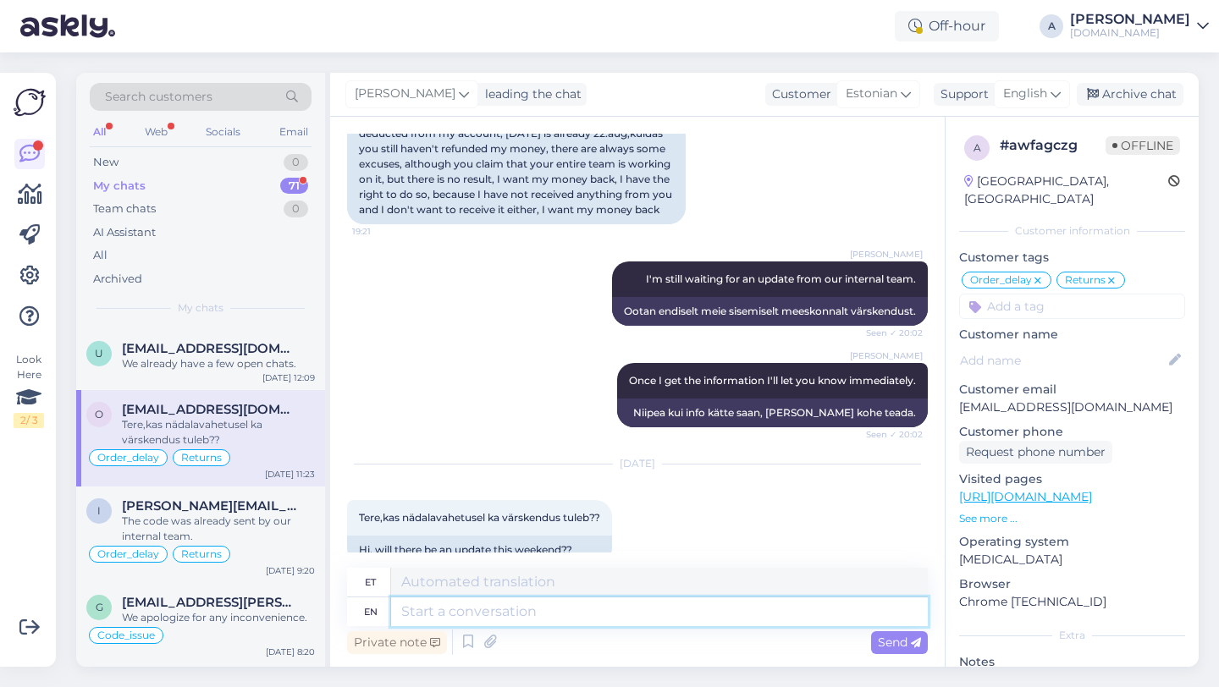
click at [526, 619] on textarea at bounding box center [659, 611] width 537 height 29
type textarea "p"
type textarea "t"
type textarea "p"
type textarea "Probably"
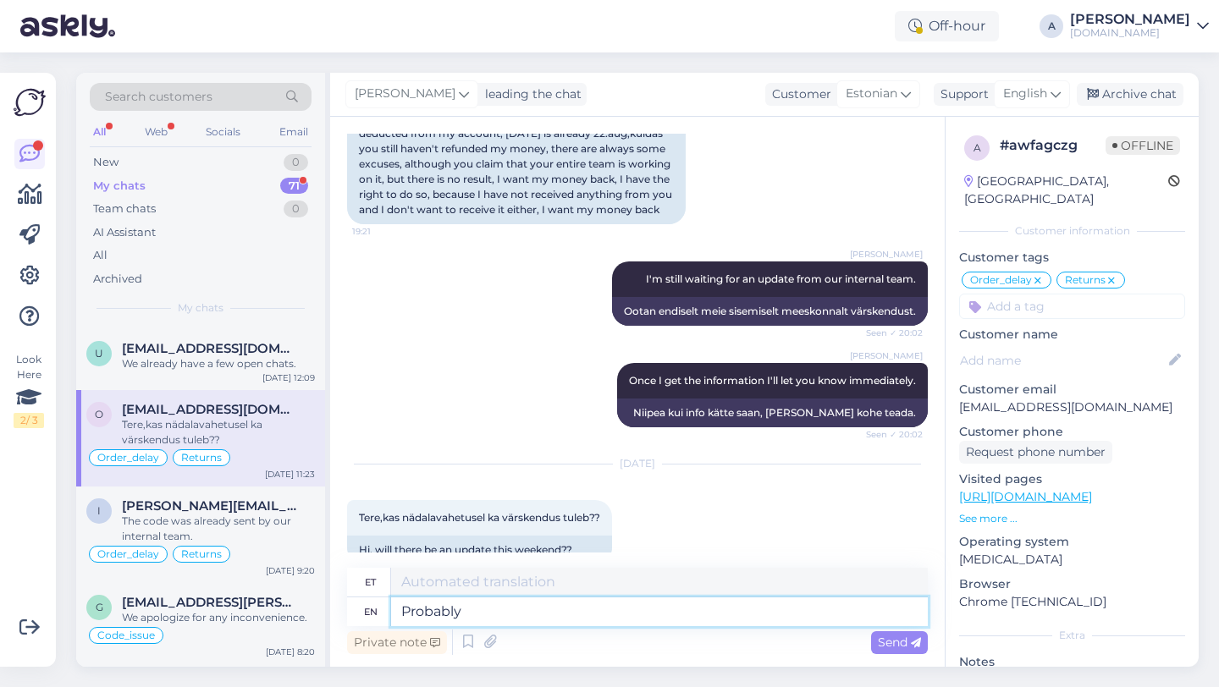
type textarea "Tõenäoliselt"
type textarea "Probably on mO"
type textarea "Tõenäoliselt peal"
type textarea "Probably [DATE]."
type textarea "Ilmselt esmaspäeval."
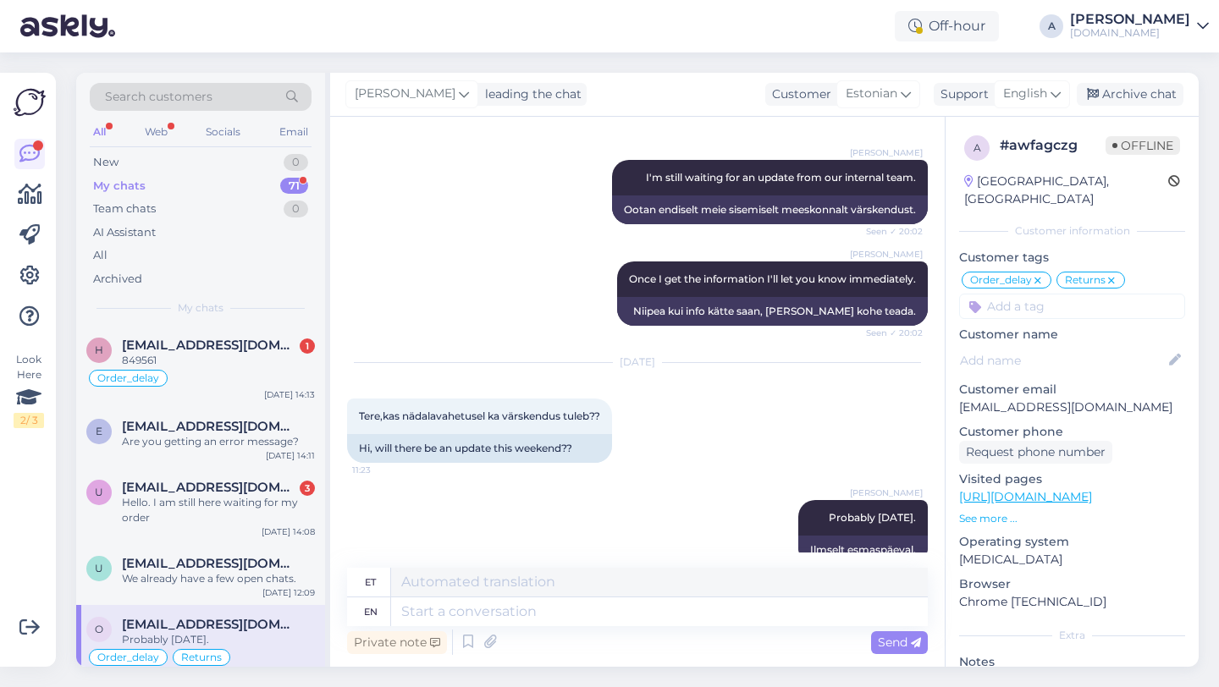
scroll to position [940, 0]
click at [222, 503] on div "Hello. I am still here waiting for my order" at bounding box center [218, 509] width 193 height 30
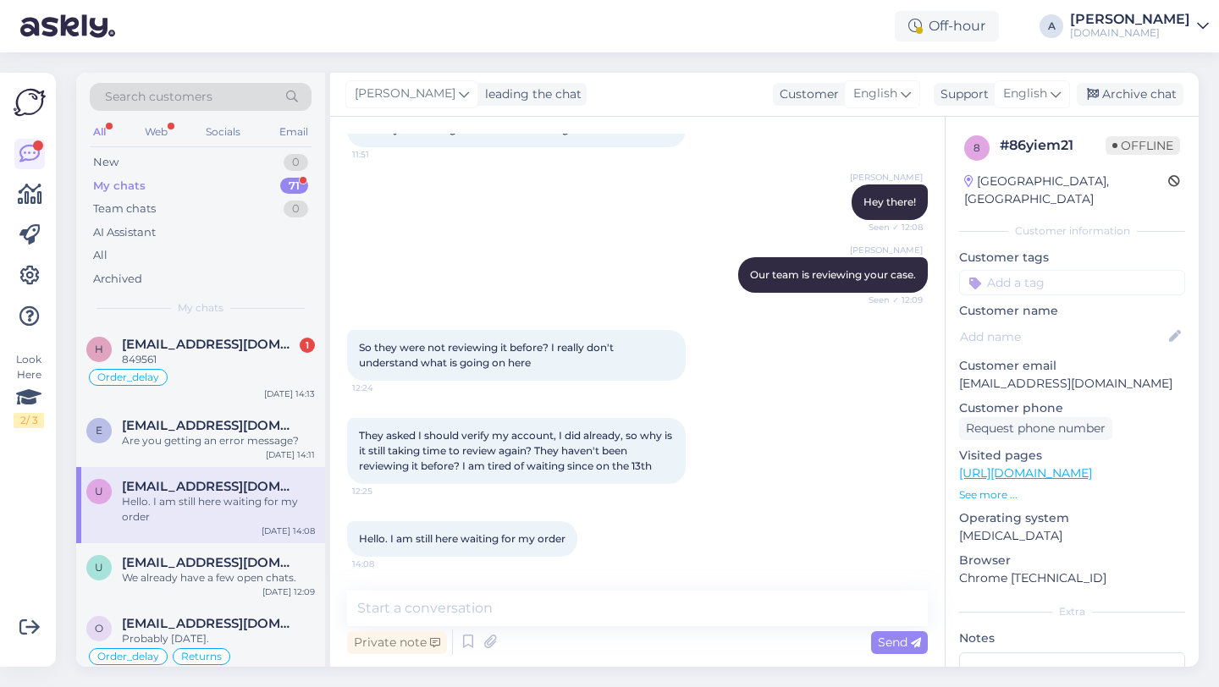
scroll to position [543, 0]
click at [213, 437] on div "Are you getting an error message?" at bounding box center [218, 440] width 193 height 15
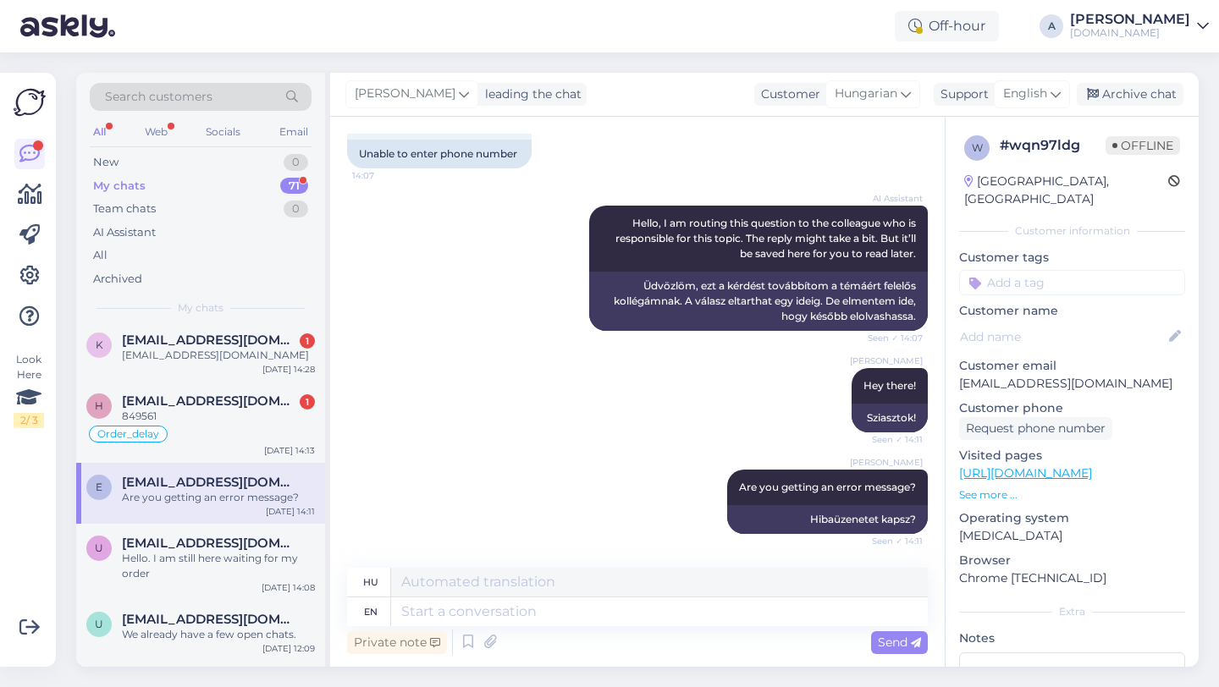
scroll to position [852, 0]
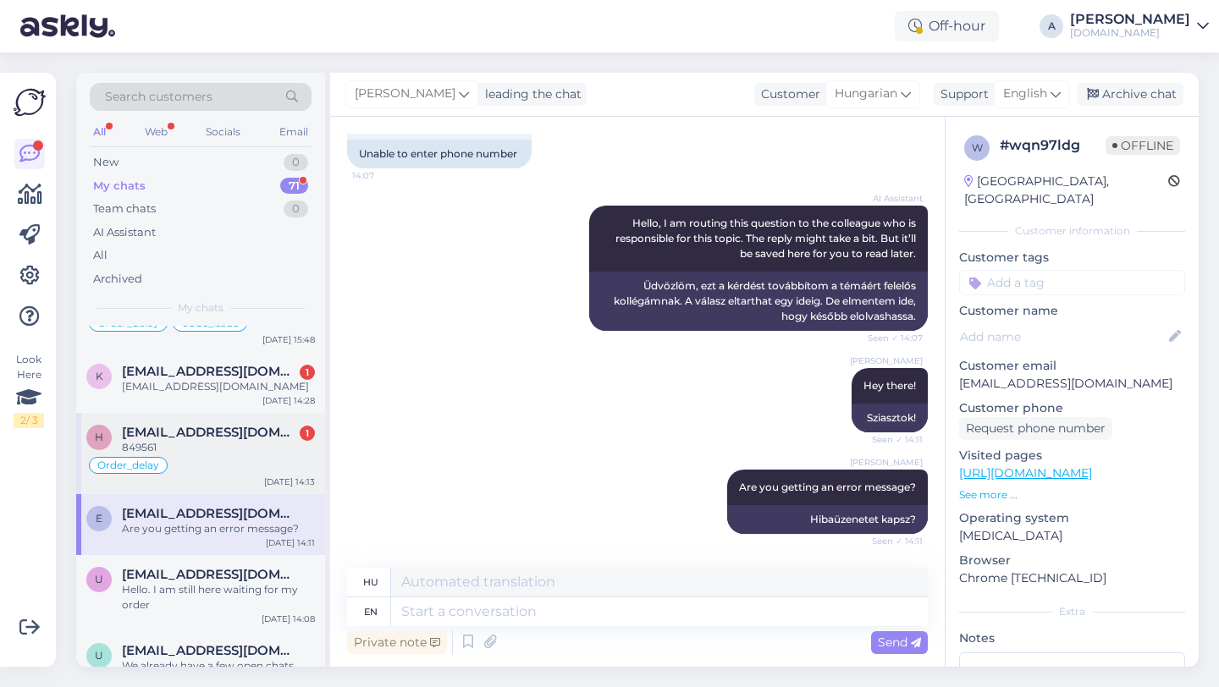
click at [212, 441] on div "849561" at bounding box center [218, 447] width 193 height 15
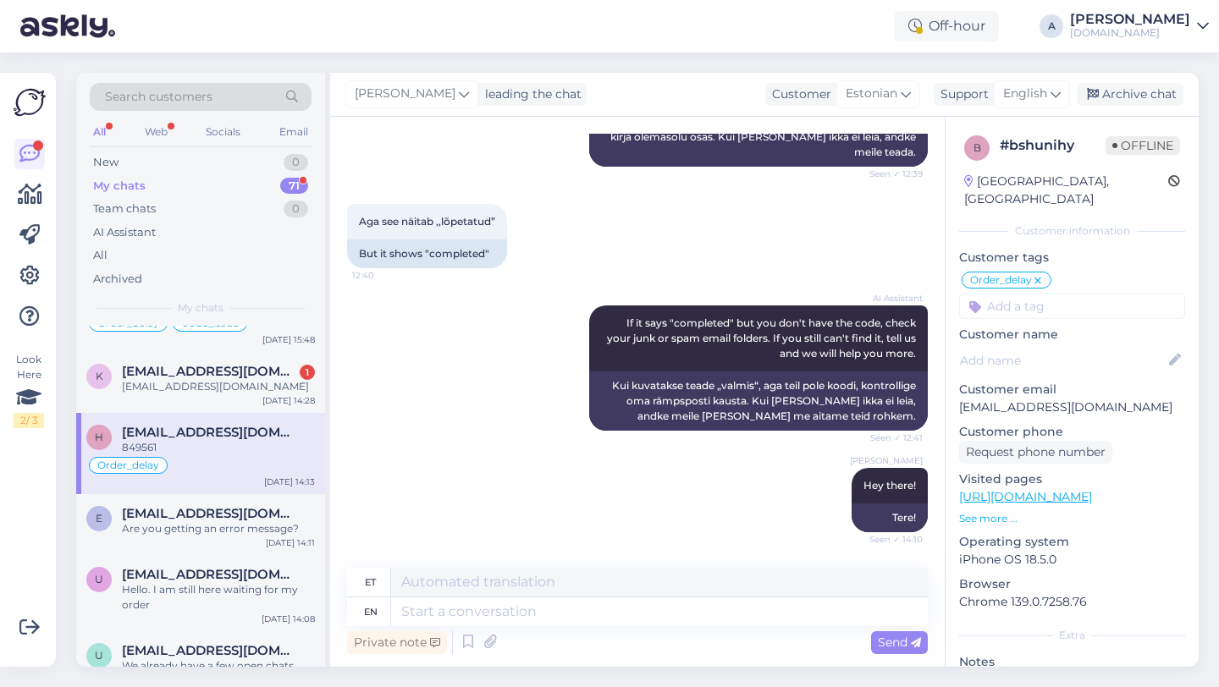
scroll to position [2480, 0]
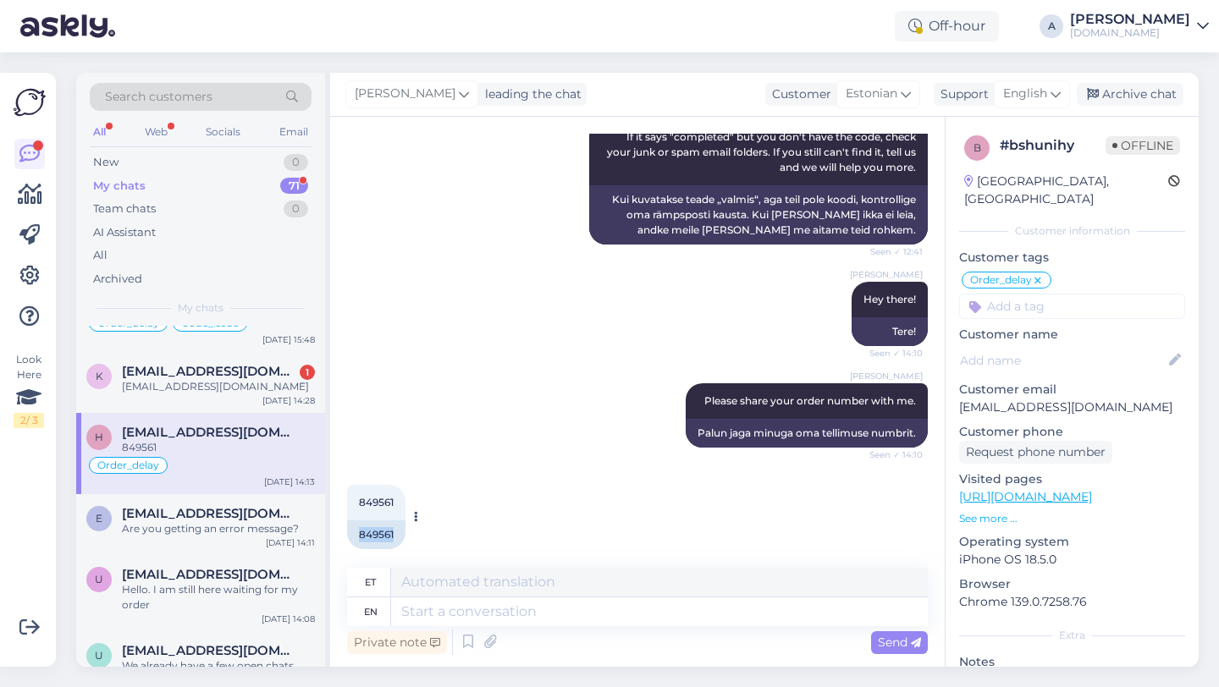
drag, startPoint x: 399, startPoint y: 516, endPoint x: 349, endPoint y: 516, distance: 49.9
click at [349, 520] on div "849561" at bounding box center [376, 534] width 58 height 29
copy div "849561"
click at [431, 614] on textarea at bounding box center [659, 611] width 537 height 29
type textarea "Please sha"
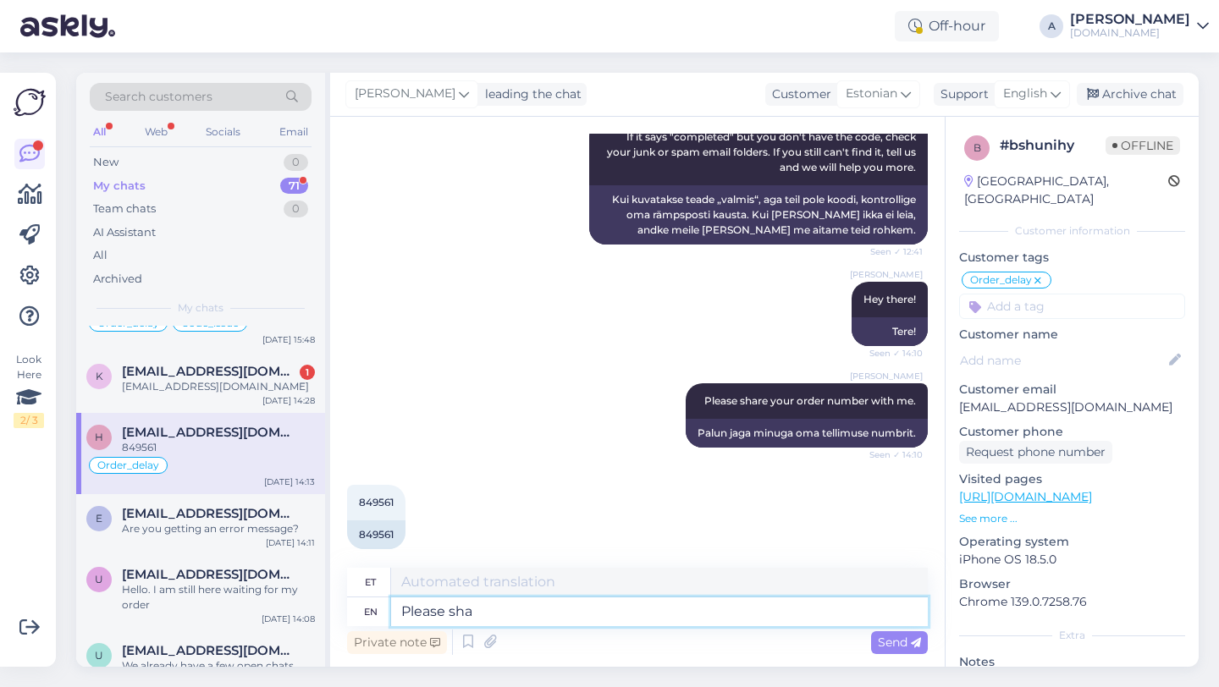
type textarea "Palun"
type textarea "Please share w"
type textarea "Palun jaga"
type textarea "Please share with me"
type textarea "Palun jagage"
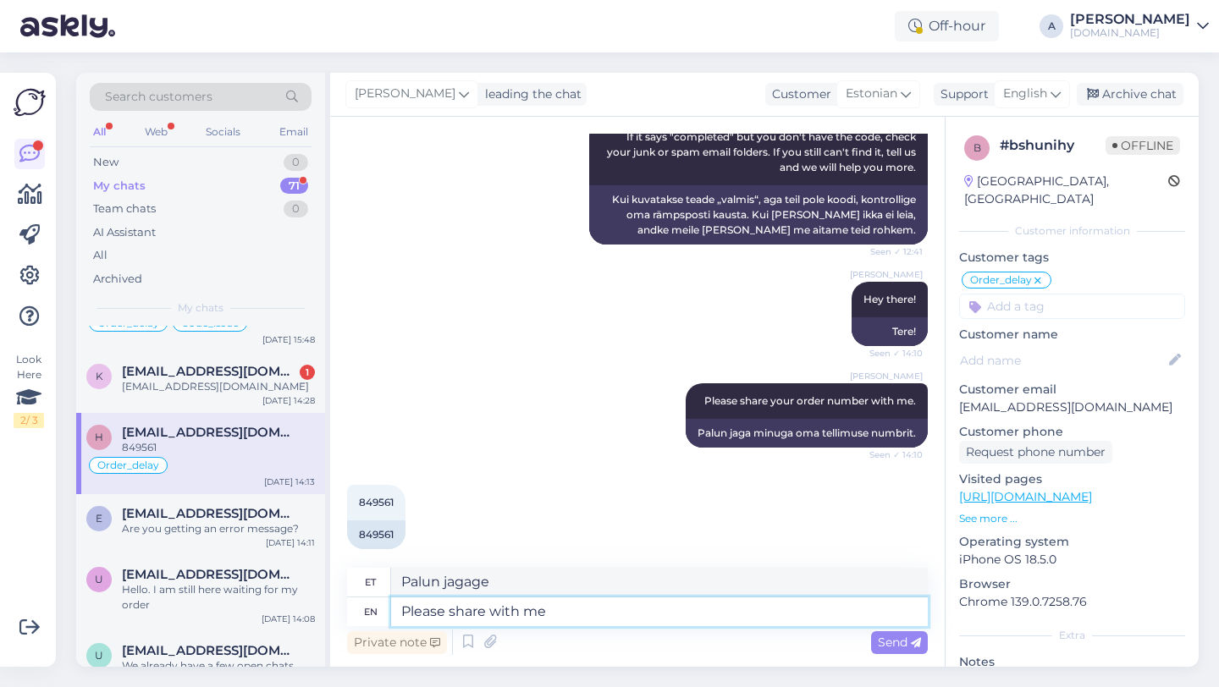
type textarea "Please share with me p"
type textarea "Palun jaga minuga"
type textarea "Please share with me proof o"
type textarea "Palun jaga minuga tõestust"
type textarea "Please share with me proof of pay"
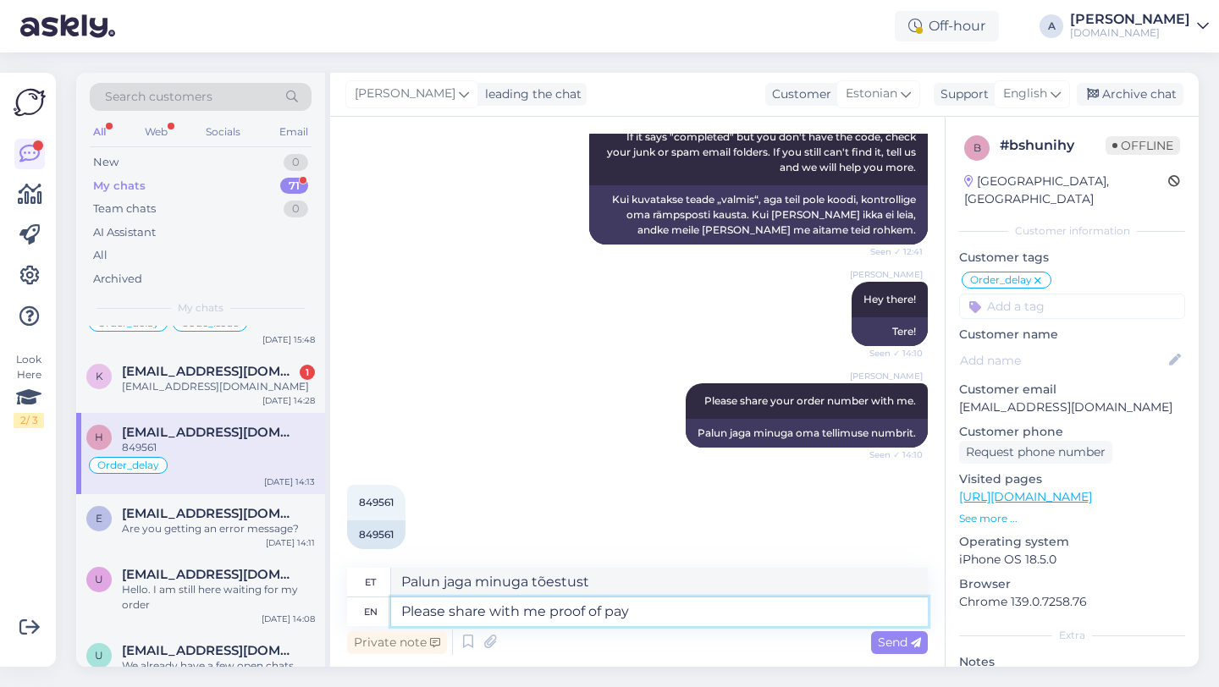
type textarea "Palun jaga minuga tõendit"
type textarea "Please share with me proof of payment i"
type textarea "Palun jagage minuga maksetõendit"
type textarea "Please share with me proof of payment in PDF"
type textarea "Palun jagage minuga maksetõendit PDF-vormingus"
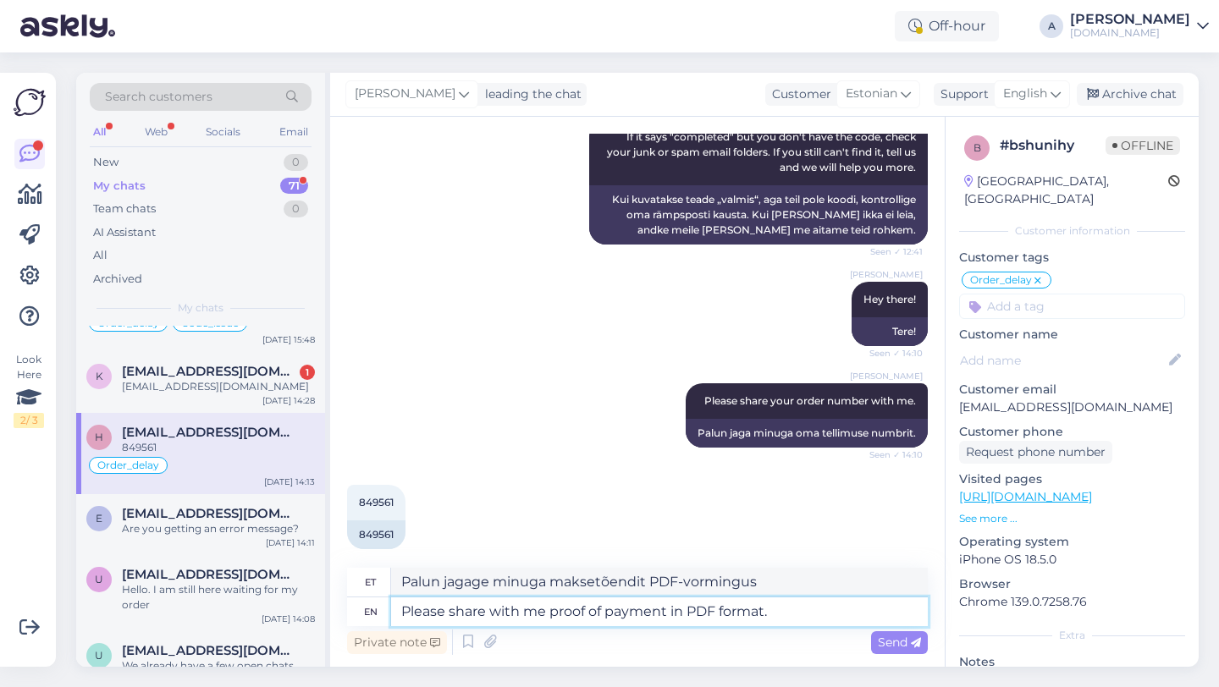
type textarea "Please share with me proof of payment in PDF format."
type textarea "Palun jagage minuga maksetõendit PDF-vormingus."
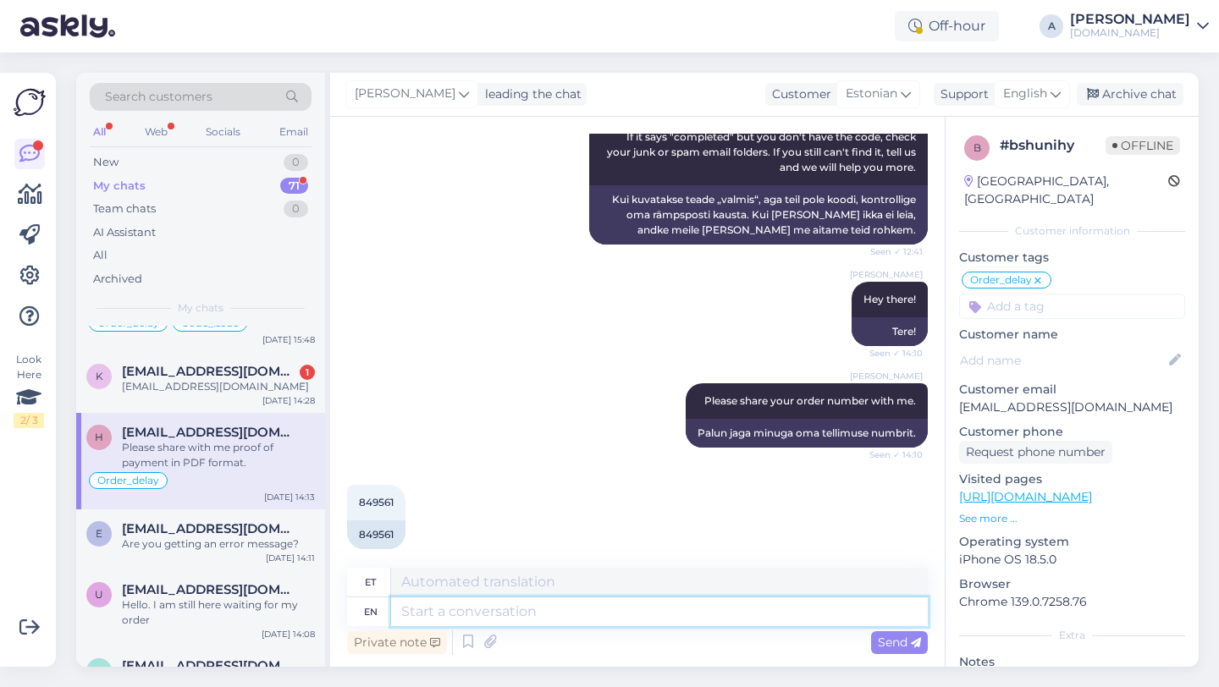
scroll to position [2582, 0]
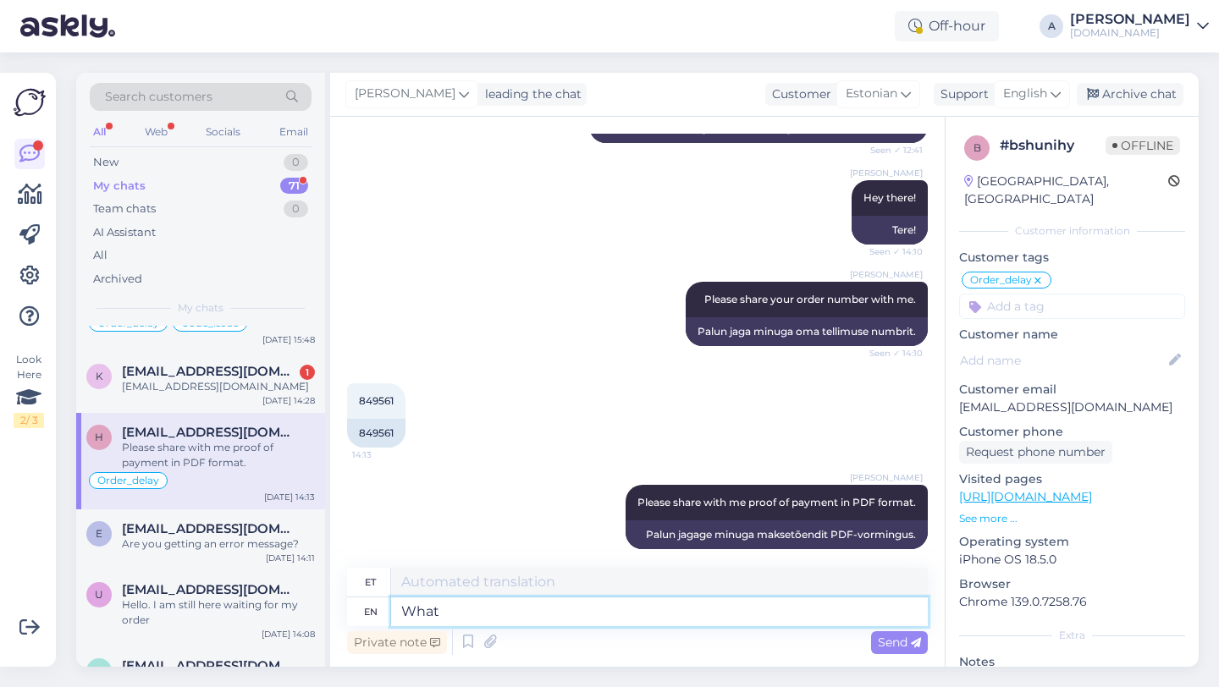
type textarea "What"
type textarea "Mis"
type textarea "What was"
type textarea "Mis oli"
type textarea "What was it"
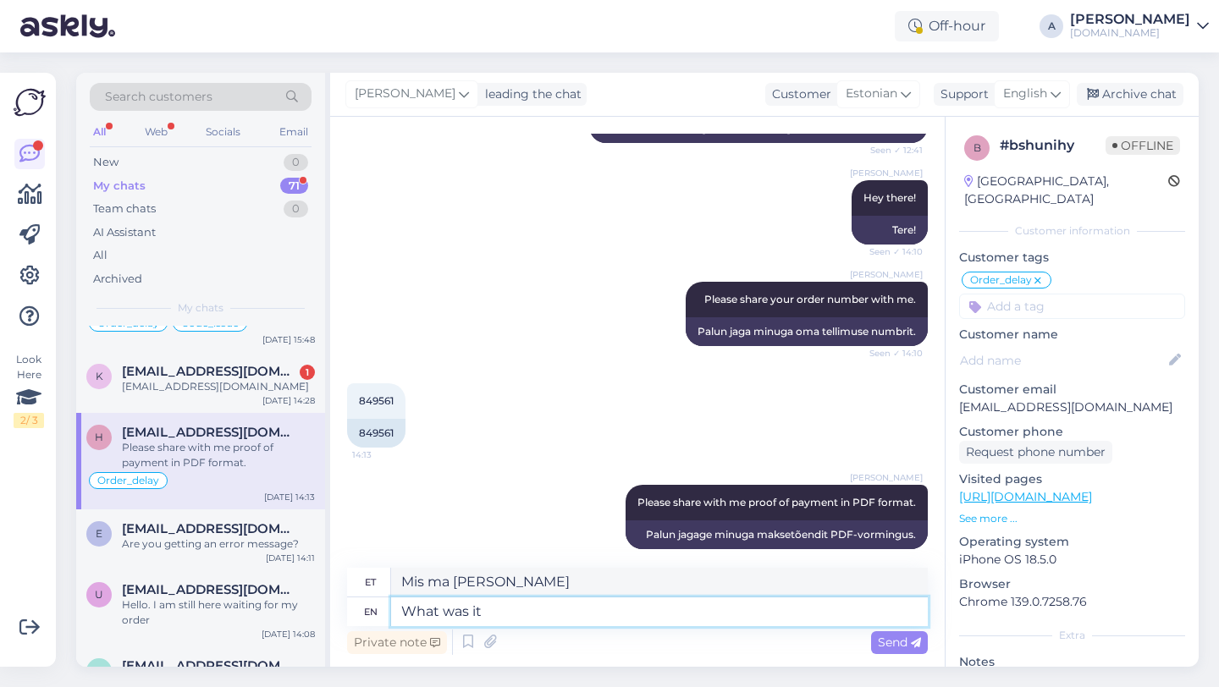
type textarea "Mis see oli"
type textarea "What was it that you"
type textarea "Mis see oli, et sa"
type textarea "What was it that you bough"
type textarea "Mis see oli, mida sa ostsid?"
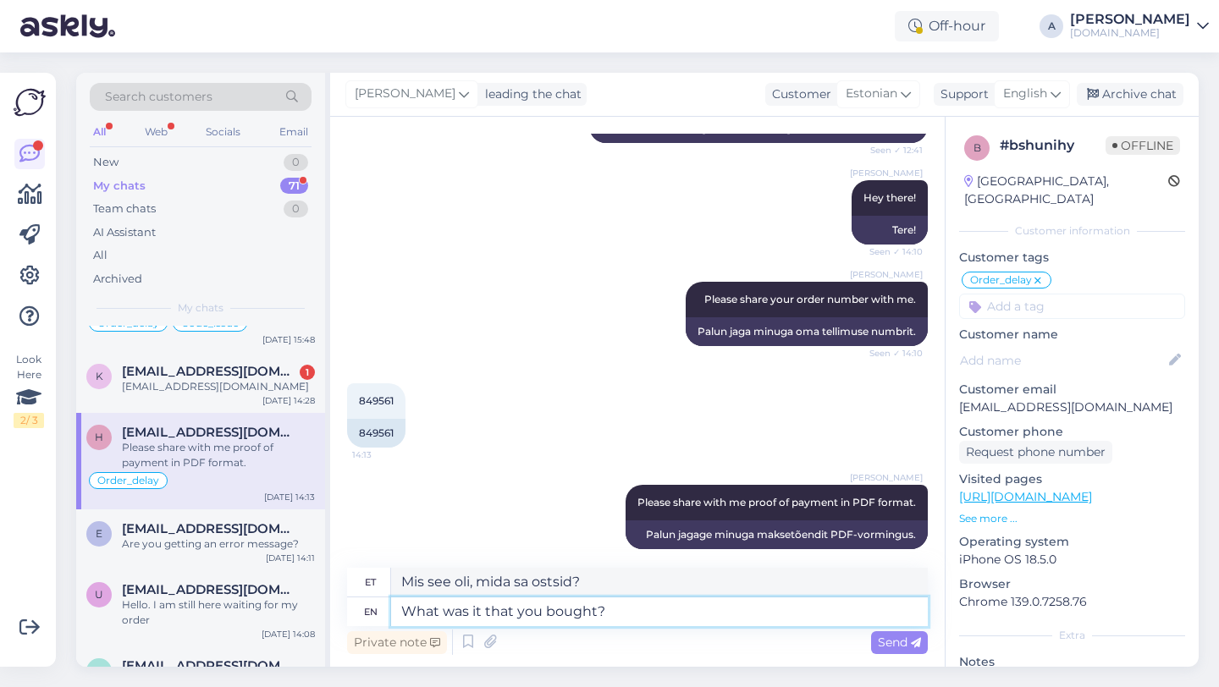
type textarea "What was it that you bought?"
type textarea "Mis see oli, mille sa ostsid?"
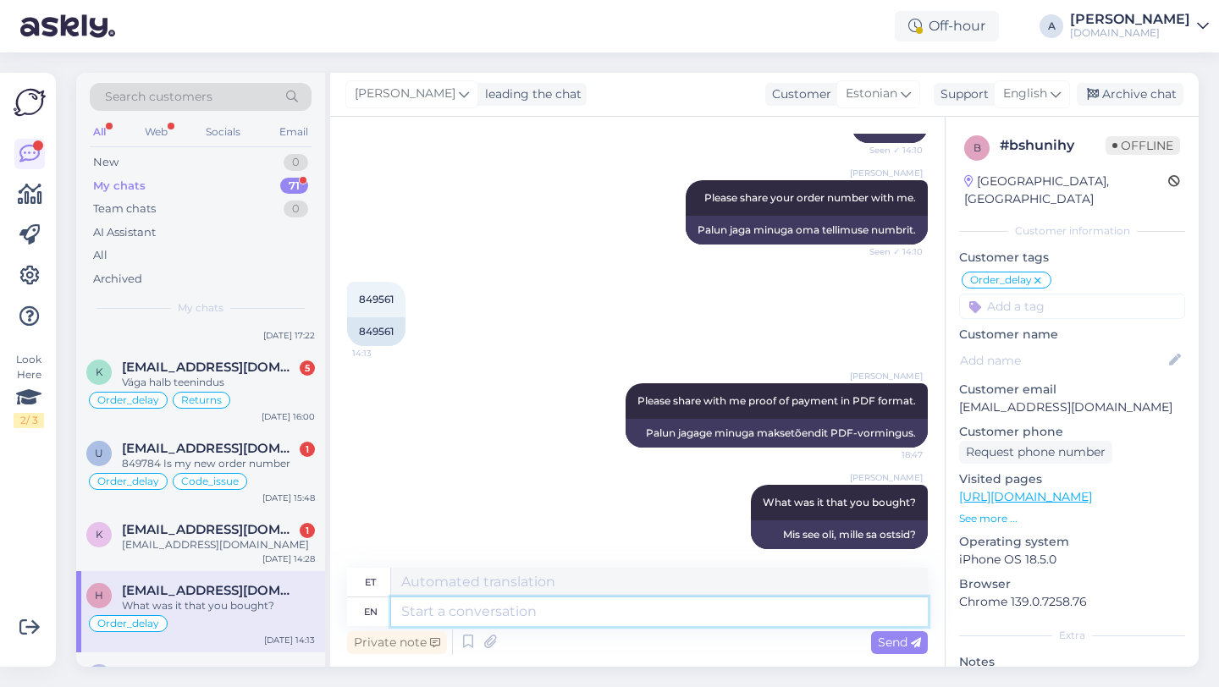
scroll to position [687, 0]
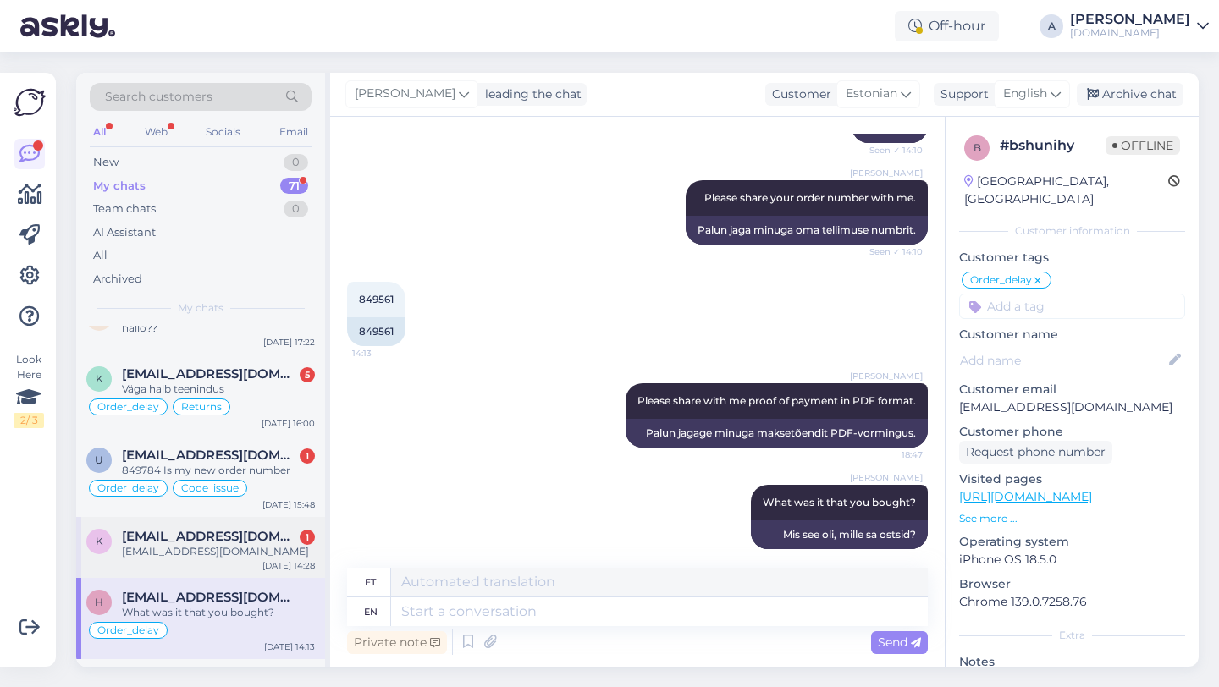
click at [218, 564] on div "k [EMAIL_ADDRESS][DOMAIN_NAME] 1 [EMAIL_ADDRESS][DOMAIN_NAME] [DATE] 14:28" at bounding box center [200, 547] width 249 height 61
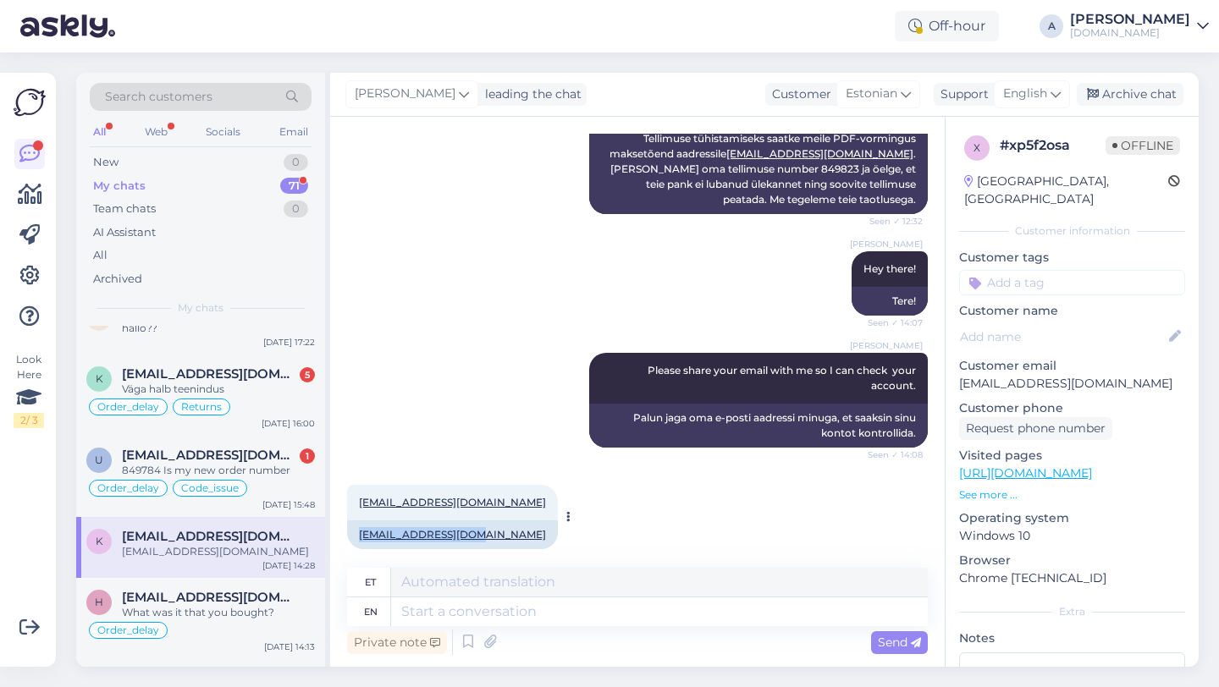
copy link "[EMAIL_ADDRESS][DOMAIN_NAME]"
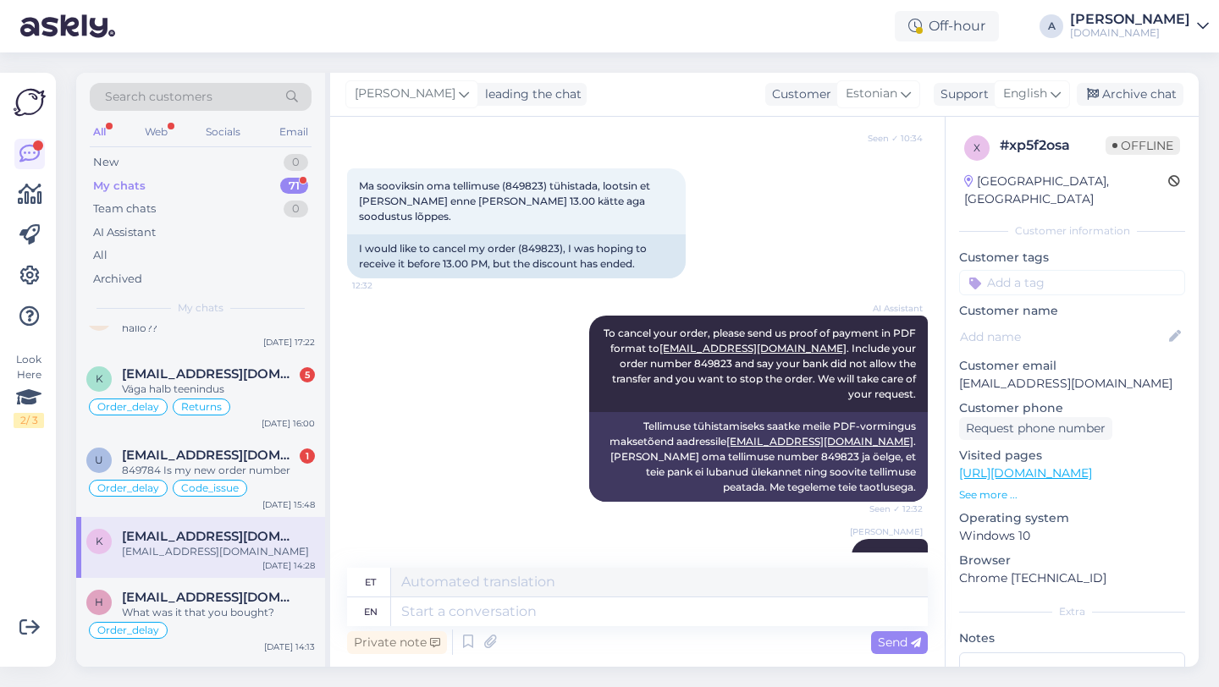
scroll to position [625, 0]
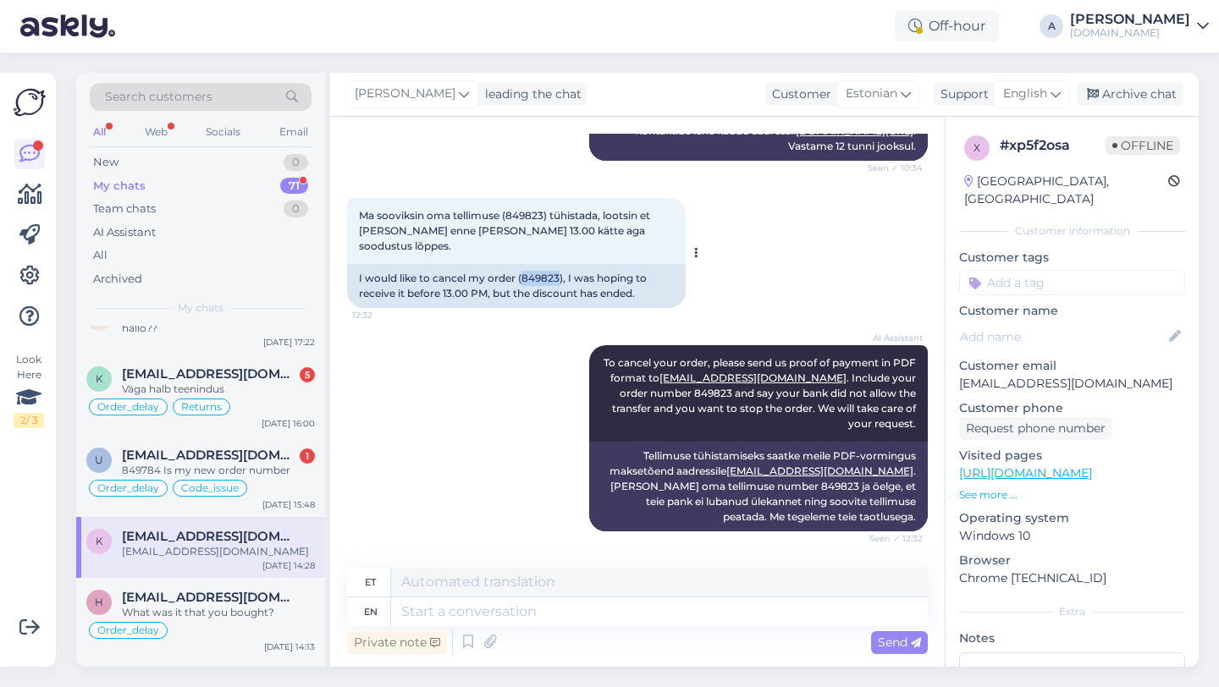
drag, startPoint x: 560, startPoint y: 278, endPoint x: 525, endPoint y: 278, distance: 35.6
click at [525, 278] on div "I would like to cancel my order (849823), I was hoping to receive it before 13.…" at bounding box center [516, 286] width 338 height 44
copy div "849823"
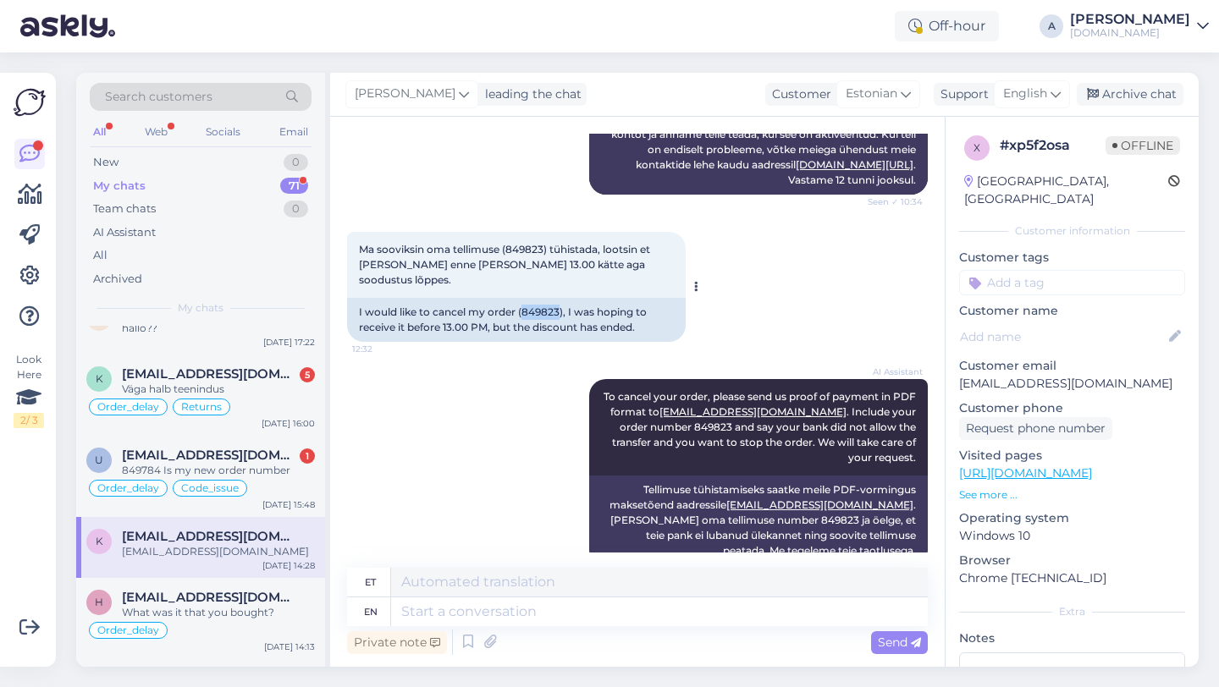
scroll to position [942, 0]
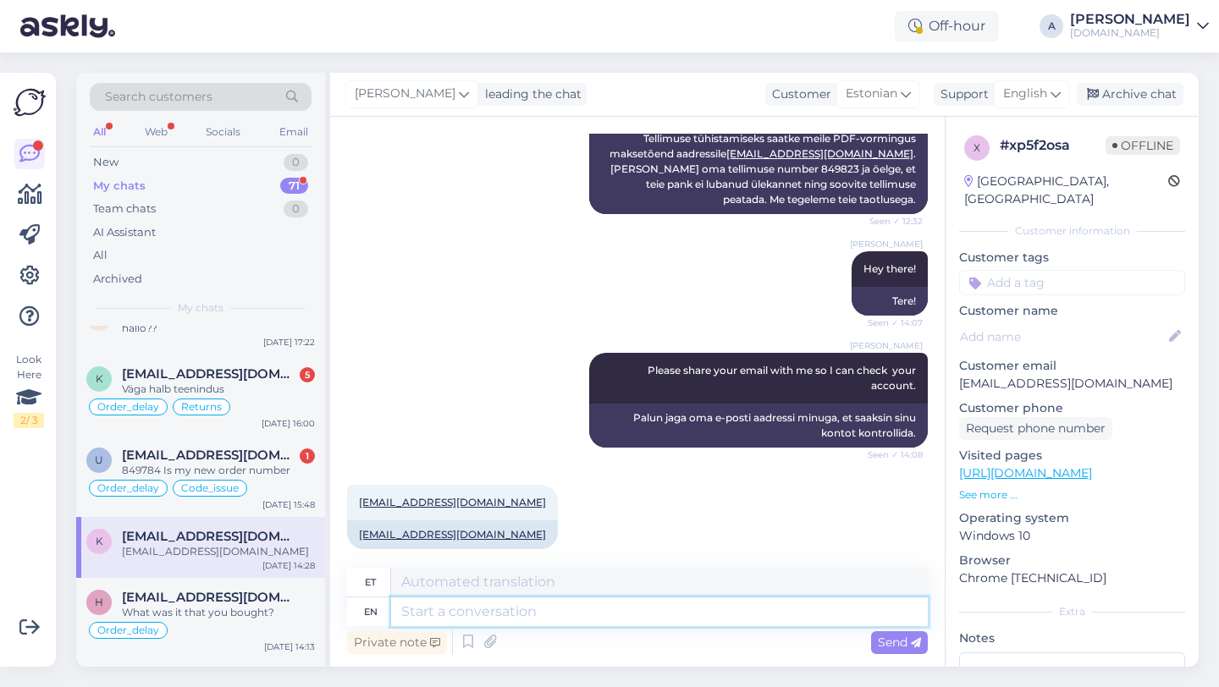
click at [442, 614] on textarea at bounding box center [659, 611] width 537 height 29
type textarea "I ca"
type textarea "[PERSON_NAME]"
type textarea "I can s"
type textarea "Ma saan"
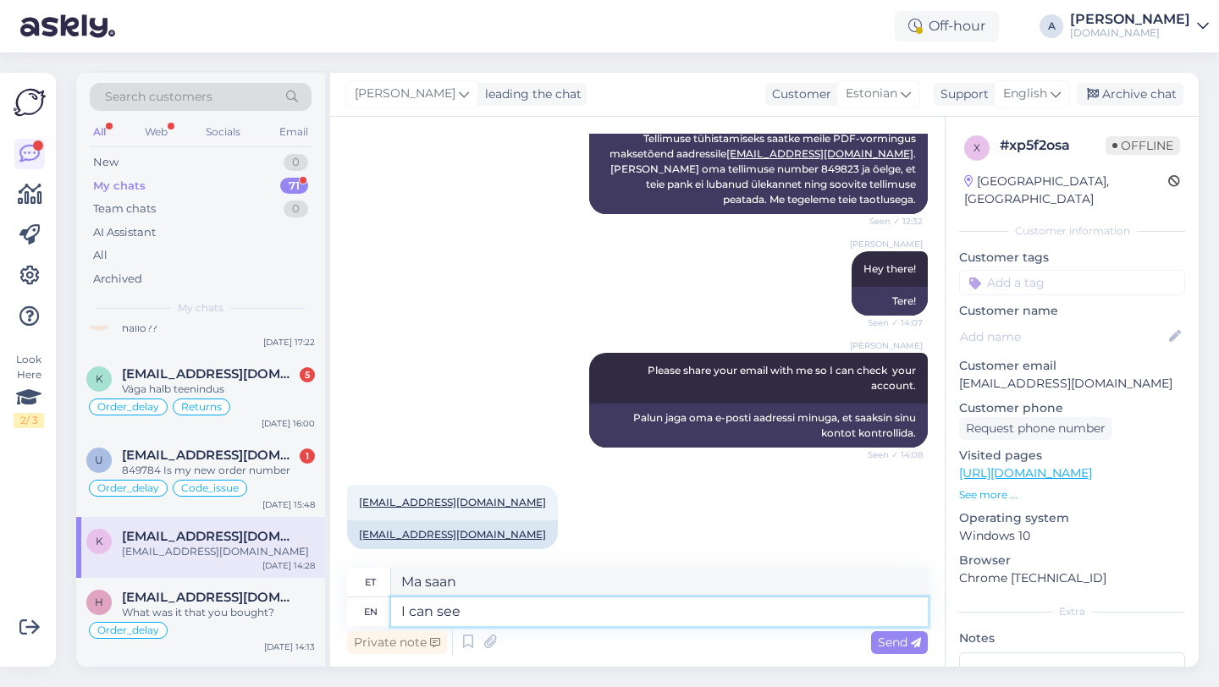
type textarea "I can see i"
type textarea "Ma näen"
type textarea "I can see internally thats y"
type textarea "Ma näen seda sisemiselt"
type textarea "I can see internally that your a"
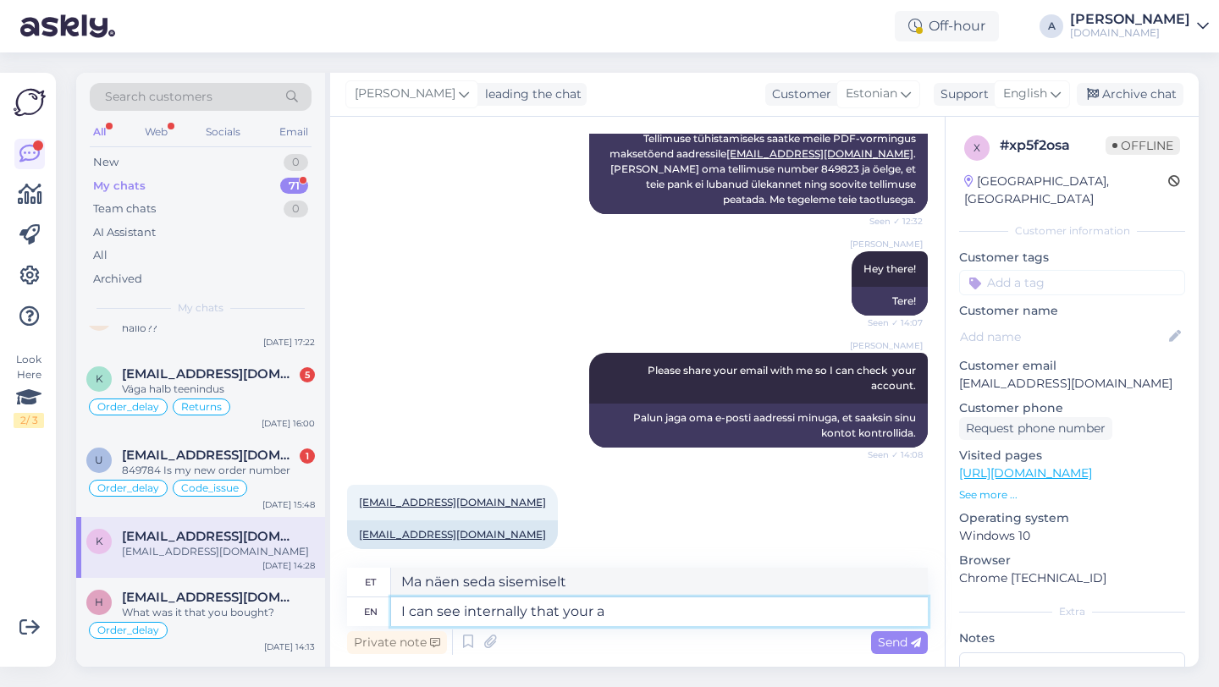
type textarea "Ma näen sisemiselt, et sinu"
type textarea "I can see internally that your account"
type textarea "Ma näen sisemiselt, et teie konto"
type textarea "I can see internally that your account is ac"
type textarea "Ma näen sisemiselt, et teie konto on"
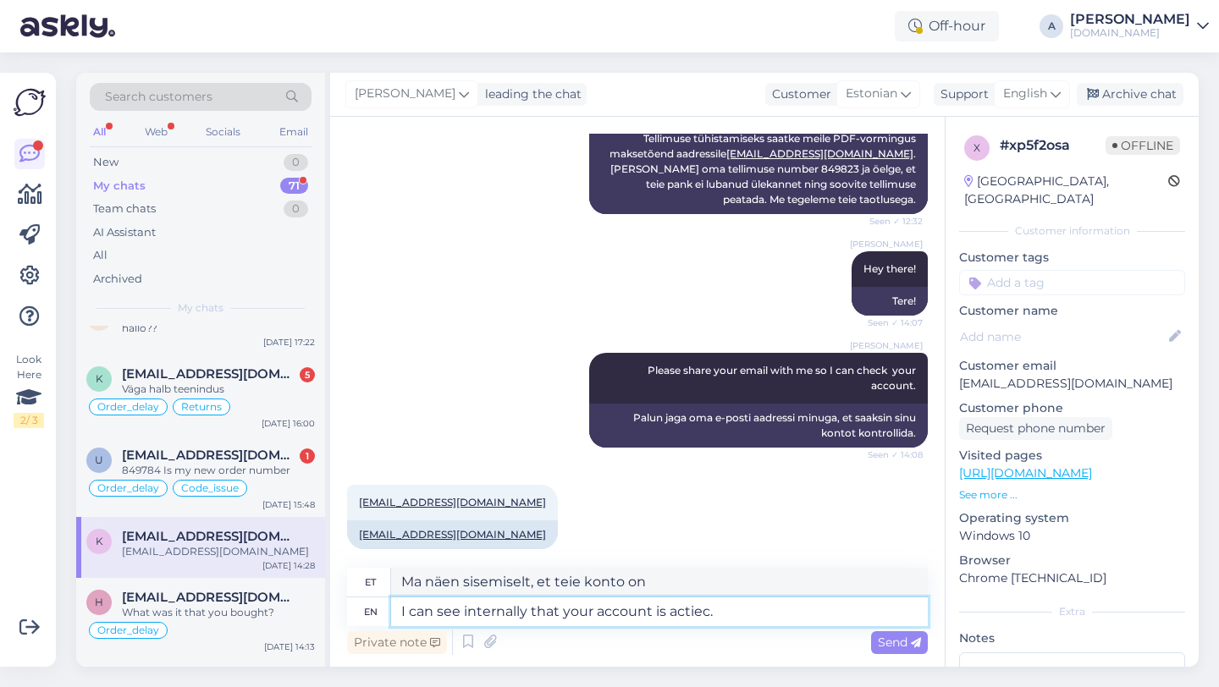
type textarea "I can see internally that your account is actiec."
type textarea "Ma näen sisemiselt, et teie konto on aktiivne."
type textarea "I can see internally that your account is active."
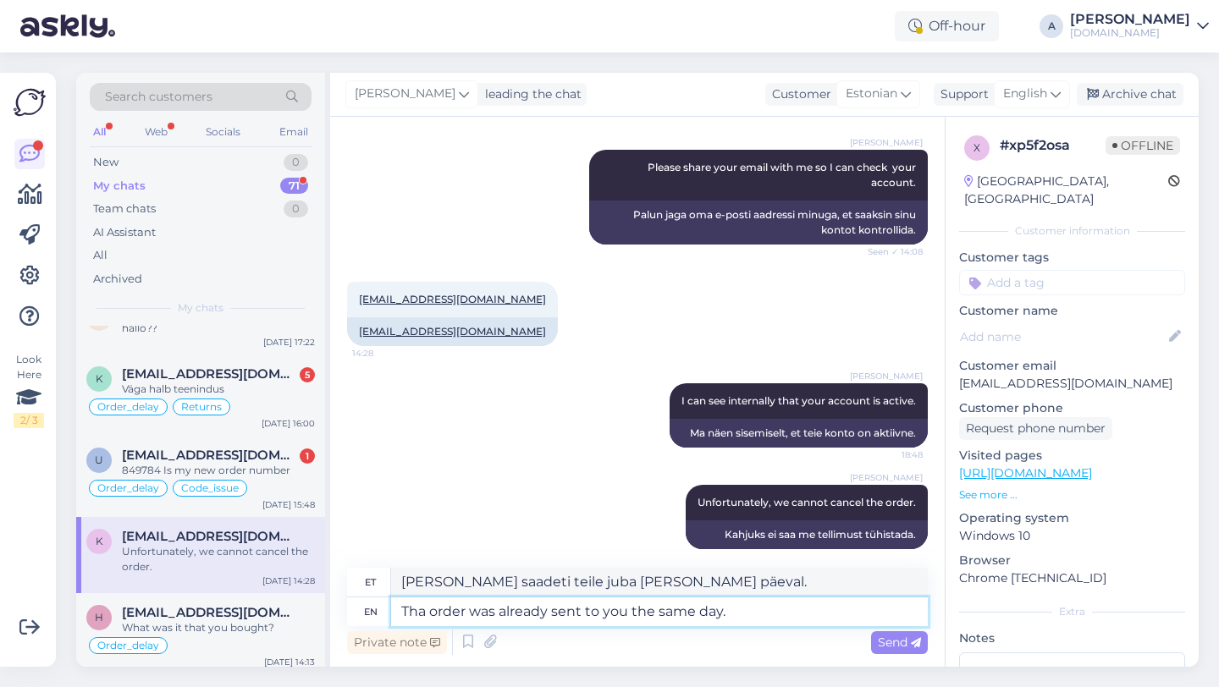
scroll to position [672, 0]
click at [426, 608] on textarea "Tha order was already sent to you the same day." at bounding box center [659, 611] width 537 height 29
drag, startPoint x: 548, startPoint y: 608, endPoint x: 502, endPoint y: 611, distance: 46.7
click at [502, 611] on textarea "The order was already sent to you the same day." at bounding box center [659, 611] width 537 height 29
drag, startPoint x: 685, startPoint y: 607, endPoint x: 502, endPoint y: 609, distance: 182.8
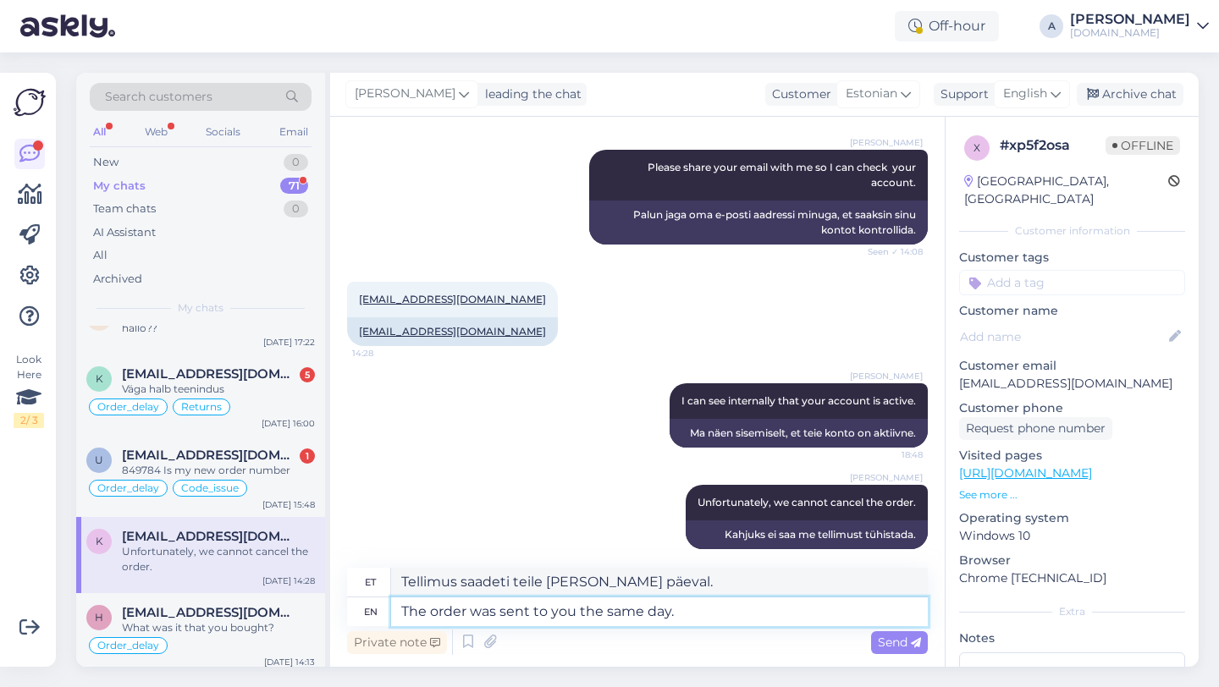
click at [502, 609] on textarea "The order was sent to you the same day." at bounding box center [659, 611] width 537 height 29
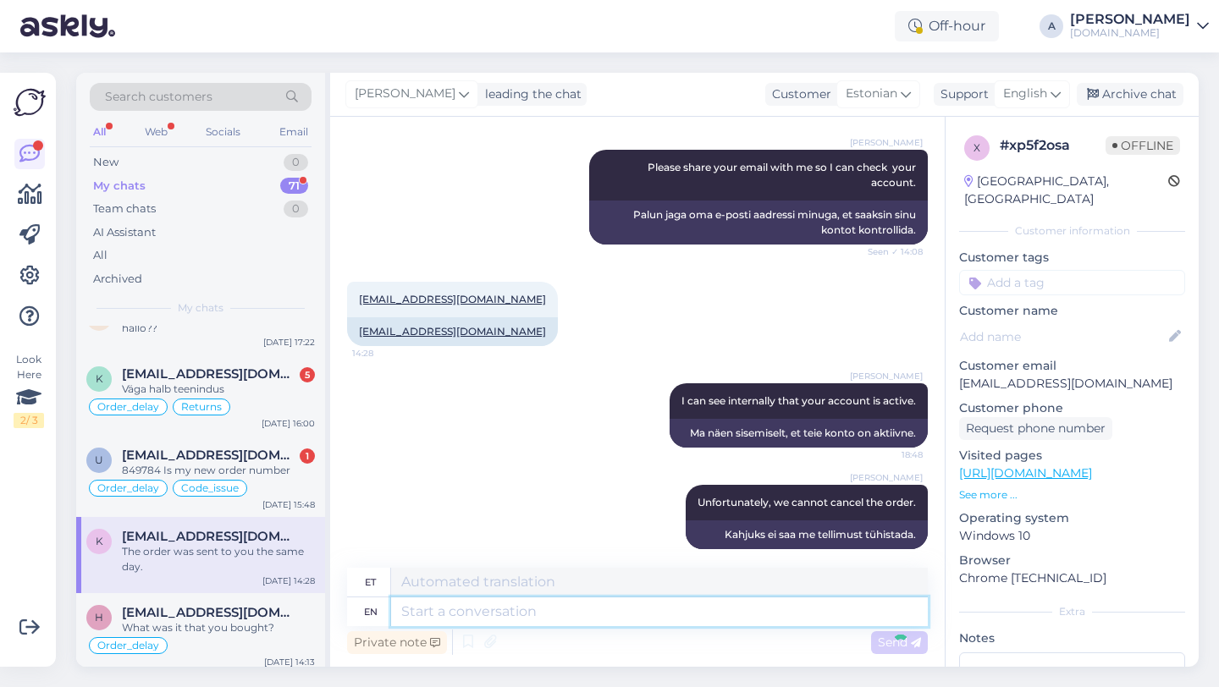
scroll to position [1246, 0]
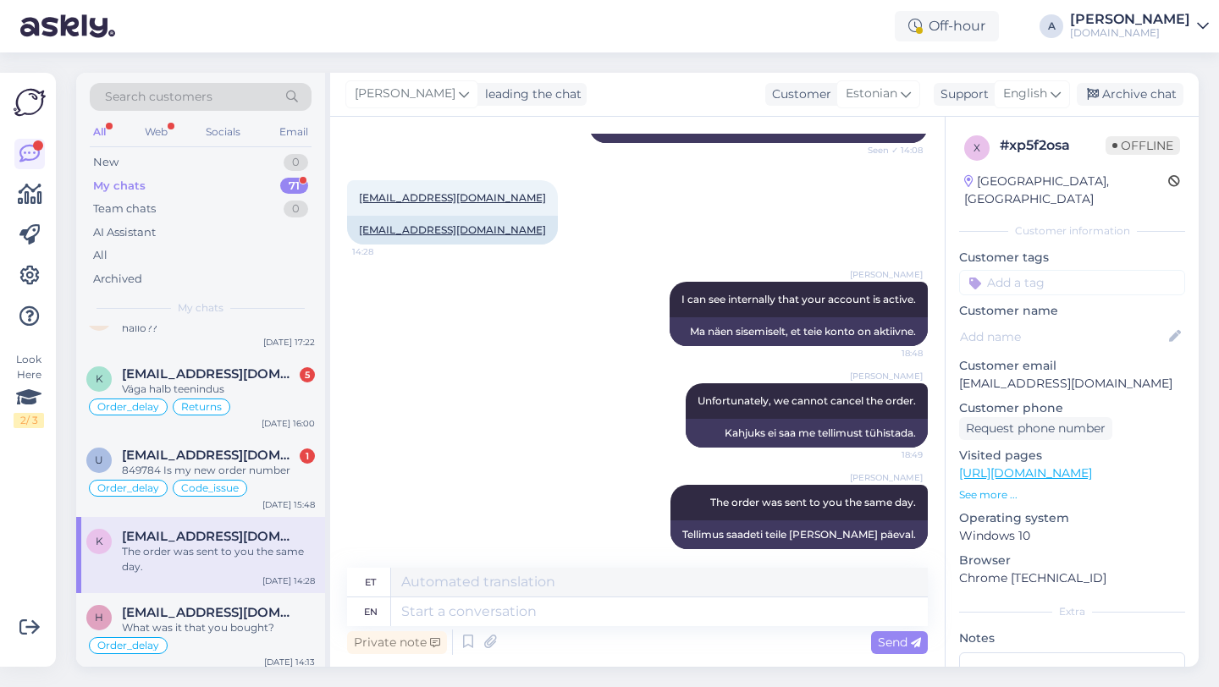
click at [1021, 270] on input at bounding box center [1072, 282] width 226 height 25
click at [1054, 322] on span "Order_delay" at bounding box center [1072, 327] width 62 height 10
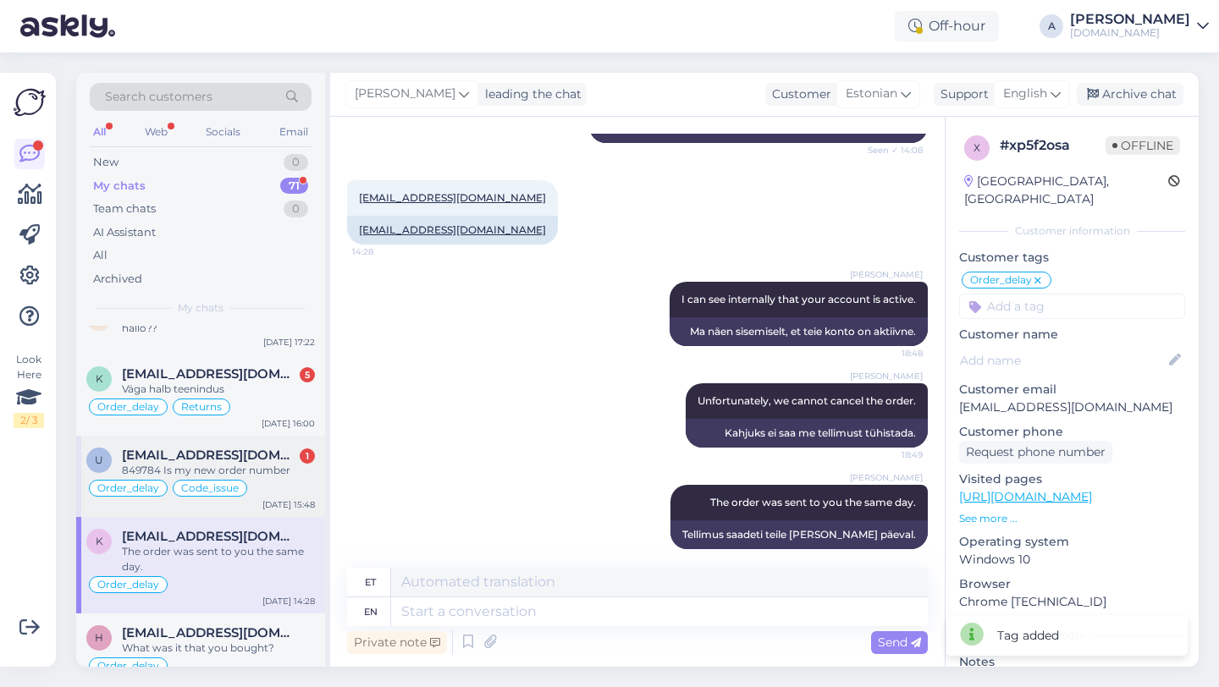
click at [217, 472] on div "849784 Is my new order number" at bounding box center [218, 470] width 193 height 15
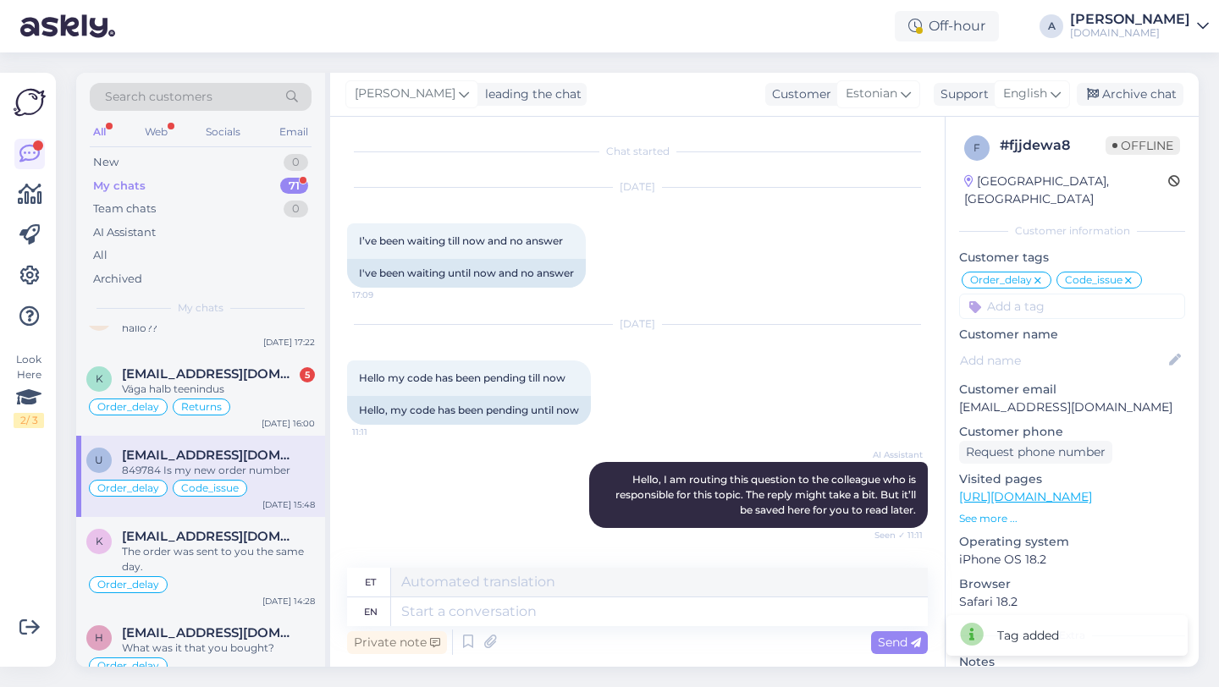
scroll to position [11966, 0]
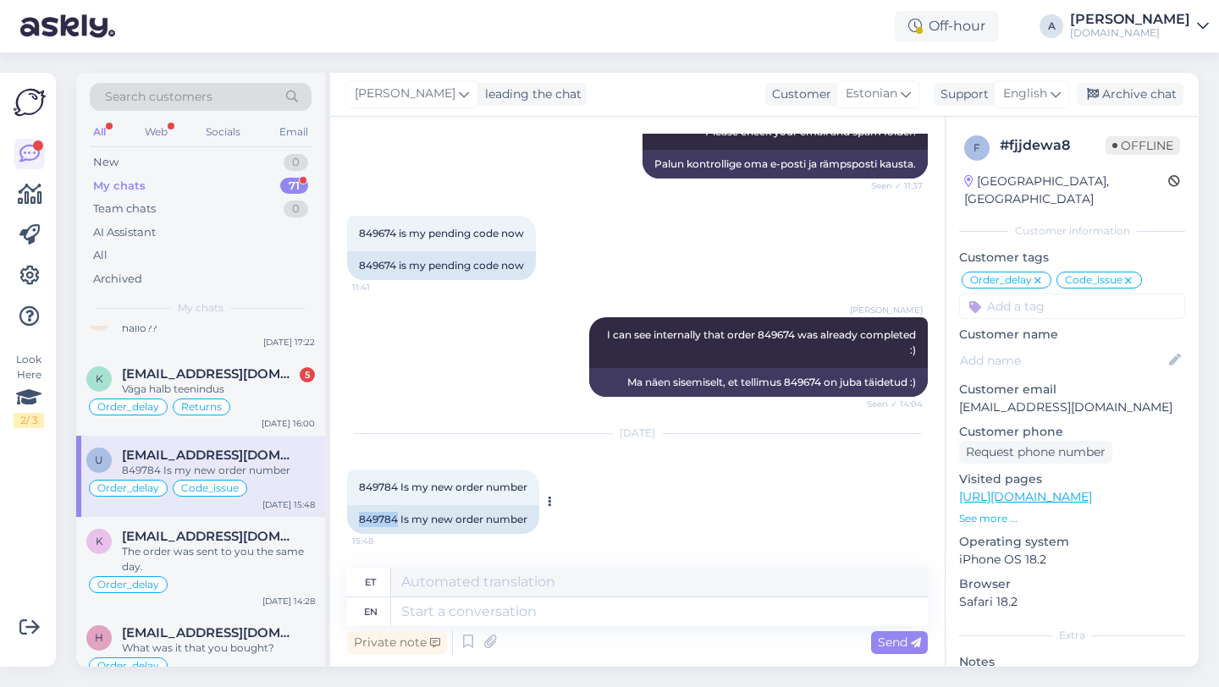
drag, startPoint x: 398, startPoint y: 519, endPoint x: 351, endPoint y: 517, distance: 46.6
click at [351, 517] on div "849784 Is my new order number" at bounding box center [443, 519] width 192 height 29
copy div "849784"
click at [426, 613] on textarea at bounding box center [659, 611] width 537 height 29
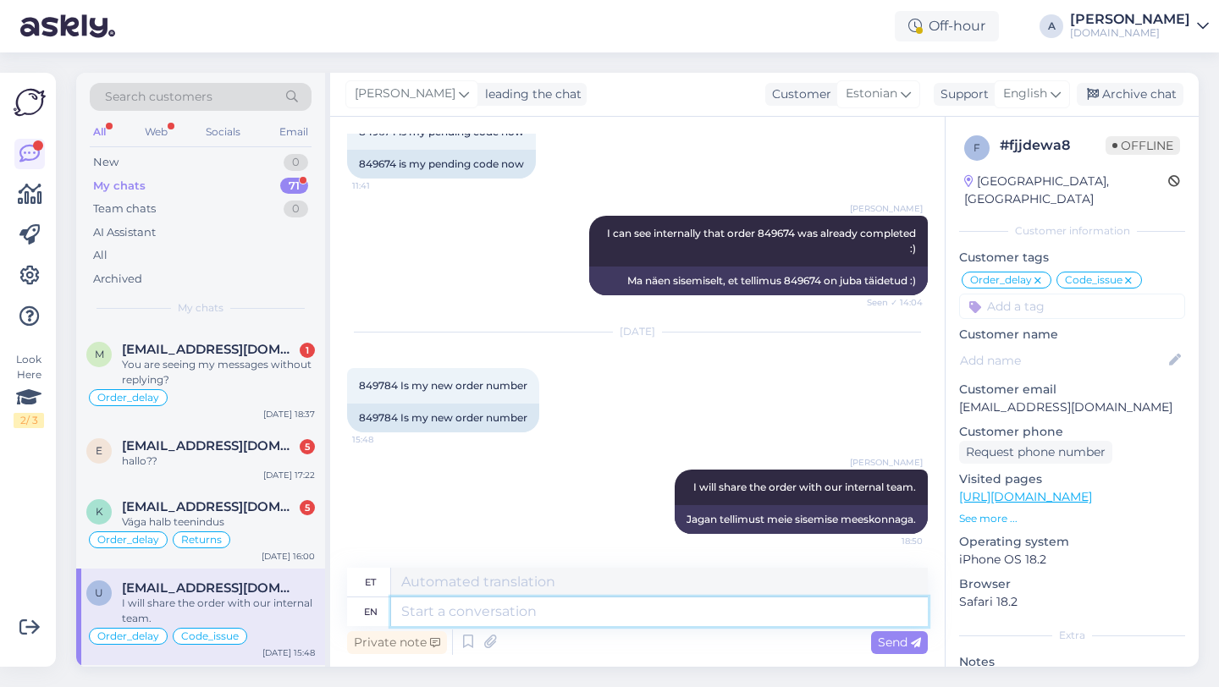
scroll to position [520, 0]
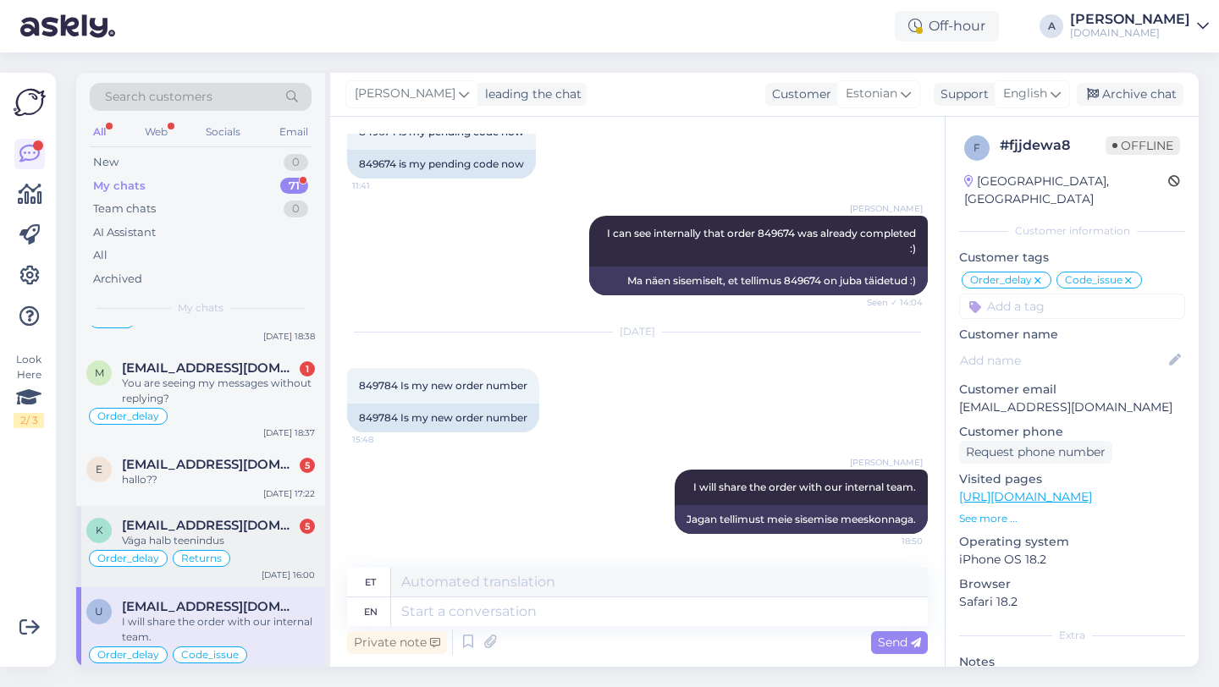
click at [237, 521] on span "[EMAIL_ADDRESS][DOMAIN_NAME]" at bounding box center [210, 525] width 176 height 15
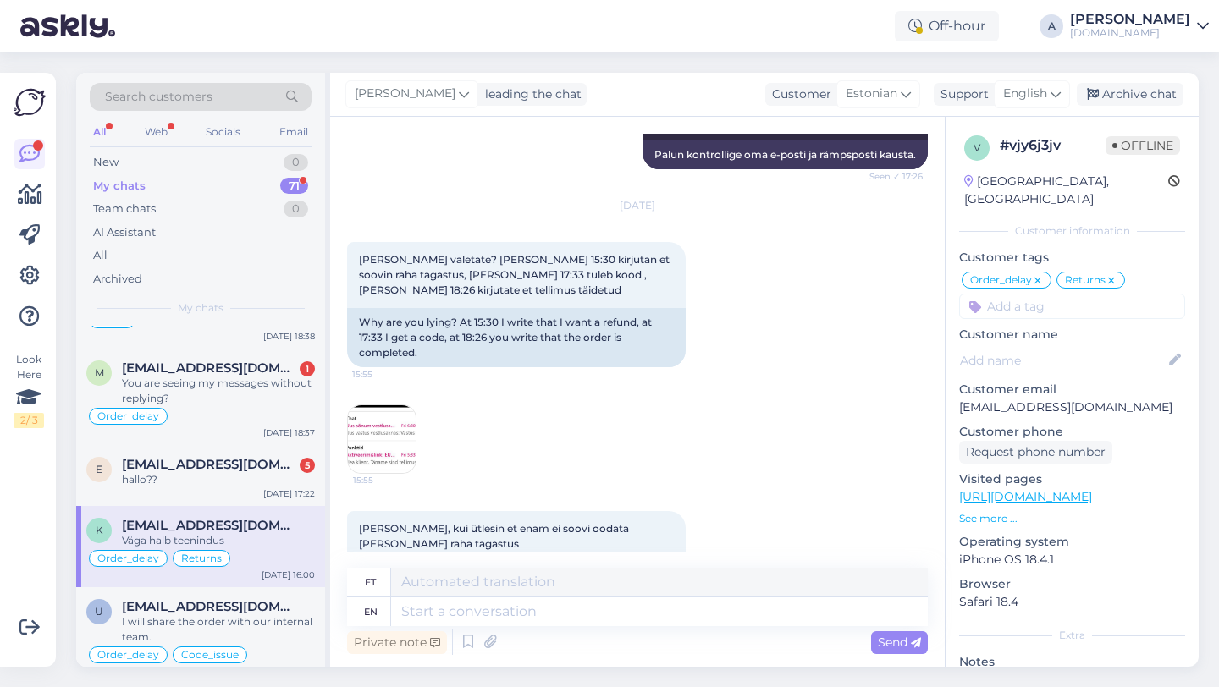
scroll to position [2654, 0]
click at [391, 416] on img at bounding box center [382, 438] width 68 height 68
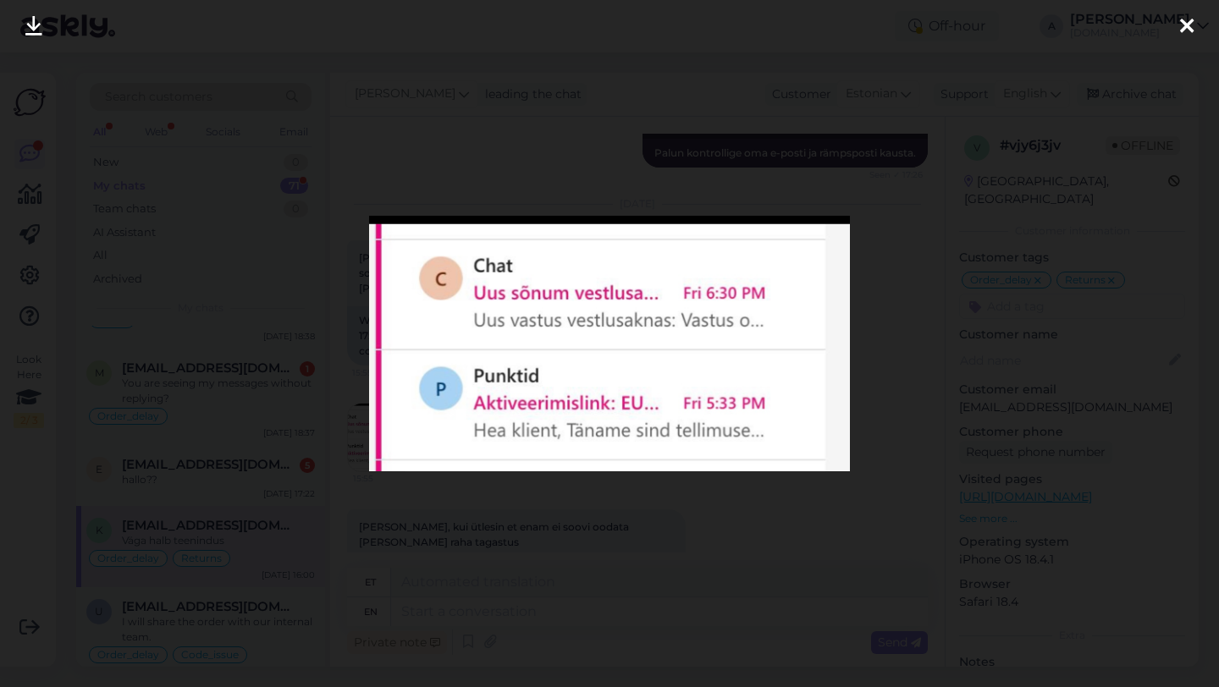
click at [1180, 19] on icon at bounding box center [1187, 27] width 14 height 22
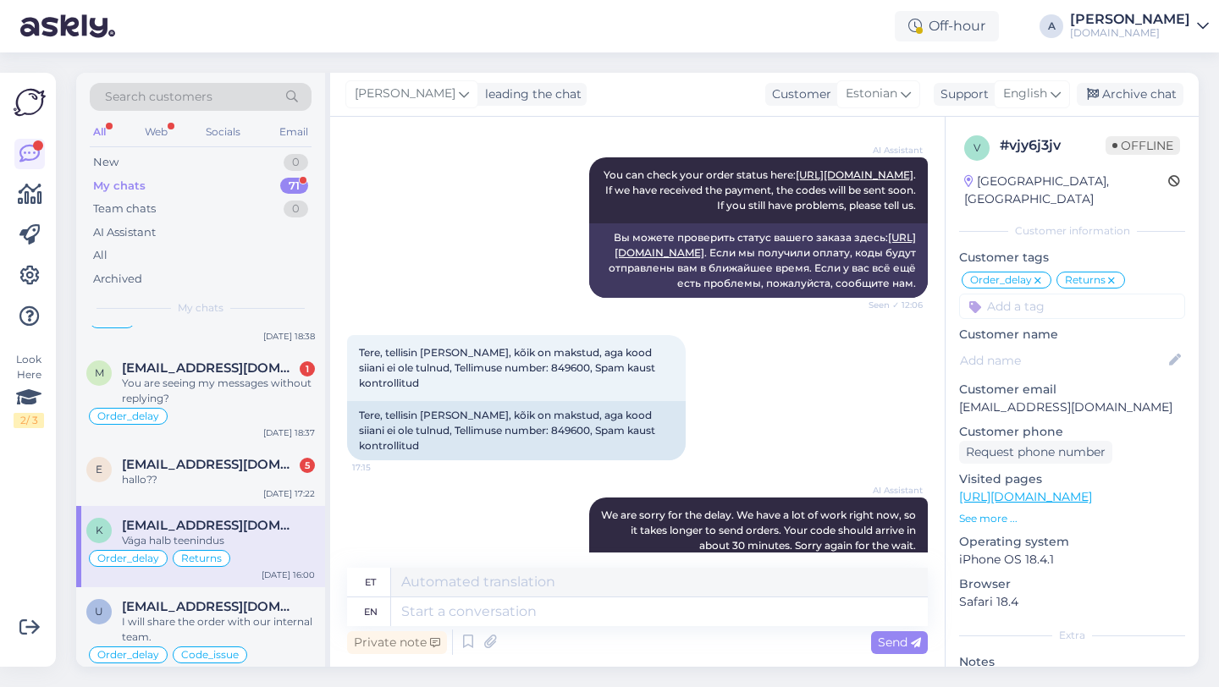
scroll to position [845, 0]
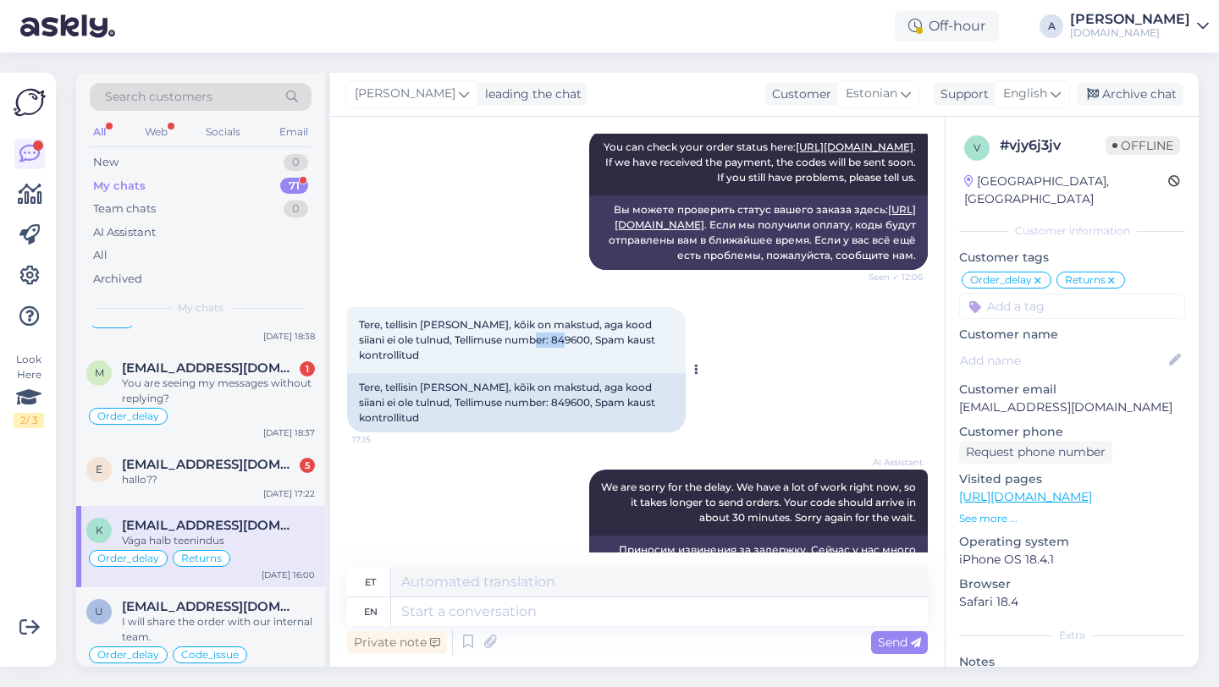
drag, startPoint x: 537, startPoint y: 355, endPoint x: 496, endPoint y: 359, distance: 40.8
click at [496, 359] on span "Tere, tellisin [PERSON_NAME], kõik on makstud, aga kood siiani ei ole tulnud, T…" at bounding box center [508, 339] width 299 height 43
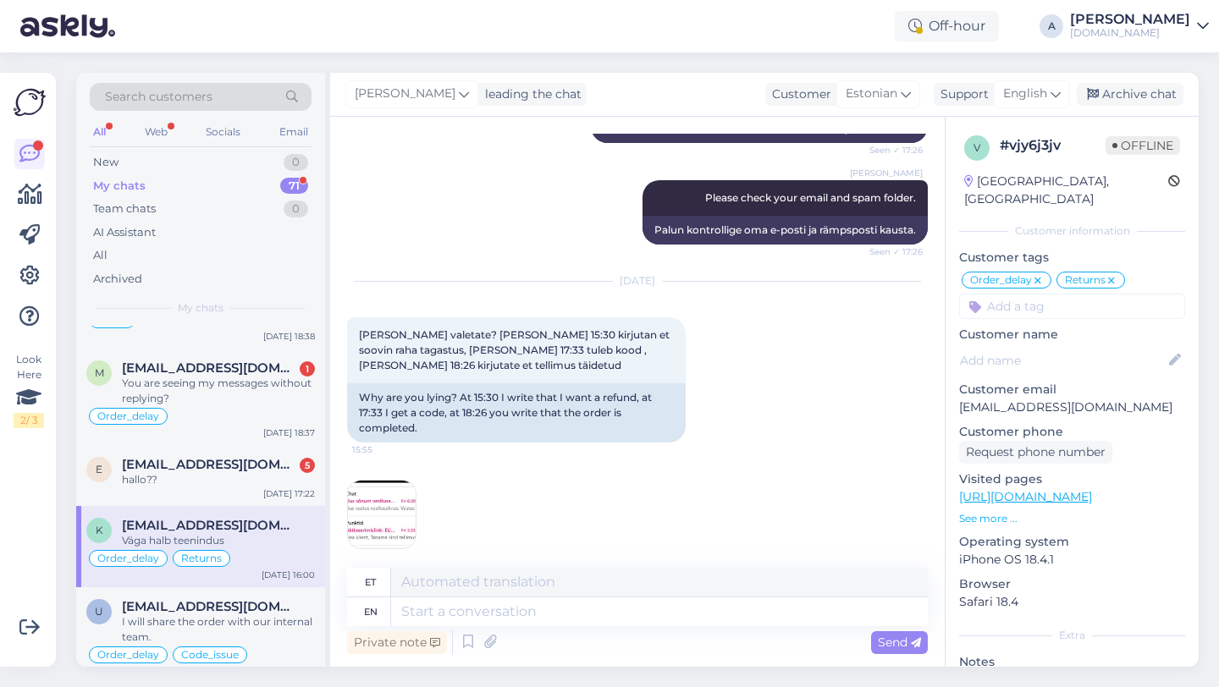
scroll to position [3105, 0]
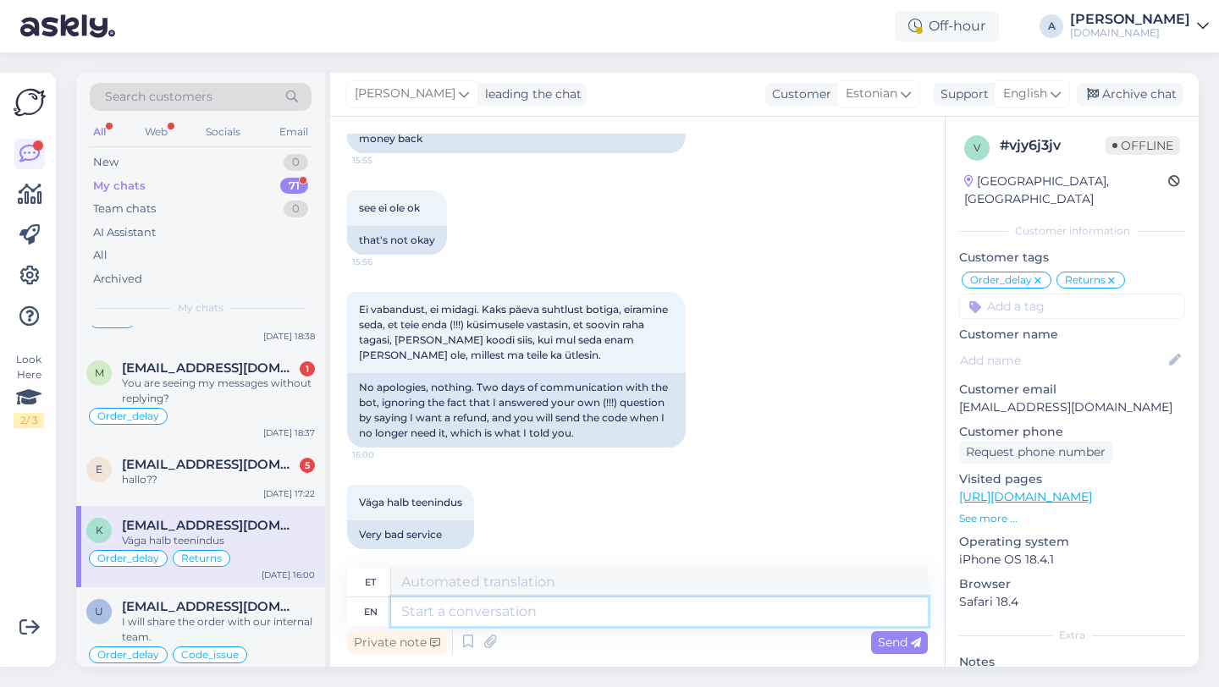
click at [448, 615] on textarea at bounding box center [659, 611] width 537 height 29
drag, startPoint x: 626, startPoint y: 619, endPoint x: 476, endPoint y: 616, distance: 150.7
click at [476, 616] on textarea "When you requested the refund" at bounding box center [659, 611] width 537 height 29
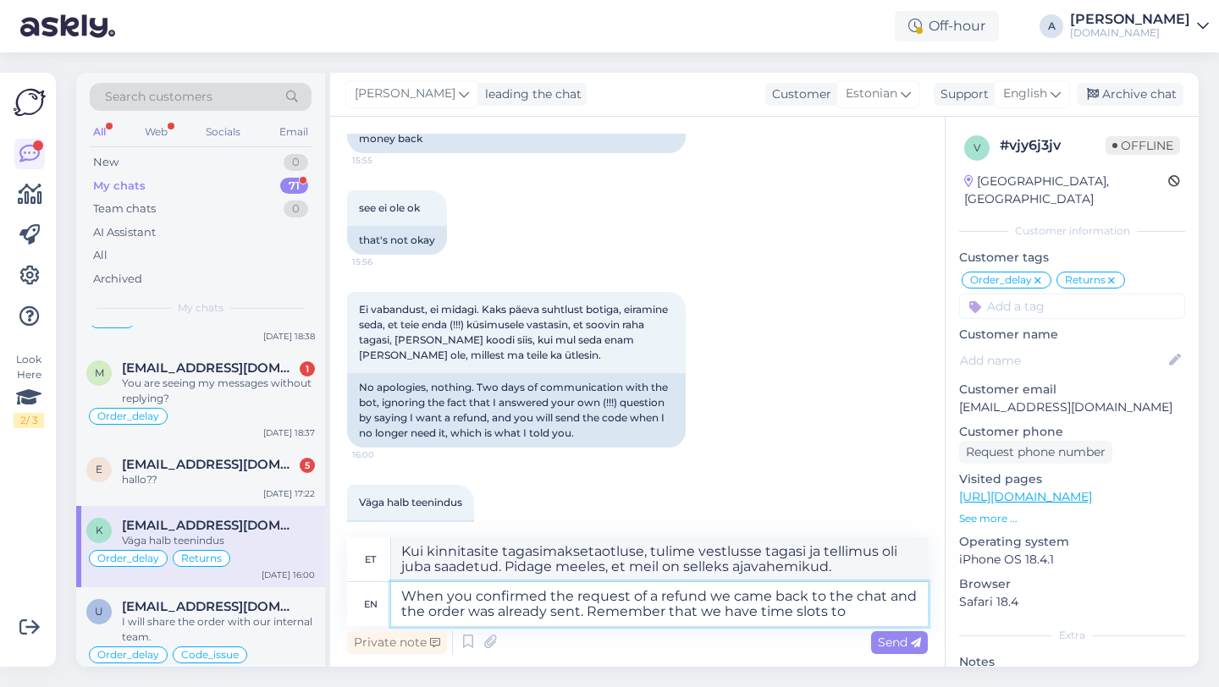
drag, startPoint x: 663, startPoint y: 608, endPoint x: 588, endPoint y: 630, distance: 78.2
click at [588, 612] on textarea "When you confirmed the request of a refund we came back to the chat and the ord…" at bounding box center [659, 604] width 537 height 44
click at [860, 614] on textarea "When you confirmed the request of a refund we came back to the chat and the ord…" at bounding box center [659, 604] width 537 height 44
drag, startPoint x: 889, startPoint y: 596, endPoint x: 582, endPoint y: 615, distance: 306.9
click at [583, 615] on textarea "When you confirmed the request of a refund we came back to the chat and the ord…" at bounding box center [659, 604] width 537 height 44
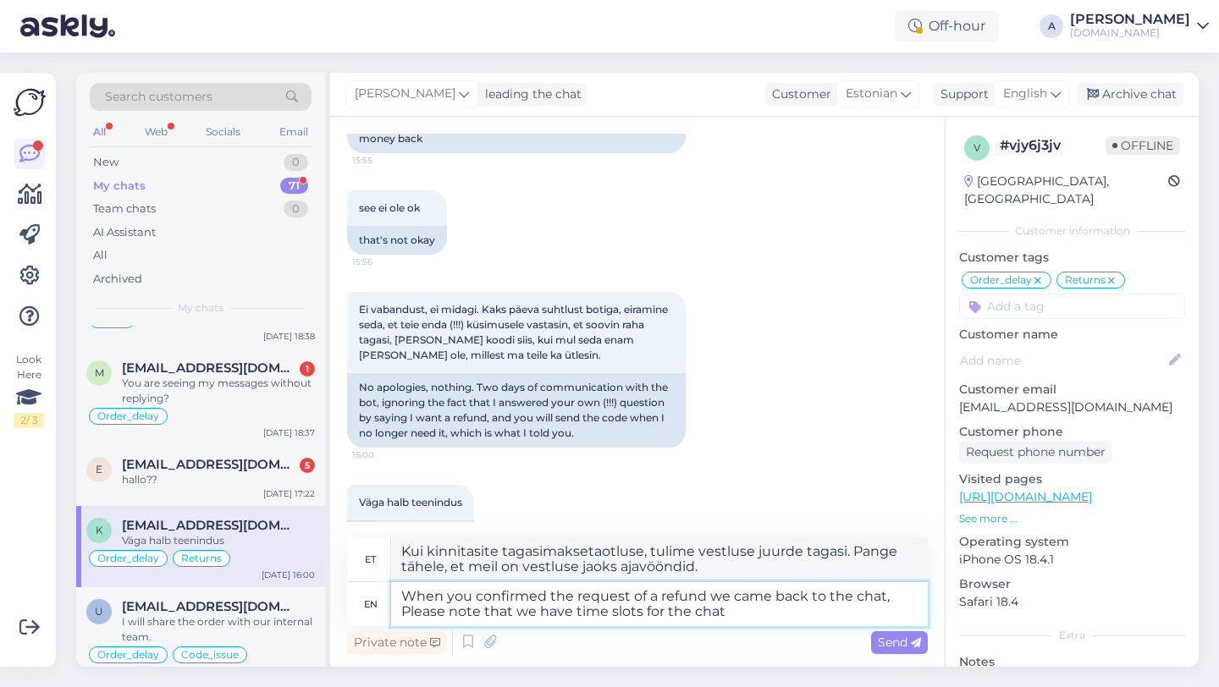
click at [409, 612] on textarea "When you confirmed the request of a refund we came back to the chat, Please not…" at bounding box center [659, 604] width 537 height 44
click at [745, 610] on textarea "When you confirmed the request of a refund we came back to the chat, please not…" at bounding box center [659, 604] width 537 height 44
paste textarea "and the order was already sent."
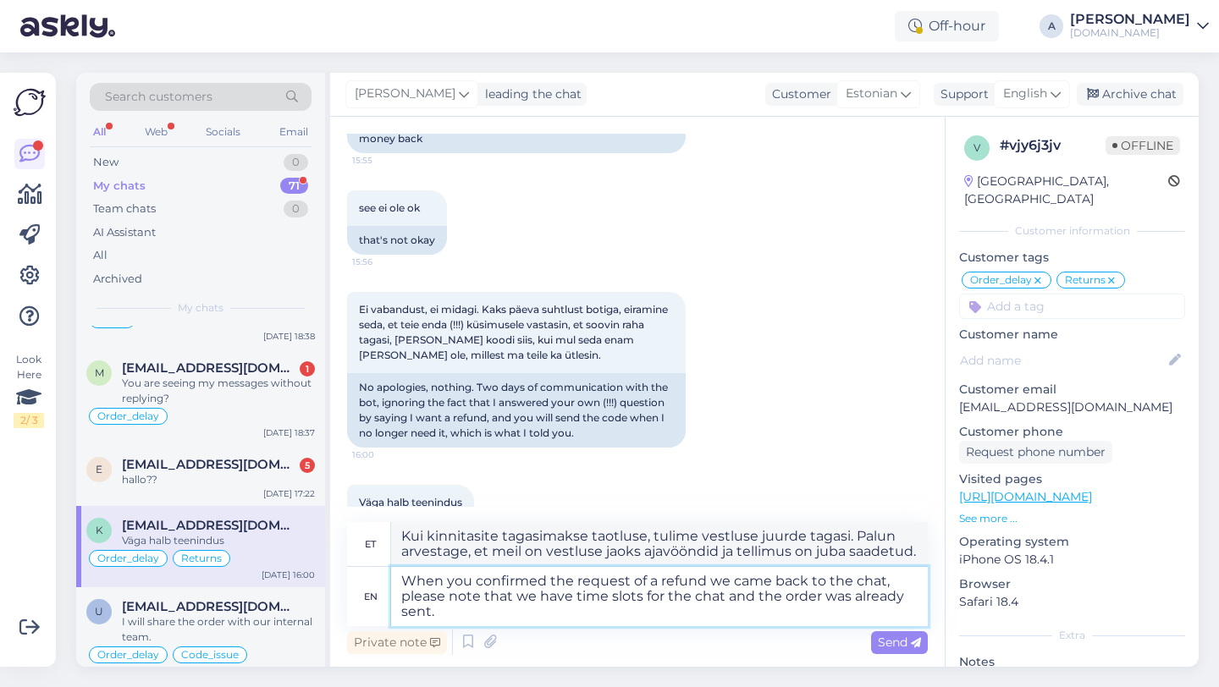
click at [656, 577] on textarea "When you confirmed the request of a refund we came back to the chat, please not…" at bounding box center [659, 596] width 537 height 59
drag, startPoint x: 883, startPoint y: 581, endPoint x: 707, endPoint y: 580, distance: 175.2
click at [707, 580] on textarea "When you confirmed the request of a refund we came back to the chat, please not…" at bounding box center [659, 596] width 537 height 59
click at [883, 579] on textarea "When you confirmed the request of a refund we came back to the chat, please not…" at bounding box center [659, 596] width 537 height 59
paste textarea "and the order was already sent."
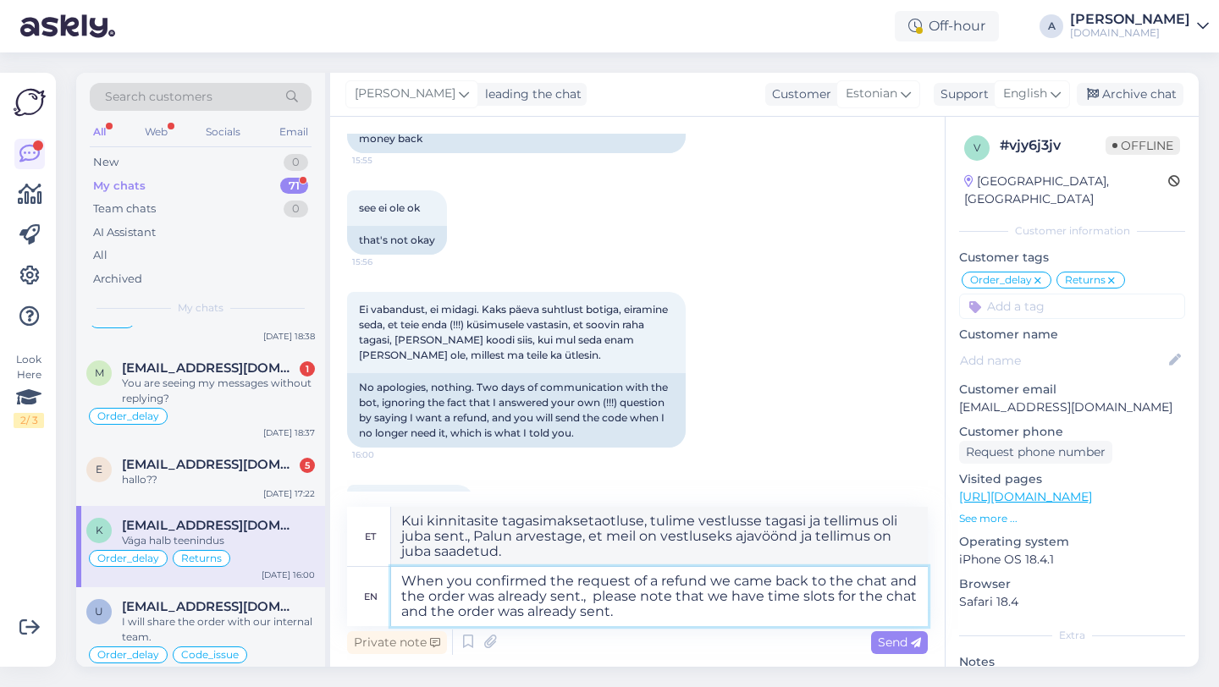
drag, startPoint x: 624, startPoint y: 616, endPoint x: 399, endPoint y: 611, distance: 224.3
click at [399, 611] on textarea "When you confirmed the request of a refund we came back to the chat and the ord…" at bounding box center [659, 596] width 537 height 59
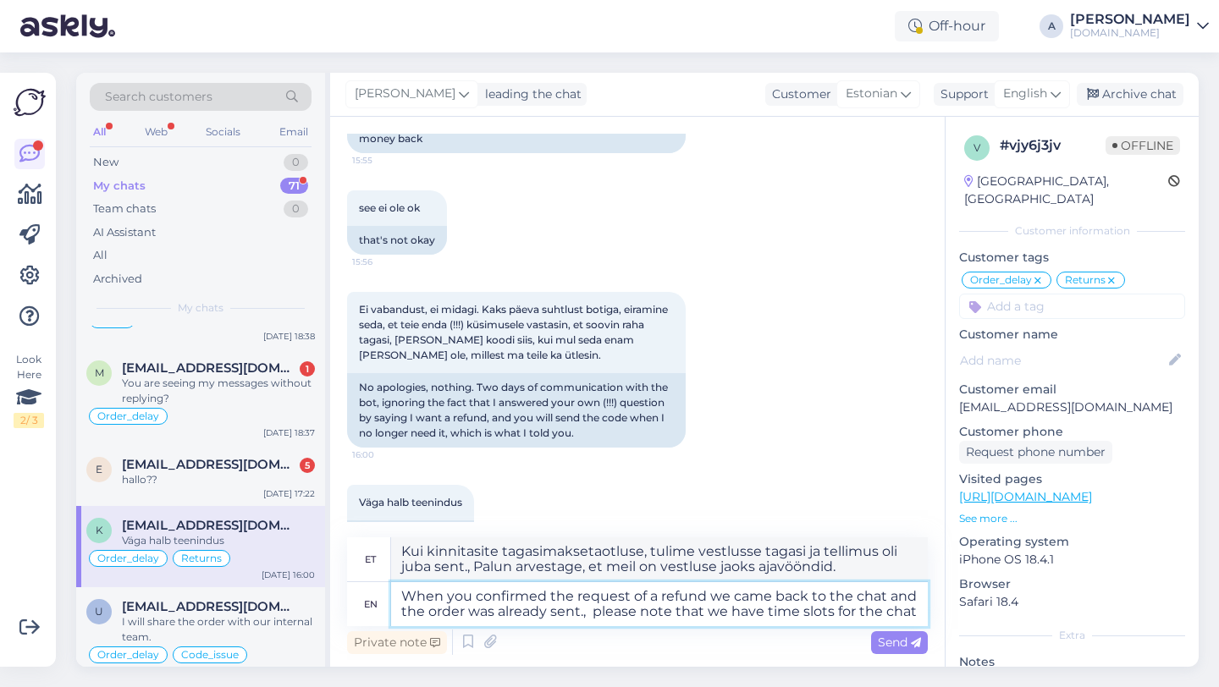
click at [593, 612] on textarea "When you confirmed the request of a refund we came back to the chat and the ord…" at bounding box center [659, 604] width 537 height 44
click at [595, 607] on textarea "When you confirmed the request of a refund we came back to the chat and the ord…" at bounding box center [659, 604] width 537 height 44
click at [910, 612] on textarea "When you confirmed the request of a refund we came back to the chat and the ord…" at bounding box center [659, 604] width 537 height 44
click at [403, 592] on textarea "When you confirmed the request of a refund we came back to the chat and the ord…" at bounding box center [659, 604] width 537 height 44
click at [902, 635] on span "Send" at bounding box center [899, 642] width 43 height 15
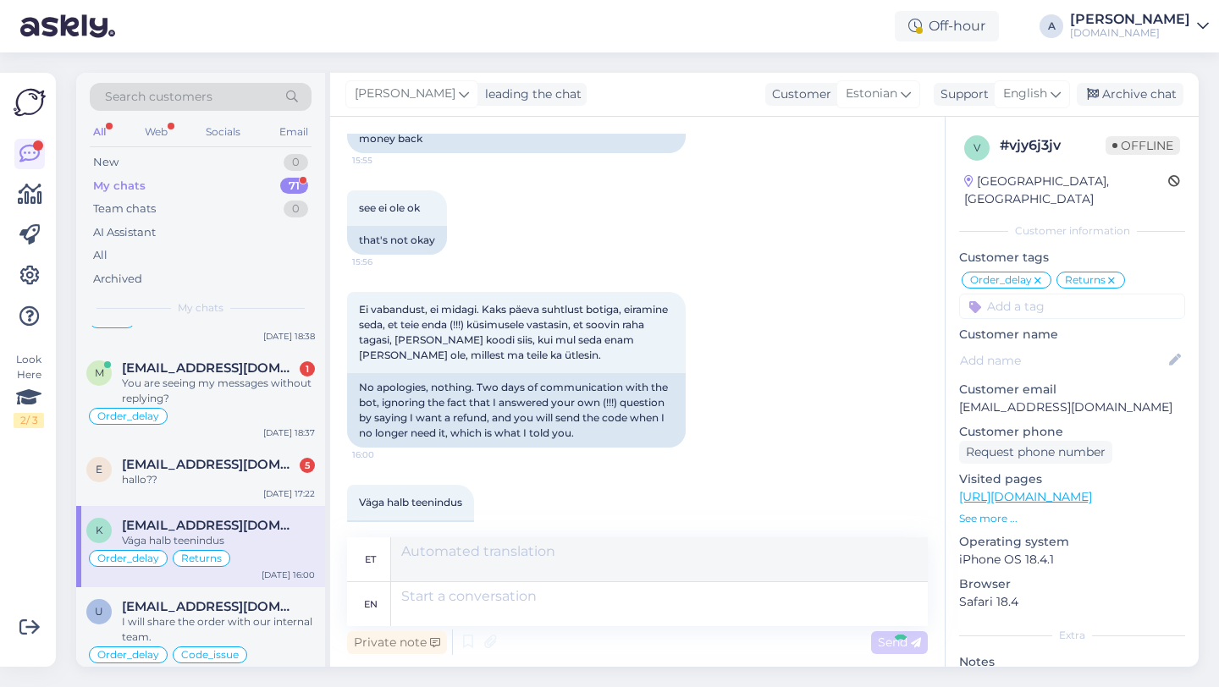
scroll to position [3267, 0]
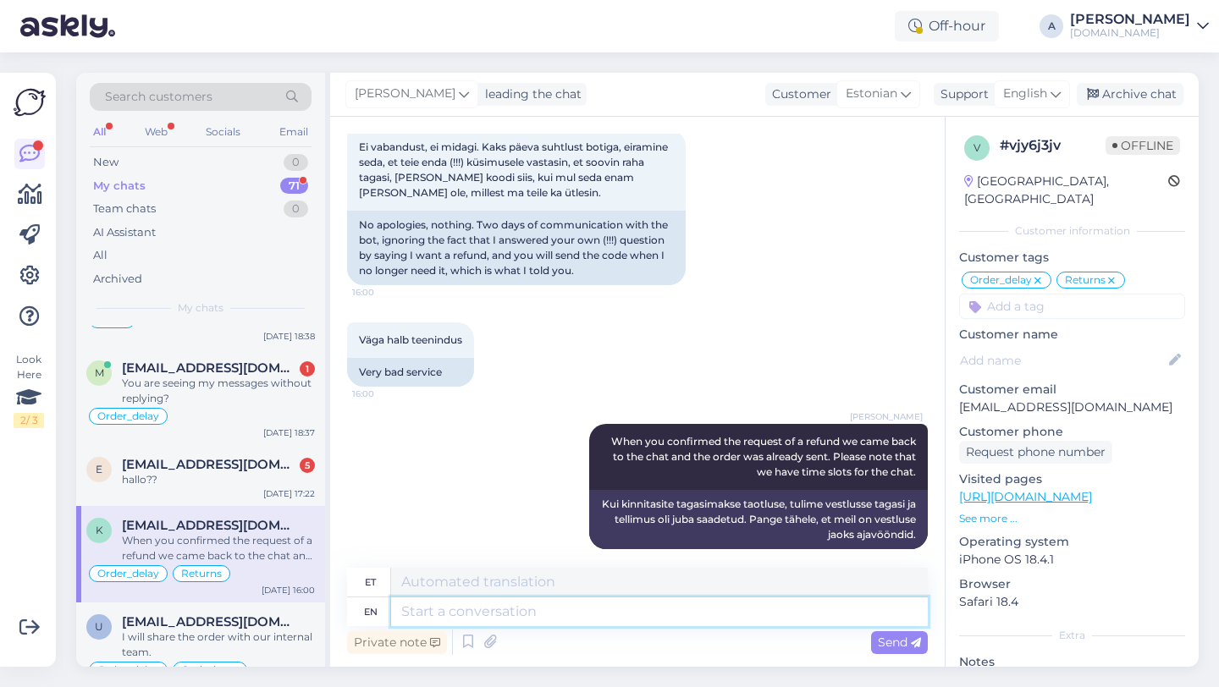
click at [495, 618] on textarea at bounding box center [659, 611] width 537 height 29
click at [497, 614] on textarea at bounding box center [659, 611] width 537 height 29
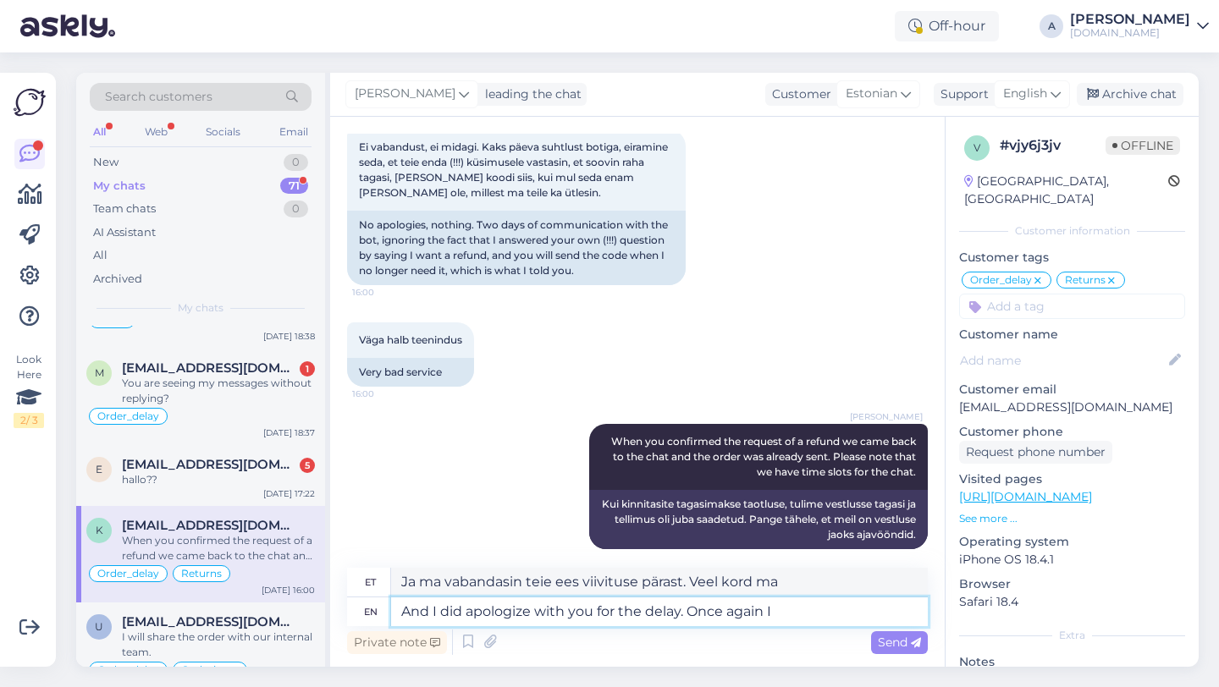
scroll to position [520, 0]
drag, startPoint x: 795, startPoint y: 616, endPoint x: 377, endPoint y: 603, distance: 417.4
click at [377, 603] on div "en And I did apologize with you for the delay. Once again I" at bounding box center [637, 611] width 581 height 29
click at [779, 611] on textarea "And I did apologize with you for the delay. Once again I" at bounding box center [659, 611] width 537 height 29
drag, startPoint x: 779, startPoint y: 611, endPoint x: 432, endPoint y: 607, distance: 347.0
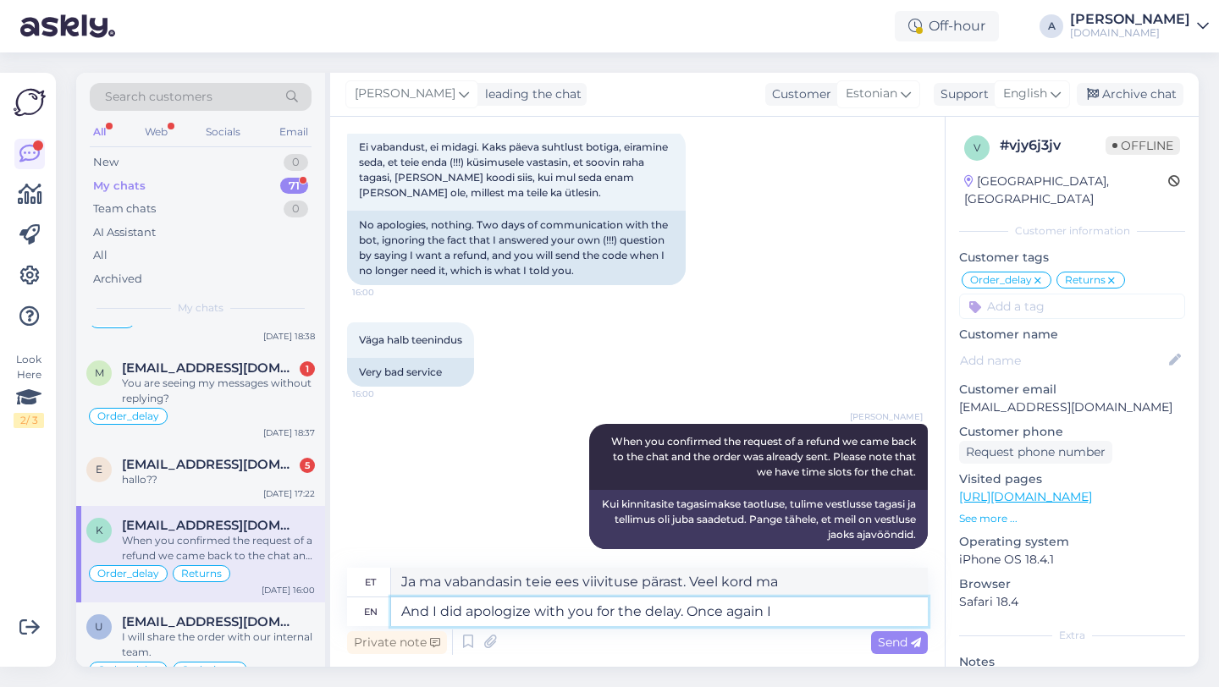
click at [432, 607] on textarea "And I did apologize with you for the delay. Once again I" at bounding box center [659, 611] width 537 height 29
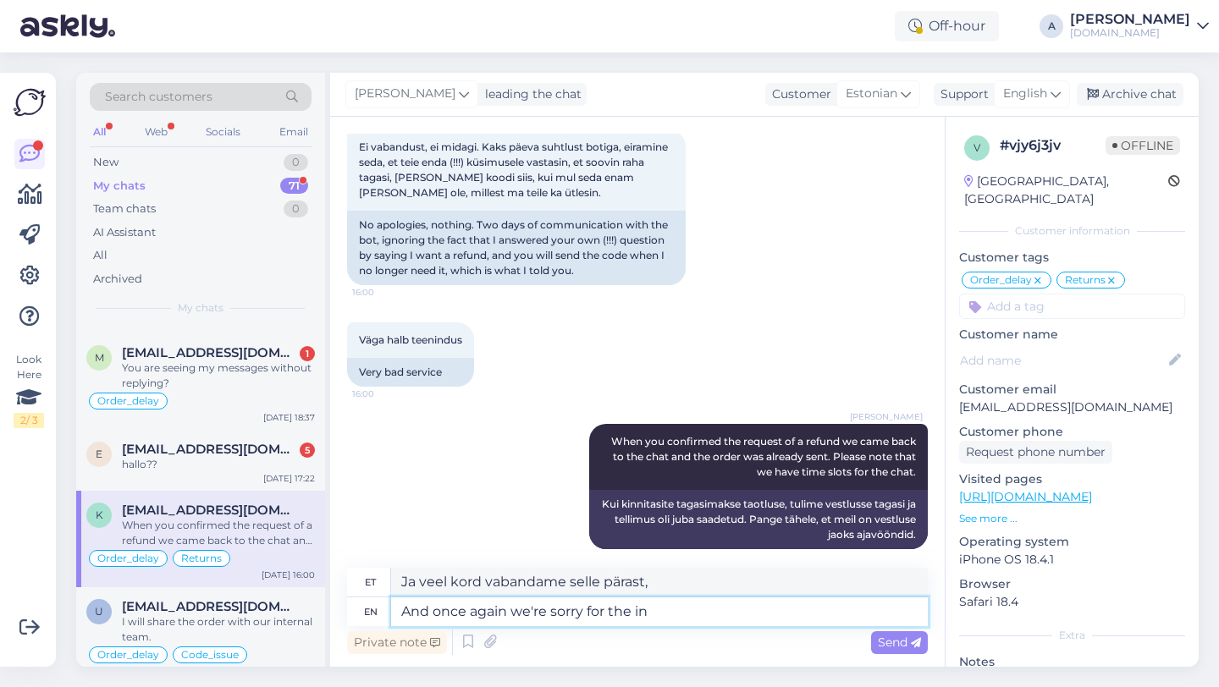
scroll to position [505, 0]
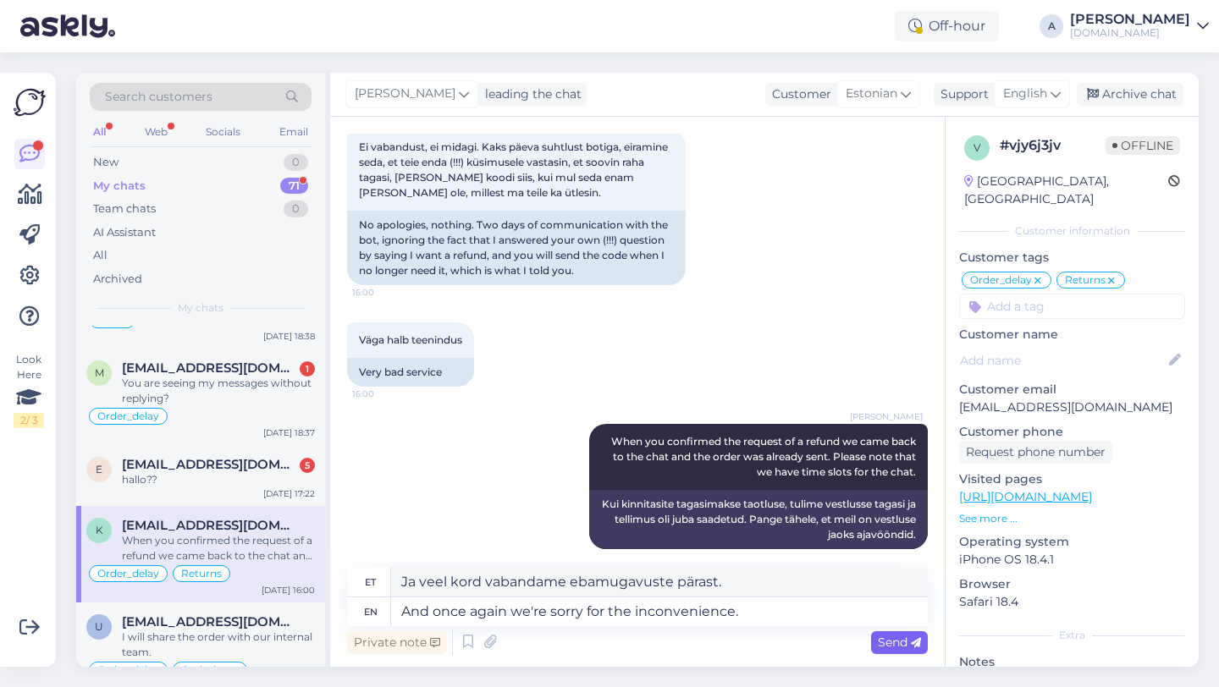
click at [887, 645] on span "Send" at bounding box center [899, 642] width 43 height 15
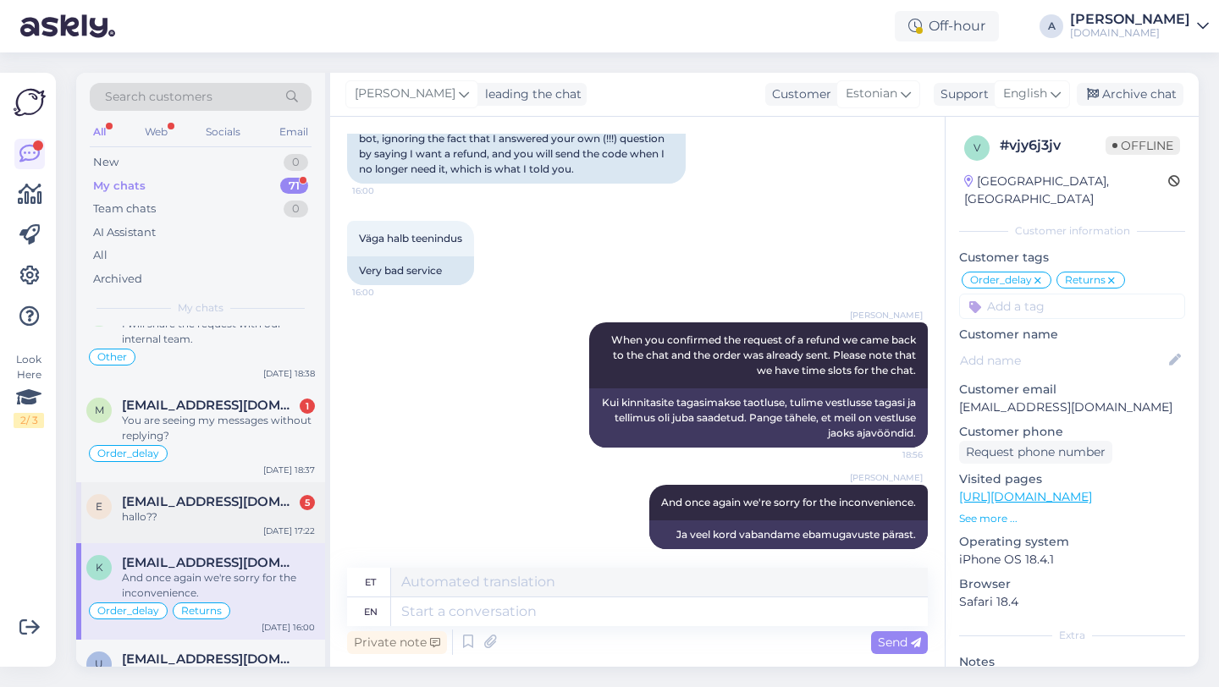
scroll to position [483, 0]
click at [209, 524] on div "hallo??" at bounding box center [218, 516] width 193 height 15
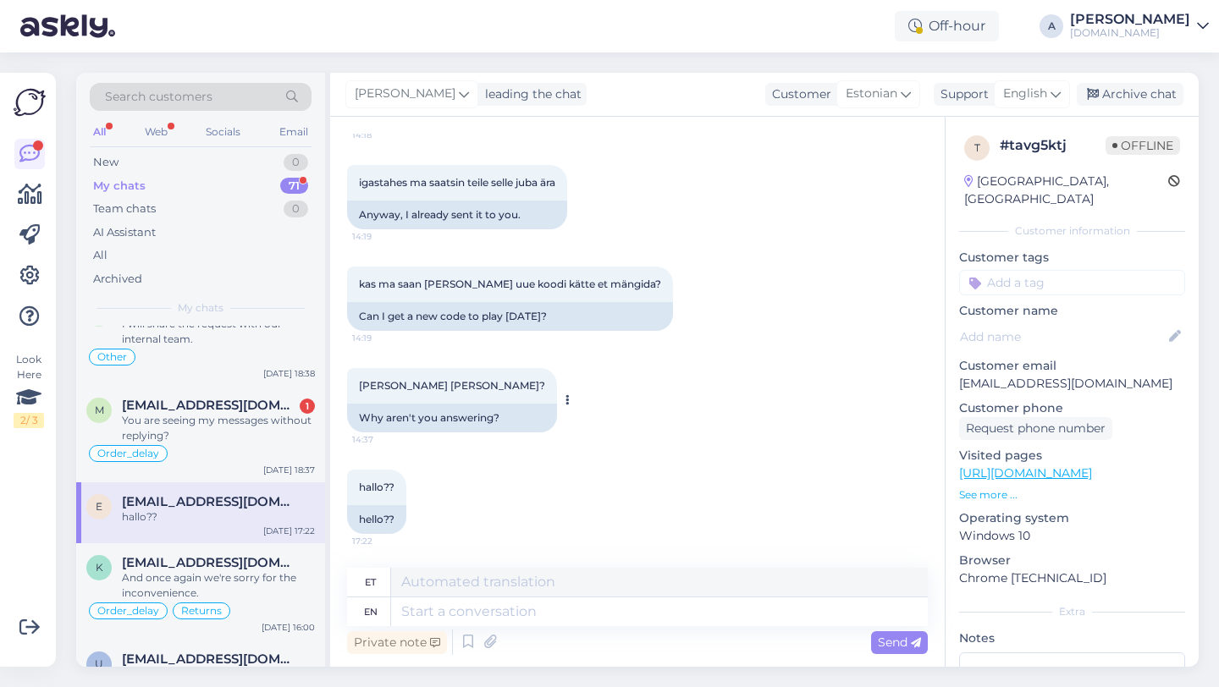
scroll to position [1276, 0]
click at [456, 612] on textarea at bounding box center [659, 611] width 537 height 29
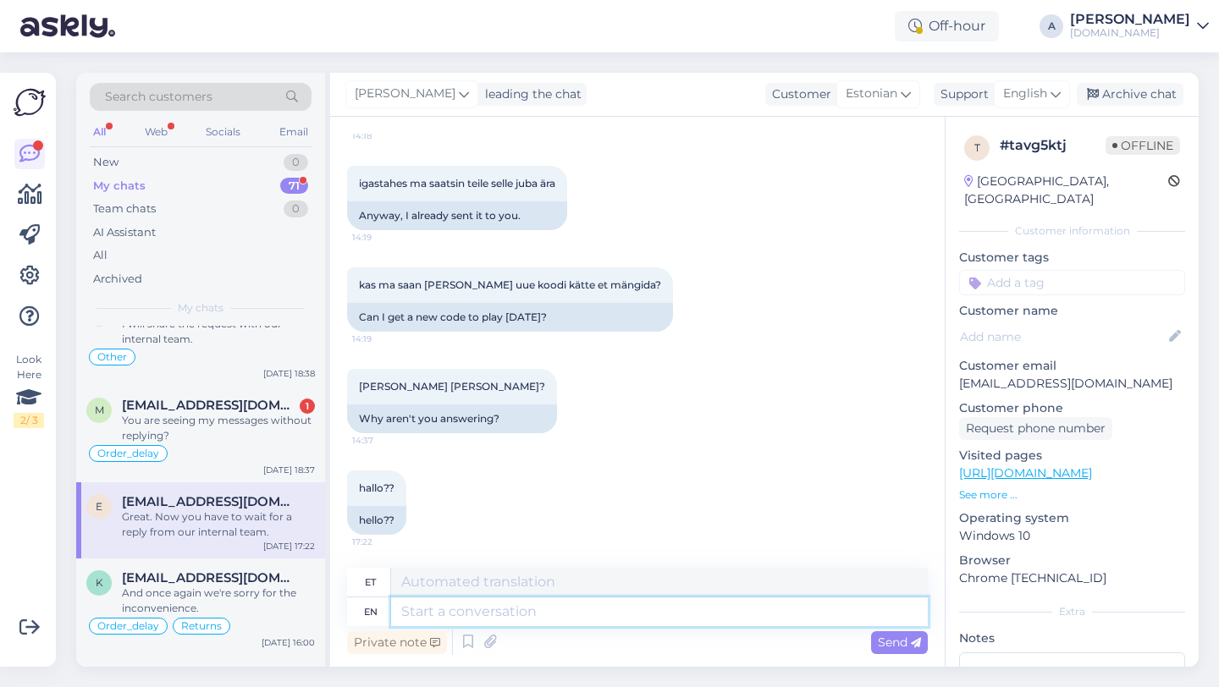
scroll to position [1409, 0]
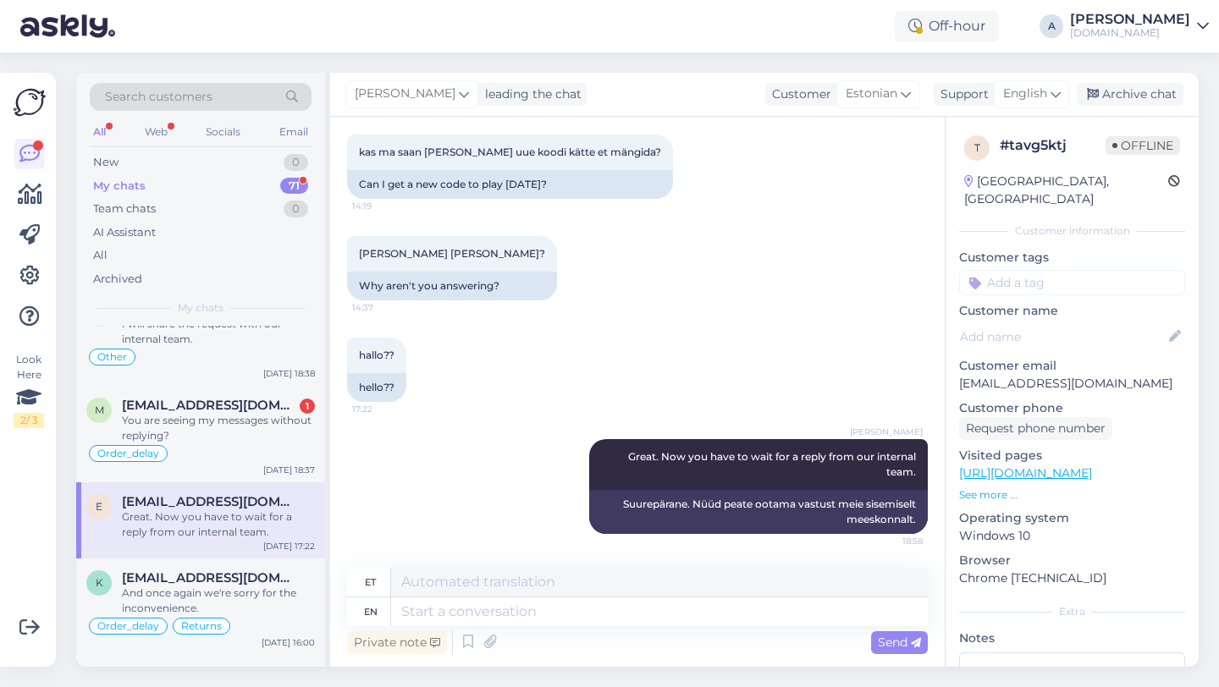
click at [1024, 270] on input at bounding box center [1072, 282] width 226 height 25
drag, startPoint x: 1042, startPoint y: 262, endPoint x: 952, endPoint y: 260, distance: 89.7
click at [952, 260] on div "t # tavg5ktj Offline [GEOGRAPHIC_DATA], Pärnu Customer information Customer tag…" at bounding box center [1071, 473] width 253 height 713
drag, startPoint x: 1035, startPoint y: 266, endPoint x: 956, endPoint y: 256, distance: 79.4
click at [956, 256] on div "t # tavg5ktj Offline [GEOGRAPHIC_DATA], [GEOGRAPHIC_DATA] Customer information …" at bounding box center [1071, 473] width 253 height 713
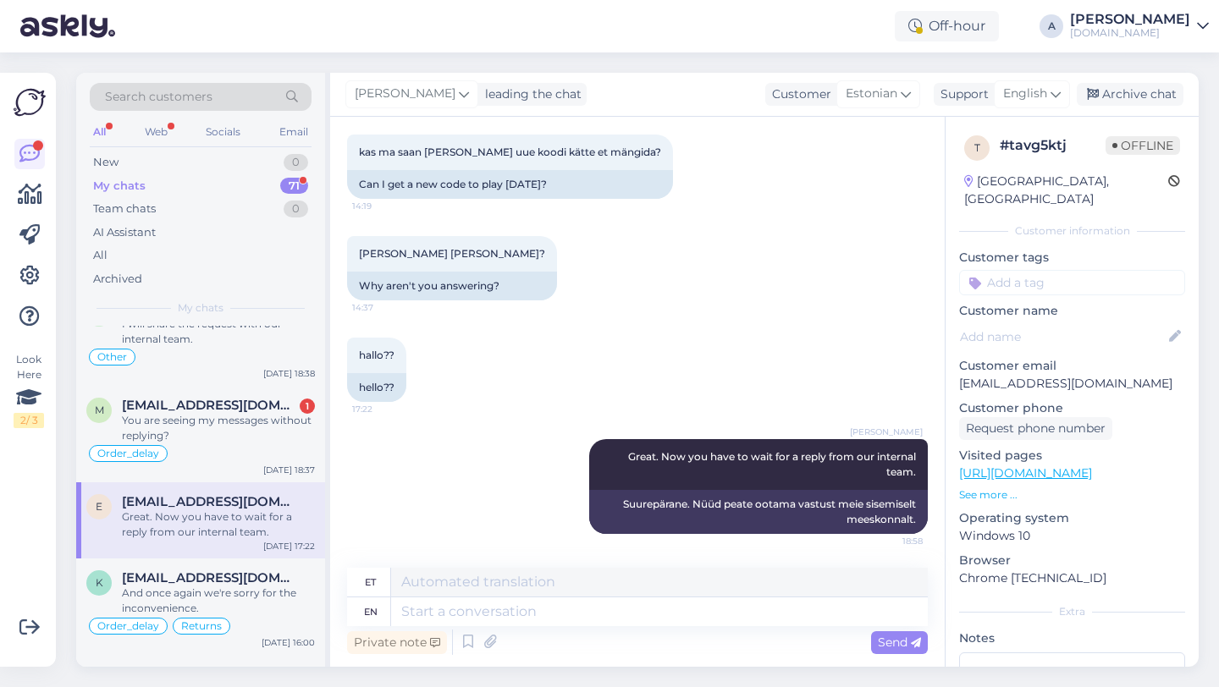
click at [848, 256] on div "[PERSON_NAME] [PERSON_NAME]? 14:37 Why aren't you answering?" at bounding box center [637, 268] width 581 height 102
click at [1019, 270] on input at bounding box center [1072, 282] width 226 height 25
click at [1120, 322] on span "Code_issue" at bounding box center [1132, 327] width 58 height 10
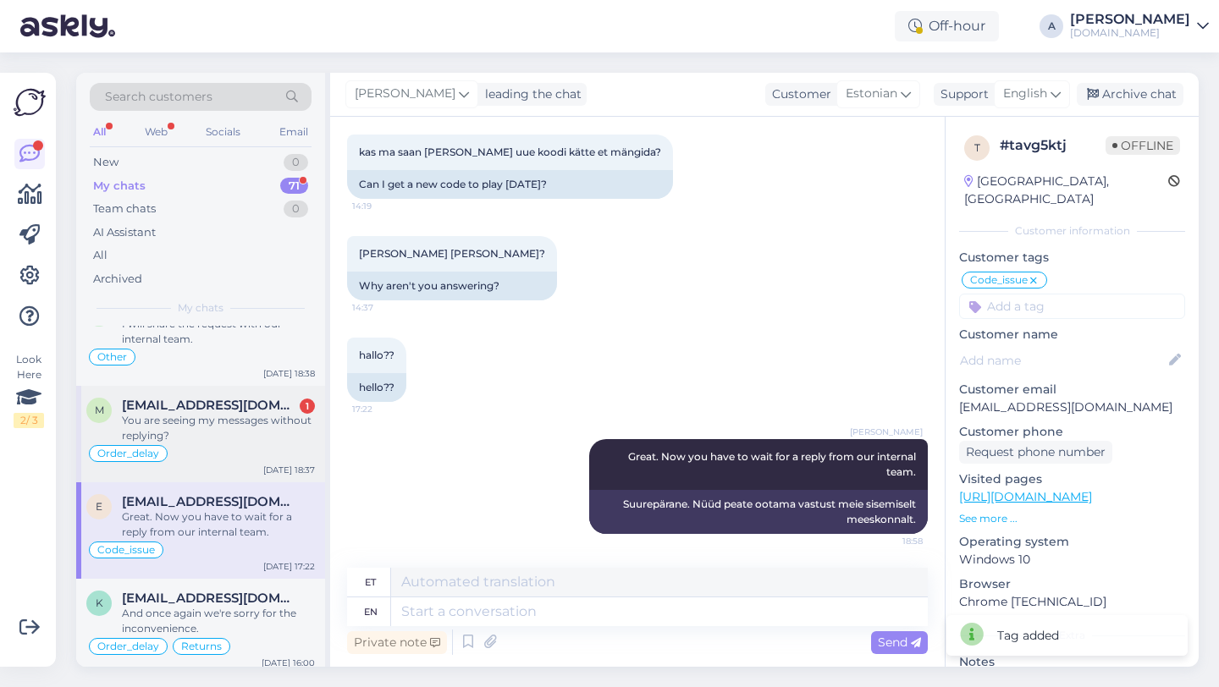
click at [185, 455] on div "Order_delay" at bounding box center [200, 453] width 228 height 20
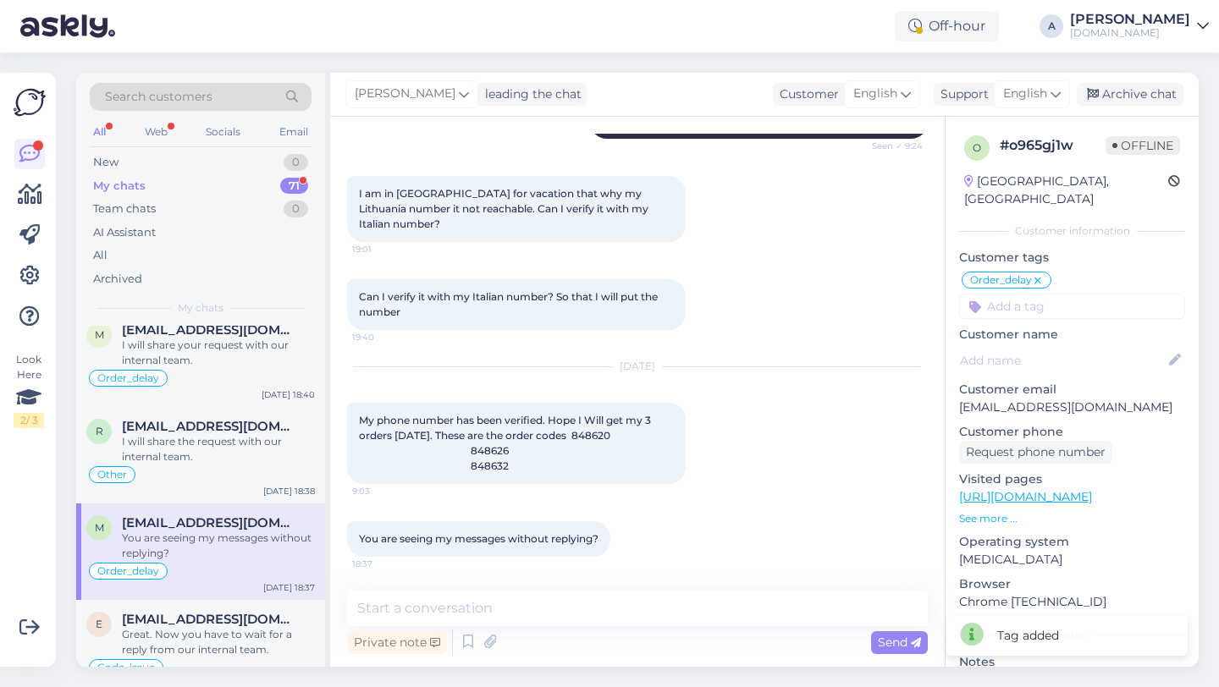
scroll to position [365, 0]
click at [403, 616] on textarea at bounding box center [637, 609] width 581 height 36
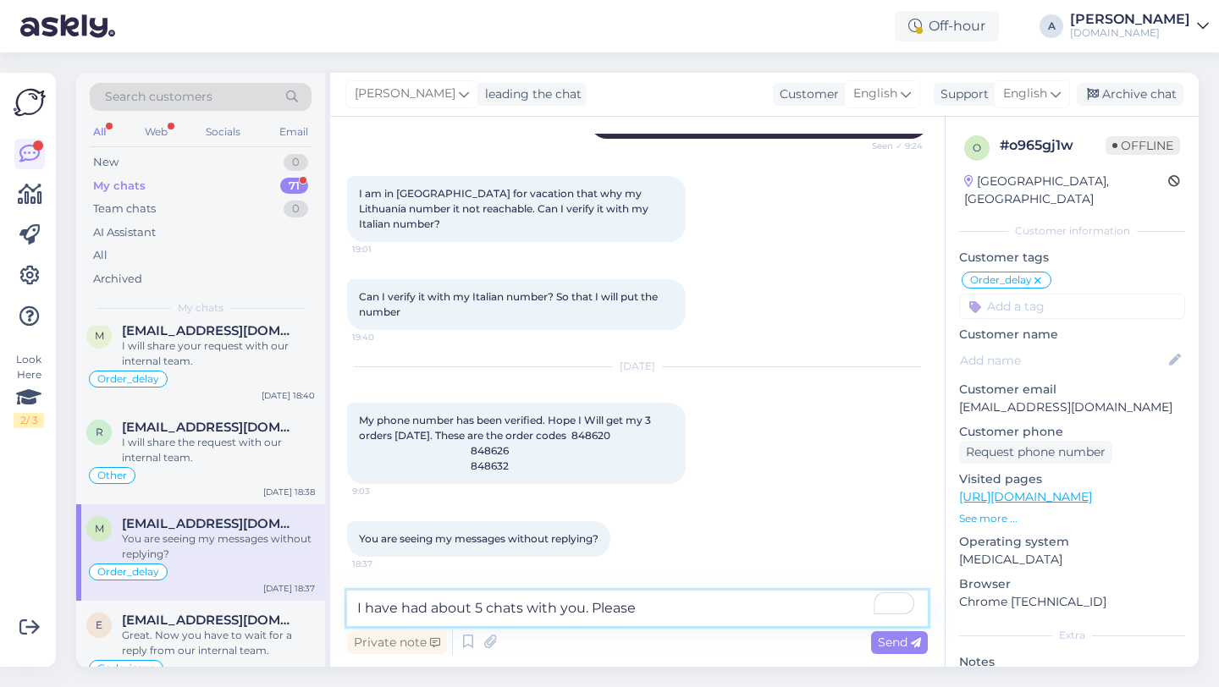
click at [469, 608] on textarea "I have had about 5 chats with you. Please" at bounding box center [637, 609] width 581 height 36
click at [488, 607] on textarea "I have had about 5 chats with you. Please" at bounding box center [637, 609] width 581 height 36
click at [428, 605] on textarea "I have had about 5 open chats with you. Please" at bounding box center [637, 609] width 581 height 36
click at [684, 604] on textarea "I have about 5 open chats with you. Please" at bounding box center [637, 609] width 581 height 36
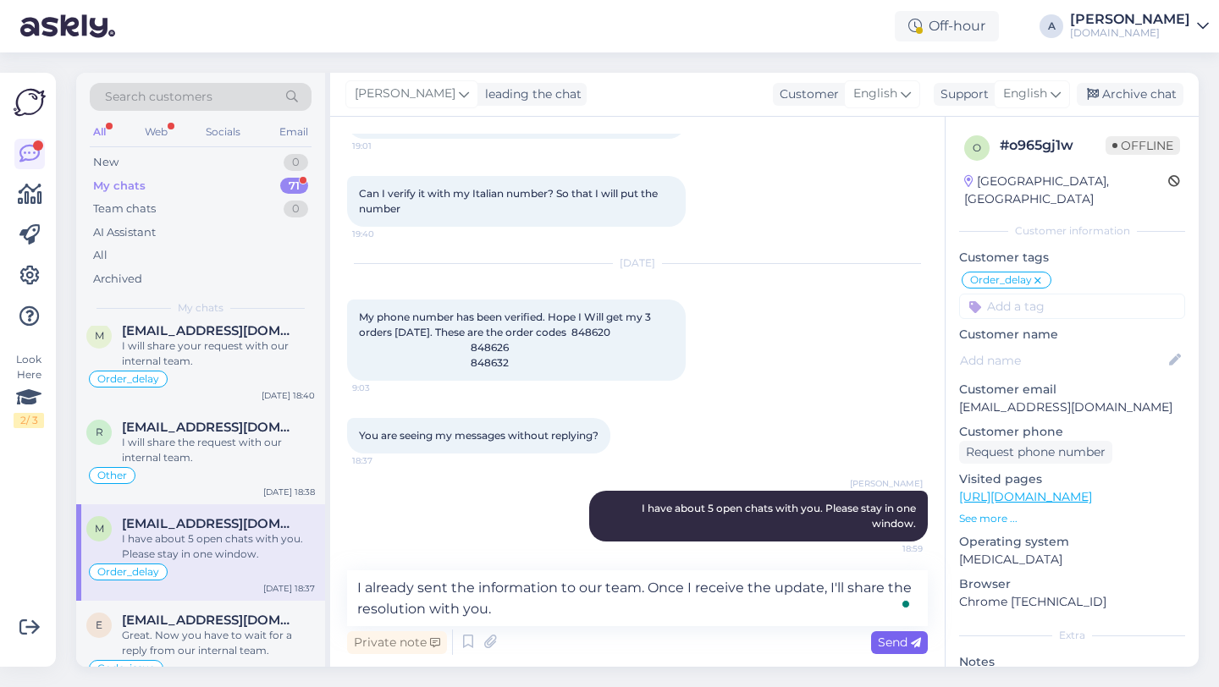
click at [878, 642] on span "Send" at bounding box center [899, 642] width 43 height 15
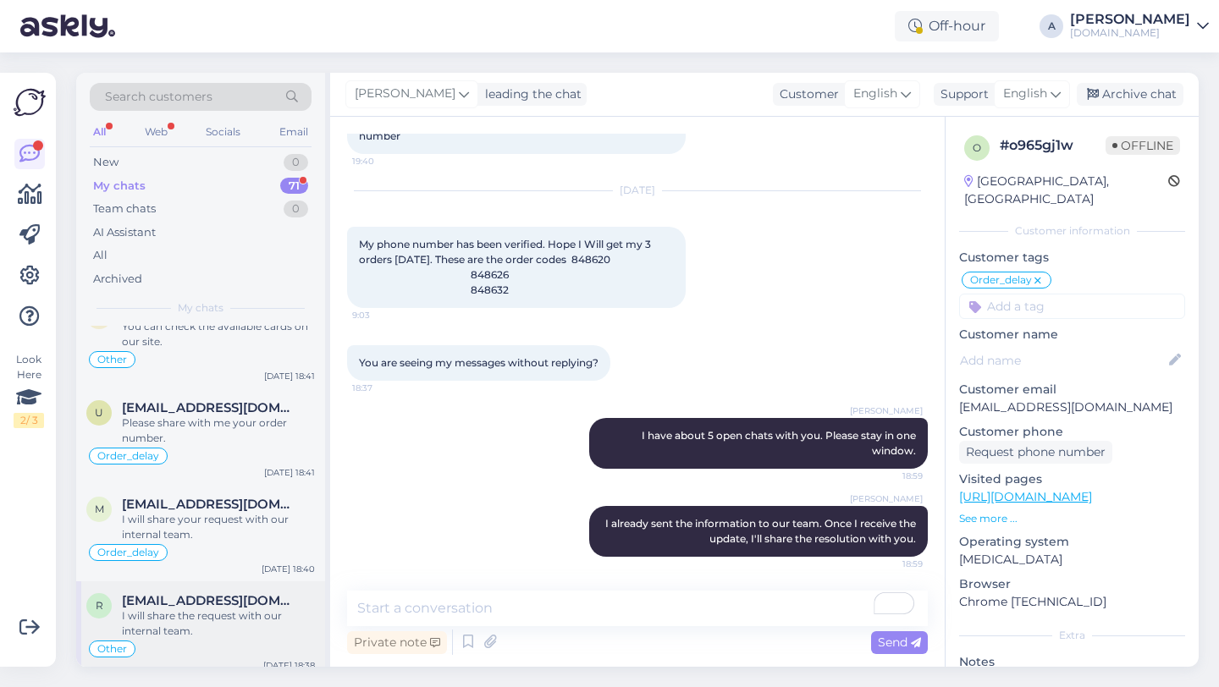
scroll to position [0, 0]
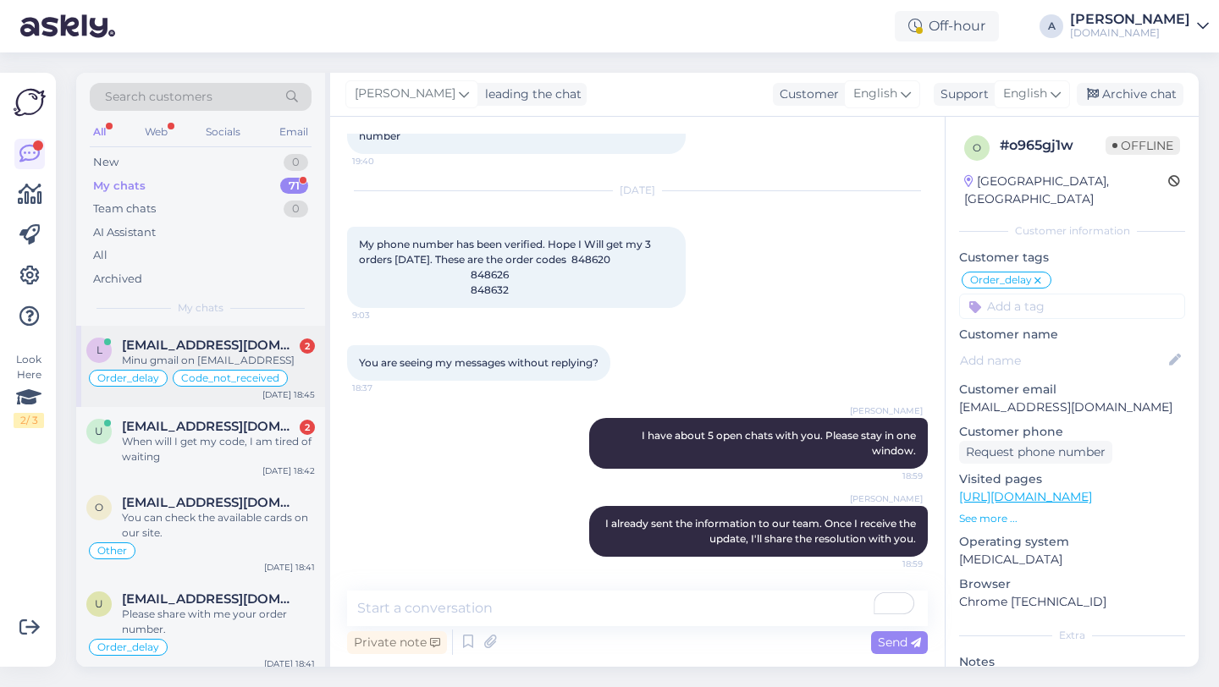
click at [220, 354] on div "Minu gmail on [EMAIL_ADDRESS]" at bounding box center [218, 360] width 193 height 15
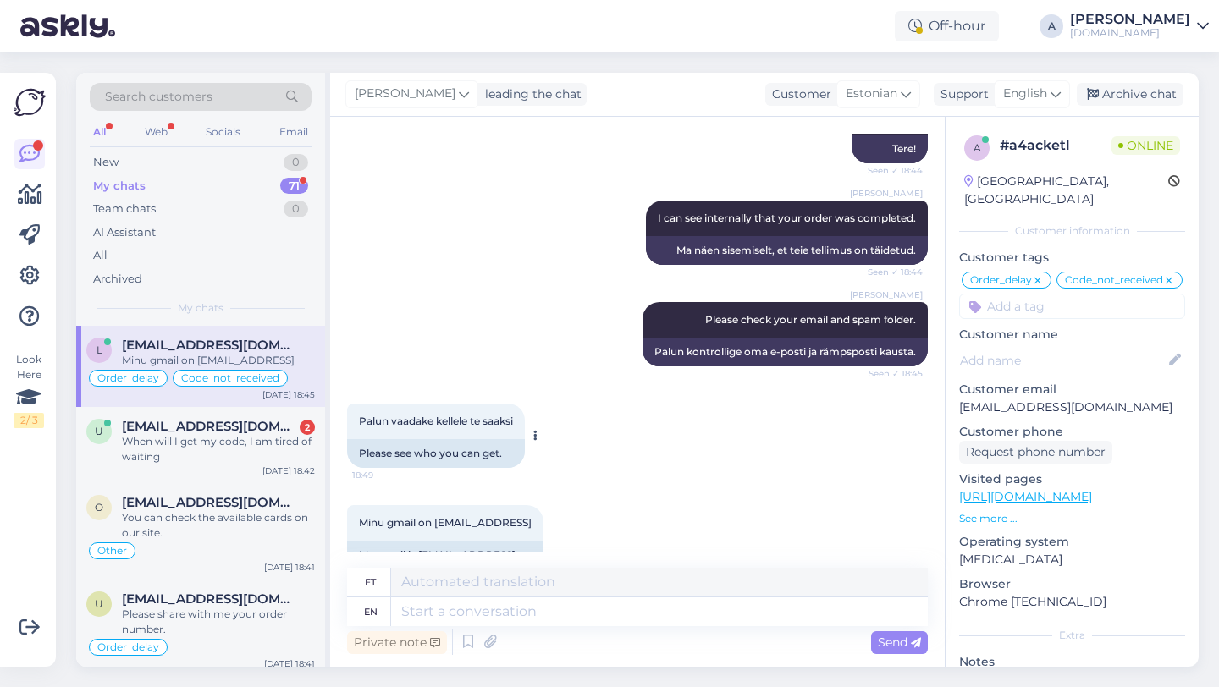
scroll to position [11909, 0]
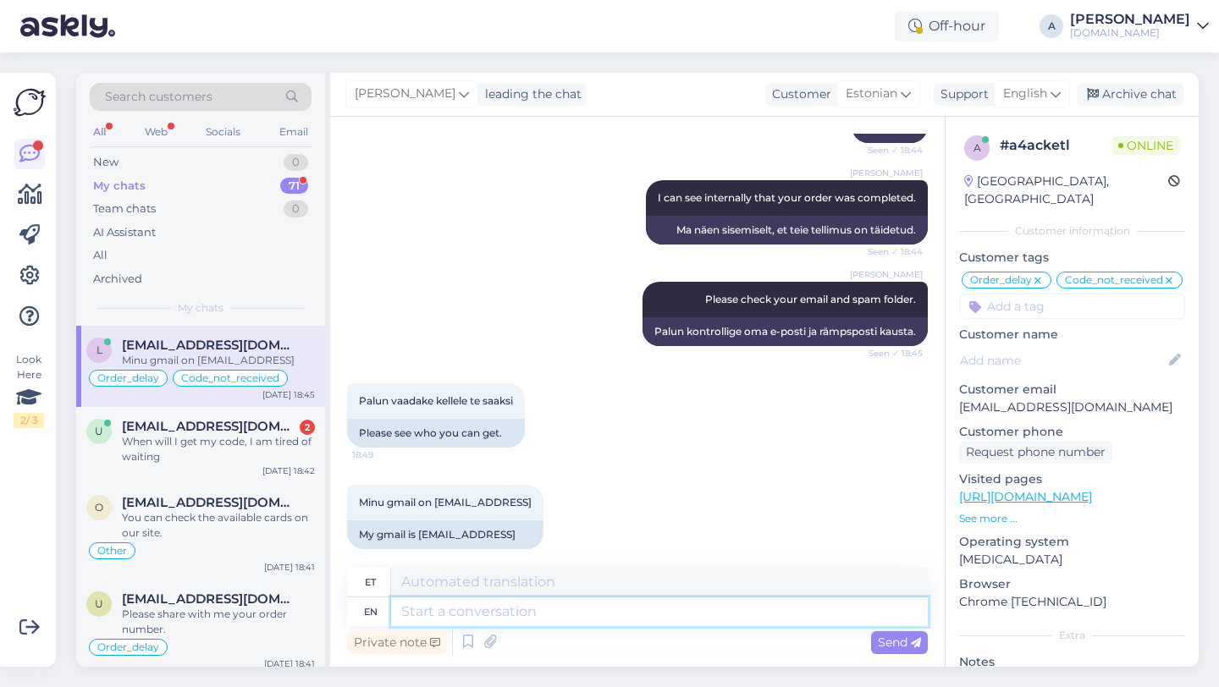
click at [461, 603] on textarea at bounding box center [659, 611] width 537 height 29
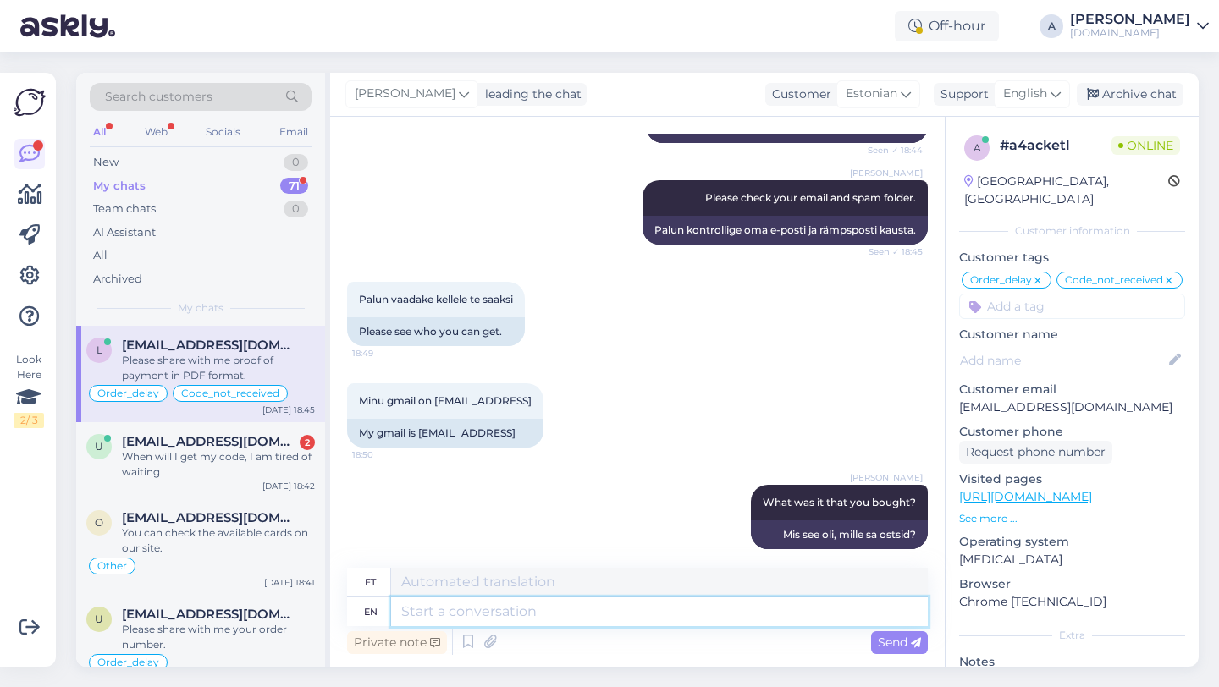
scroll to position [12112, 0]
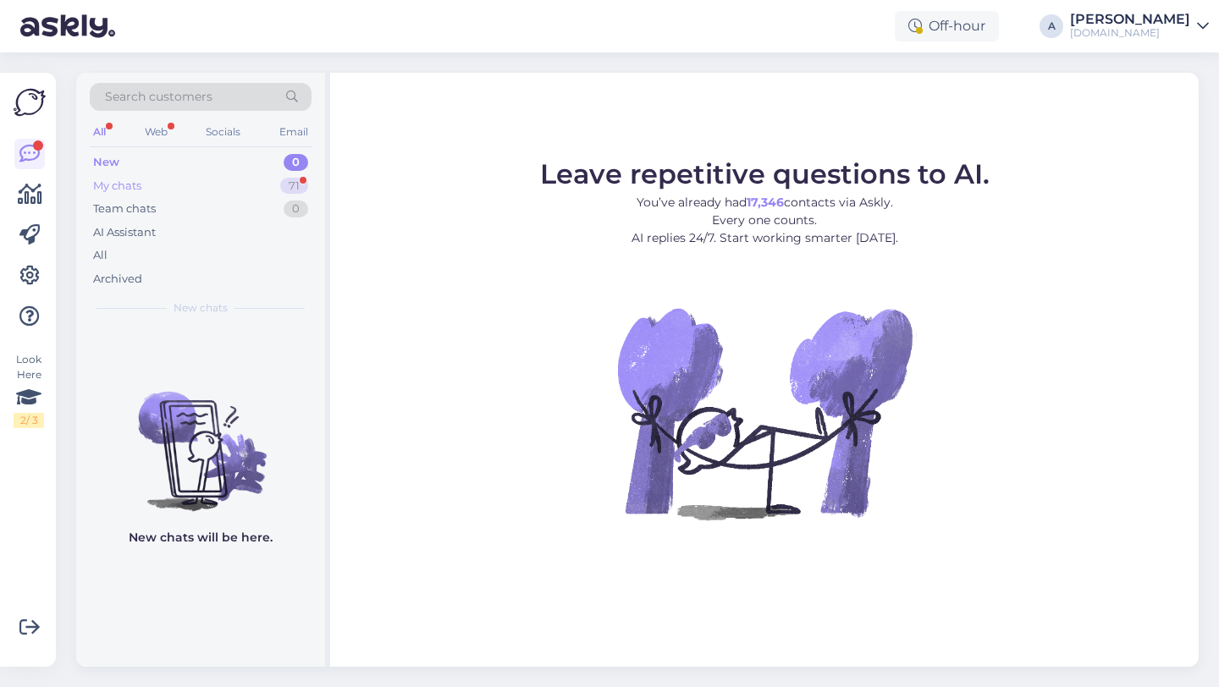
click at [289, 186] on div "71" at bounding box center [294, 186] width 28 height 17
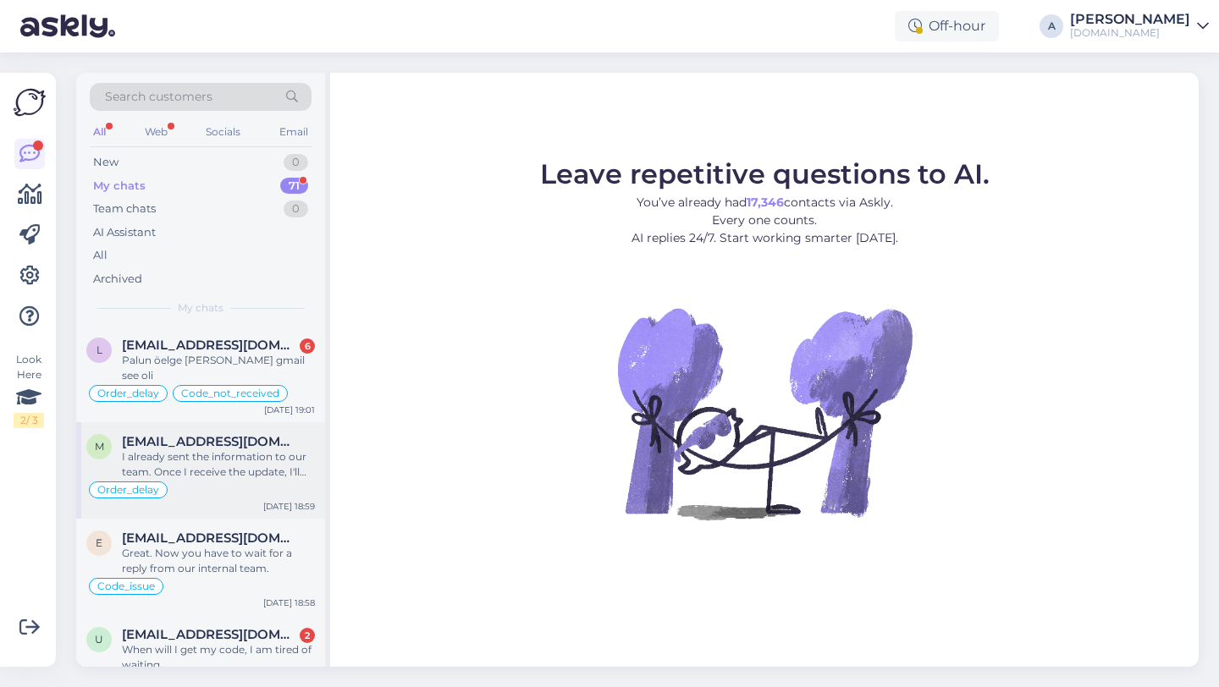
click at [234, 449] on div "I already sent the information to our team. Once I receive the update, I'll sha…" at bounding box center [218, 464] width 193 height 30
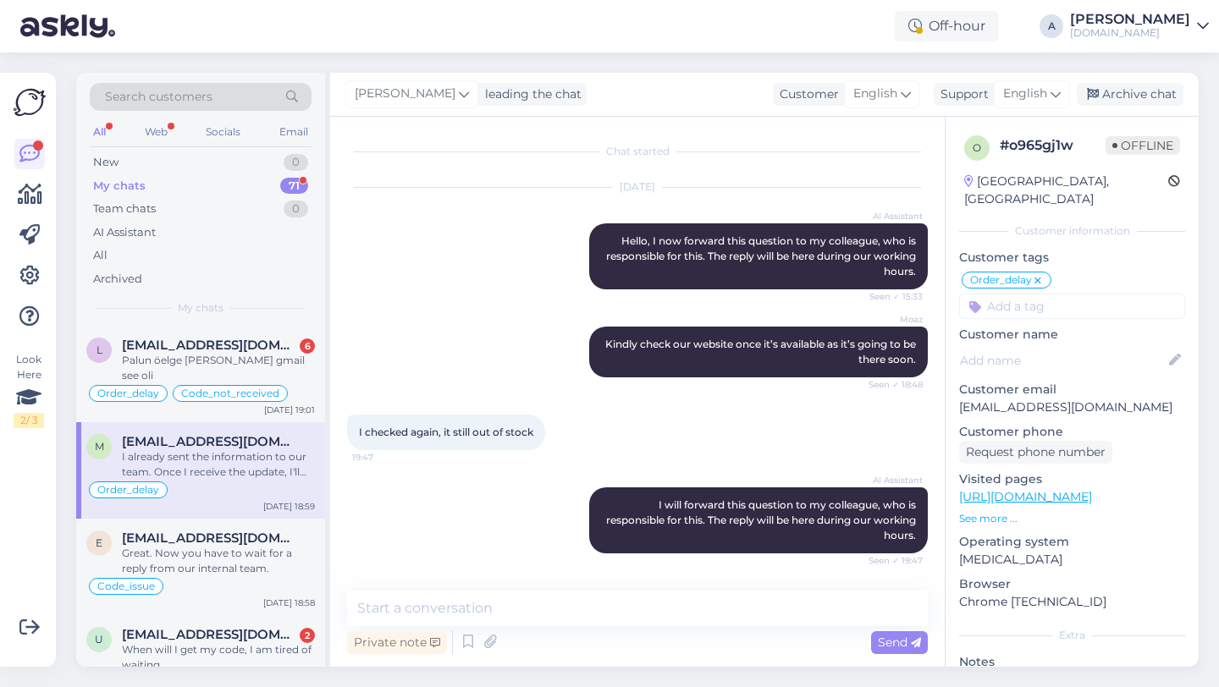
scroll to position [10014, 0]
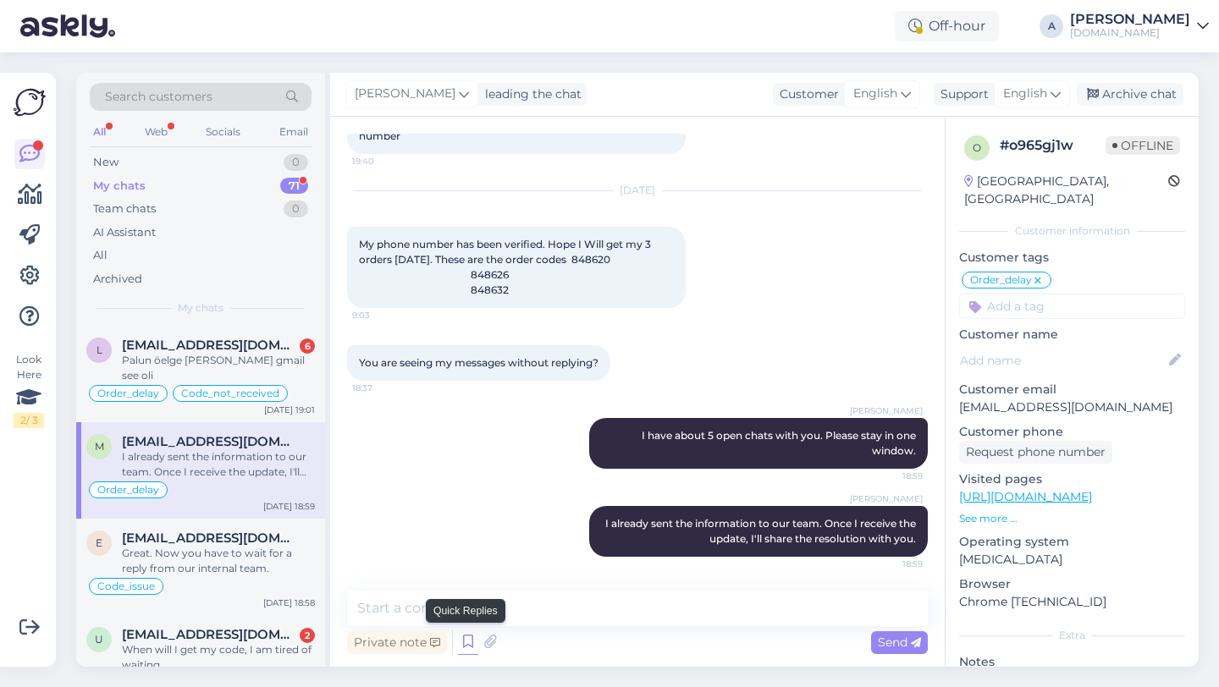
click at [470, 641] on icon at bounding box center [468, 642] width 20 height 25
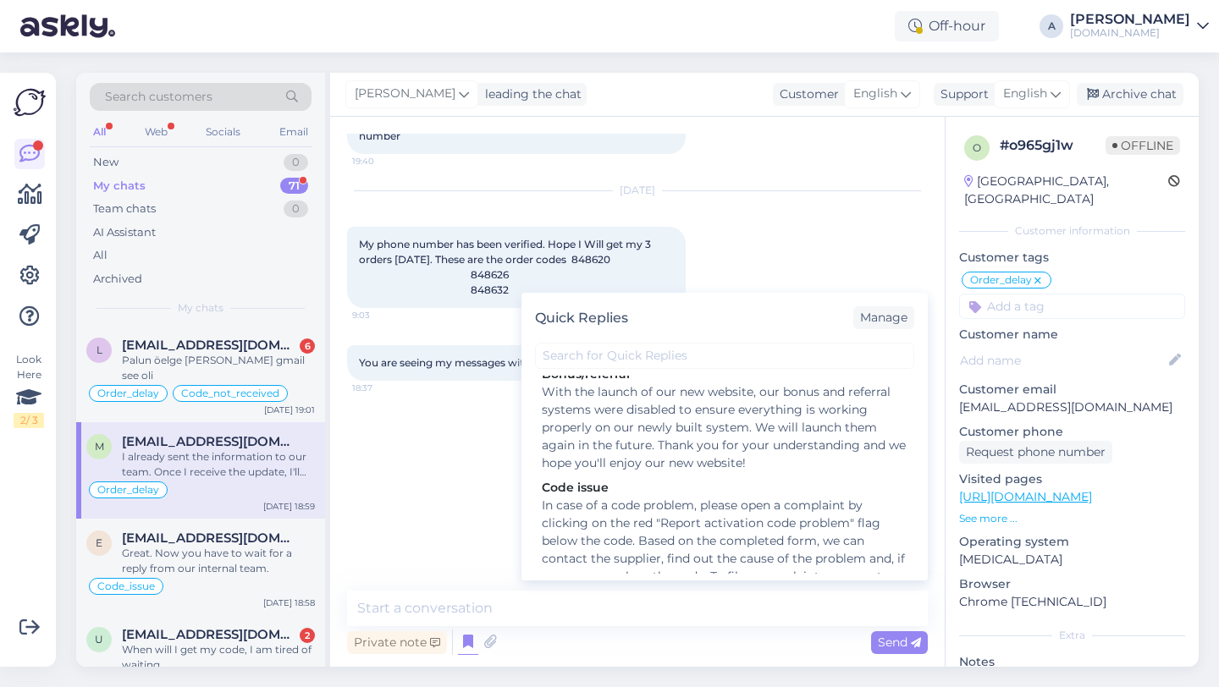
scroll to position [2350, 0]
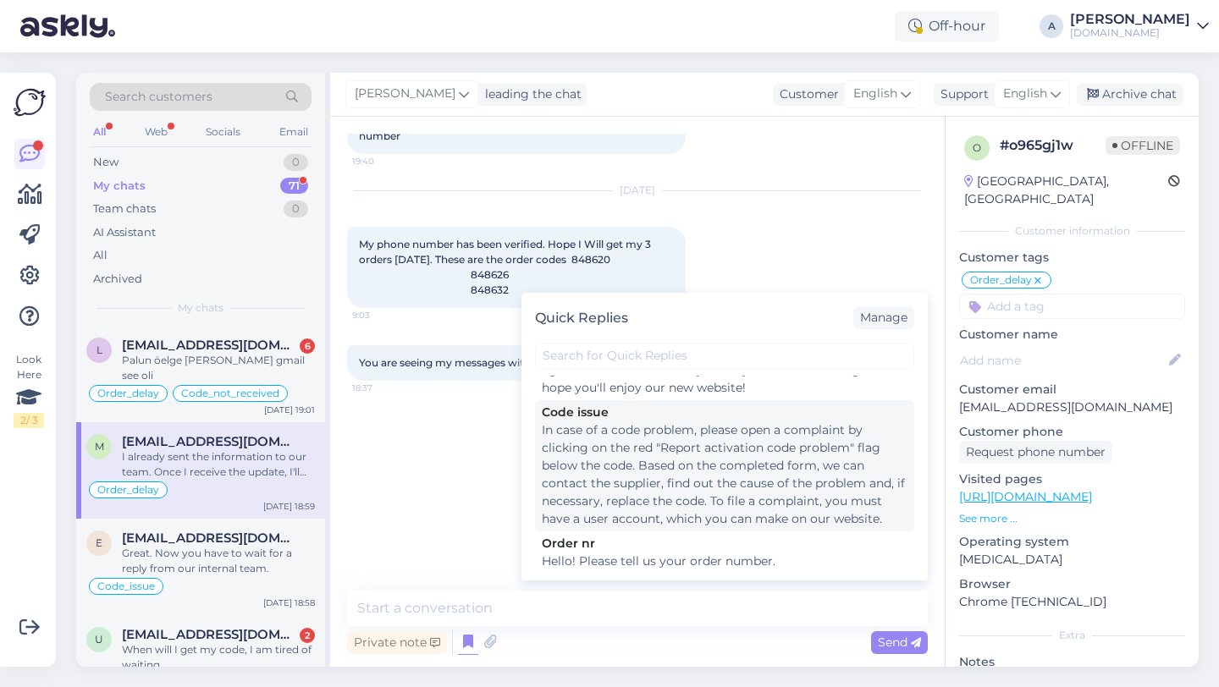
click at [597, 487] on div "In case of a code problem, please open a complaint by clicking on the red "Repo…" at bounding box center [725, 474] width 366 height 107
type textarea "In case of a code problem, please open a complaint by clicking on the red "Repo…"
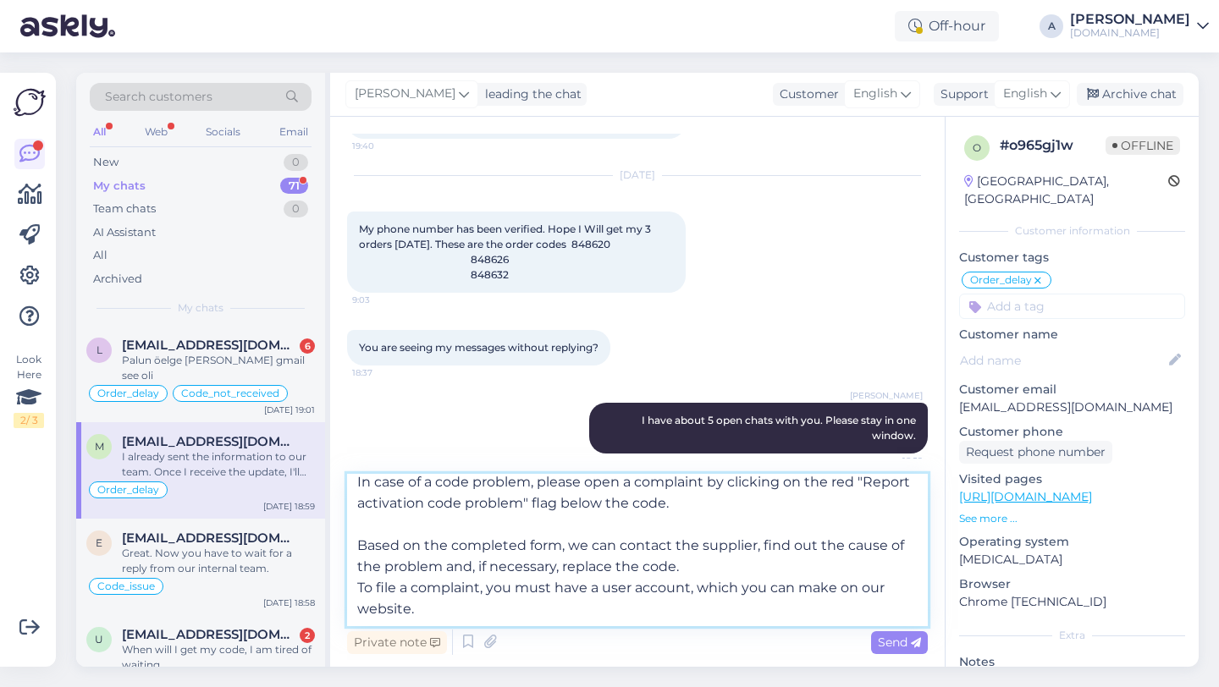
scroll to position [0, 0]
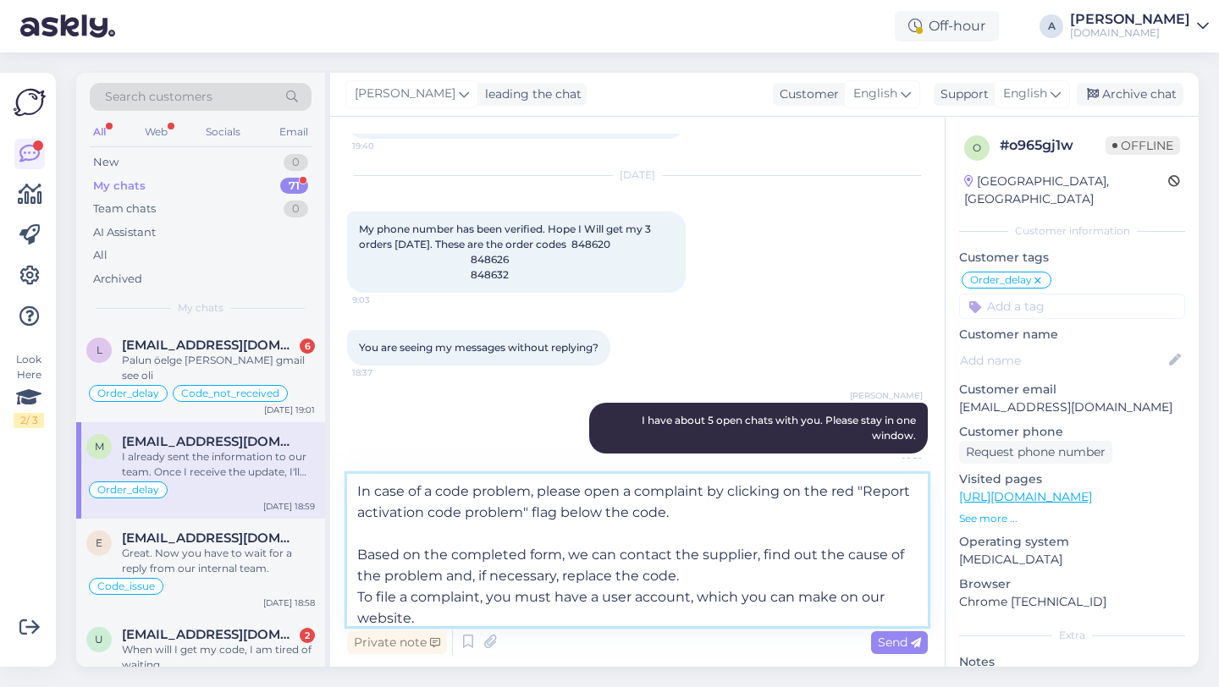
drag, startPoint x: 424, startPoint y: 608, endPoint x: 344, endPoint y: 449, distance: 178.2
click at [344, 449] on div "Chat started Aug 7 2025 AI Assistant Hello, I now forward this question to my c…" at bounding box center [637, 392] width 614 height 550
